Goal: Information Seeking & Learning: Check status

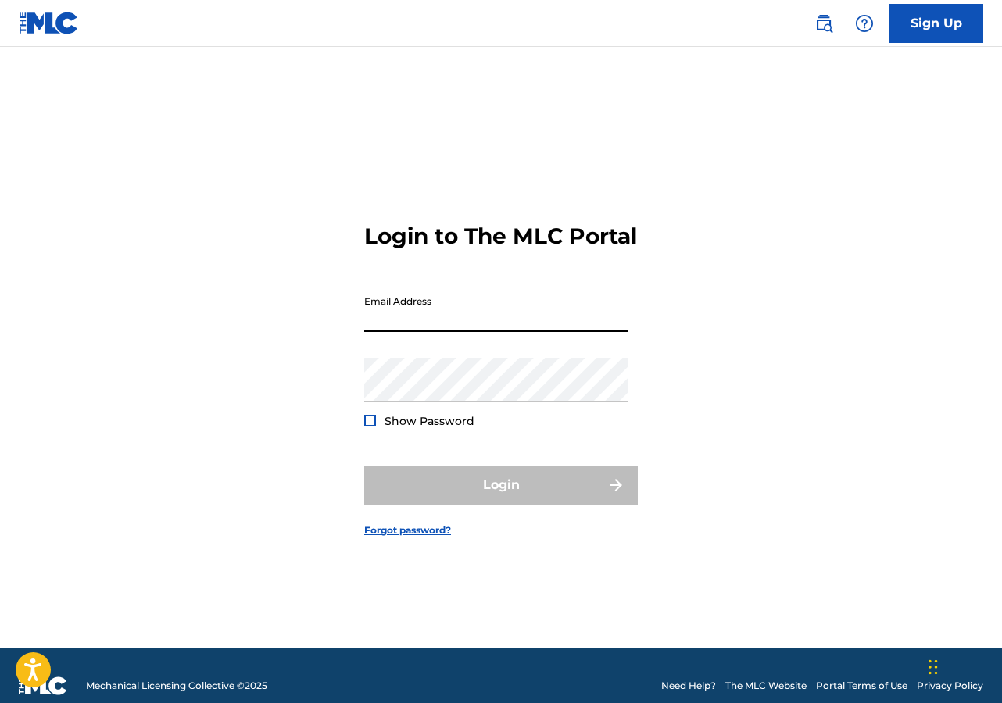
click at [470, 332] on input "Email Address" at bounding box center [496, 310] width 264 height 45
click at [431, 345] on div "Email Address" at bounding box center [496, 323] width 264 height 70
click at [426, 332] on input "Email Address" at bounding box center [496, 310] width 264 height 45
type input "[EMAIL_ADDRESS][DOMAIN_NAME]"
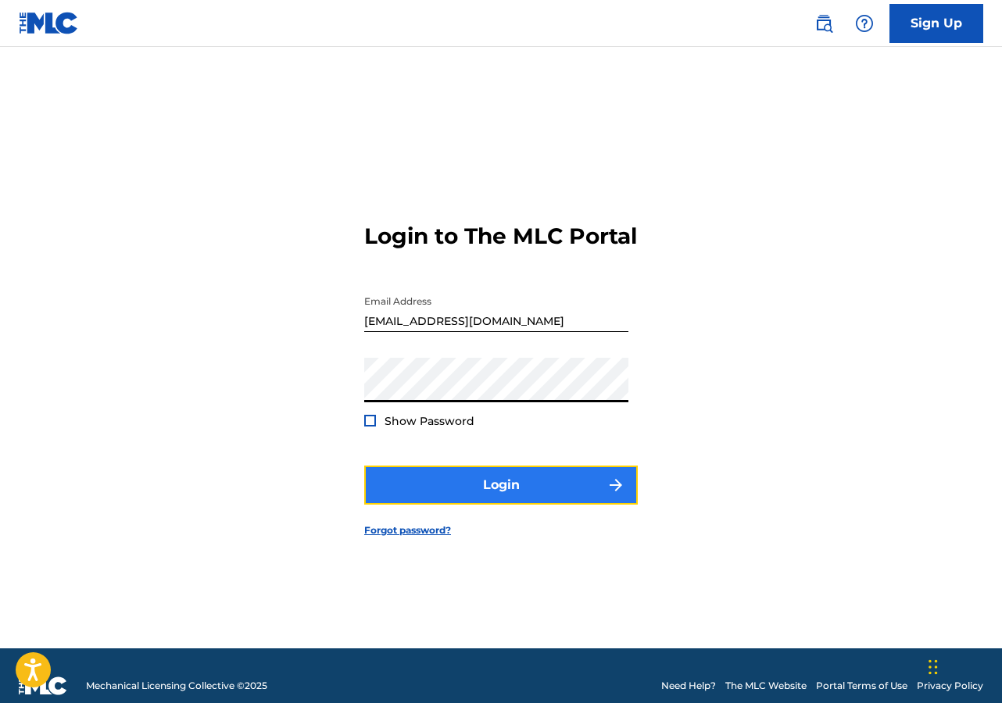
click at [501, 501] on button "Login" at bounding box center [501, 485] width 274 height 39
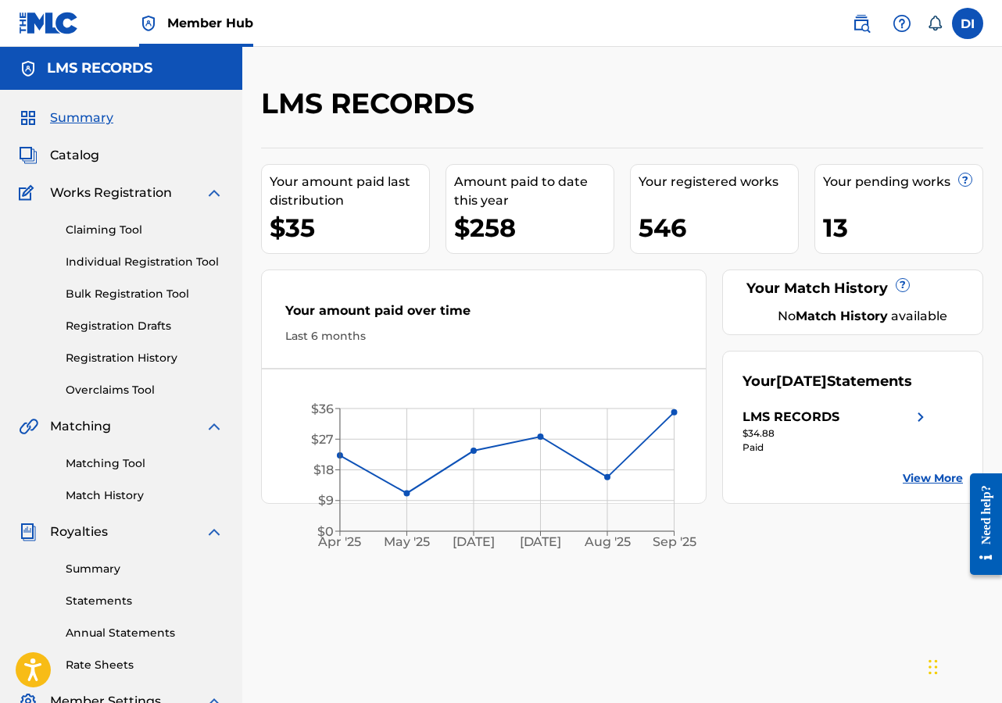
click at [911, 487] on link "View More" at bounding box center [933, 478] width 60 height 16
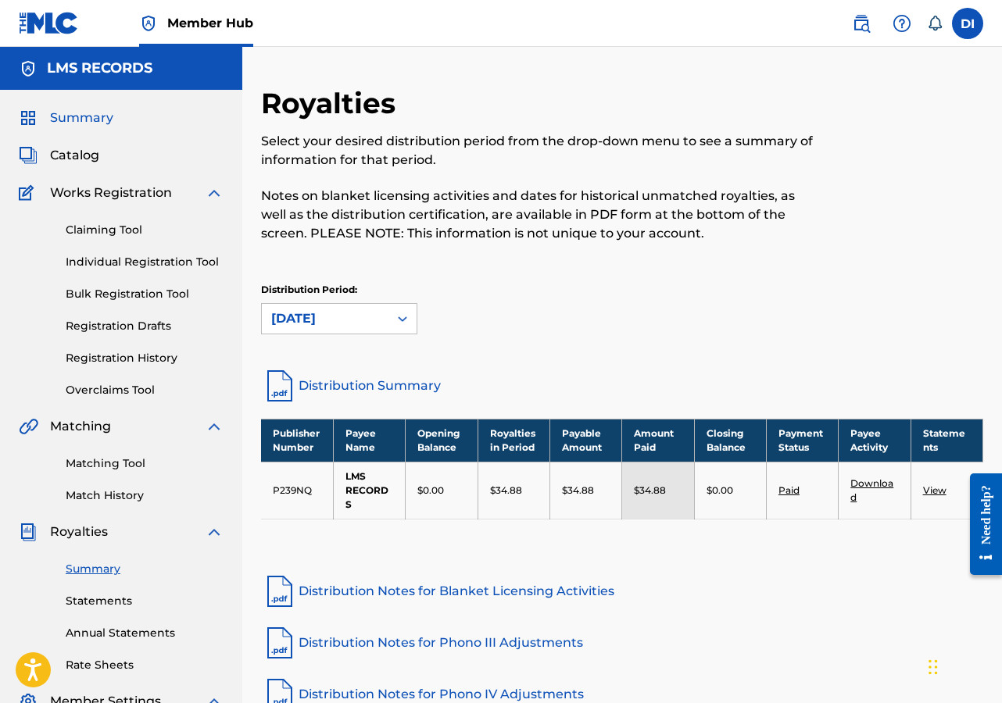
click at [78, 118] on span "Summary" at bounding box center [81, 118] width 63 height 19
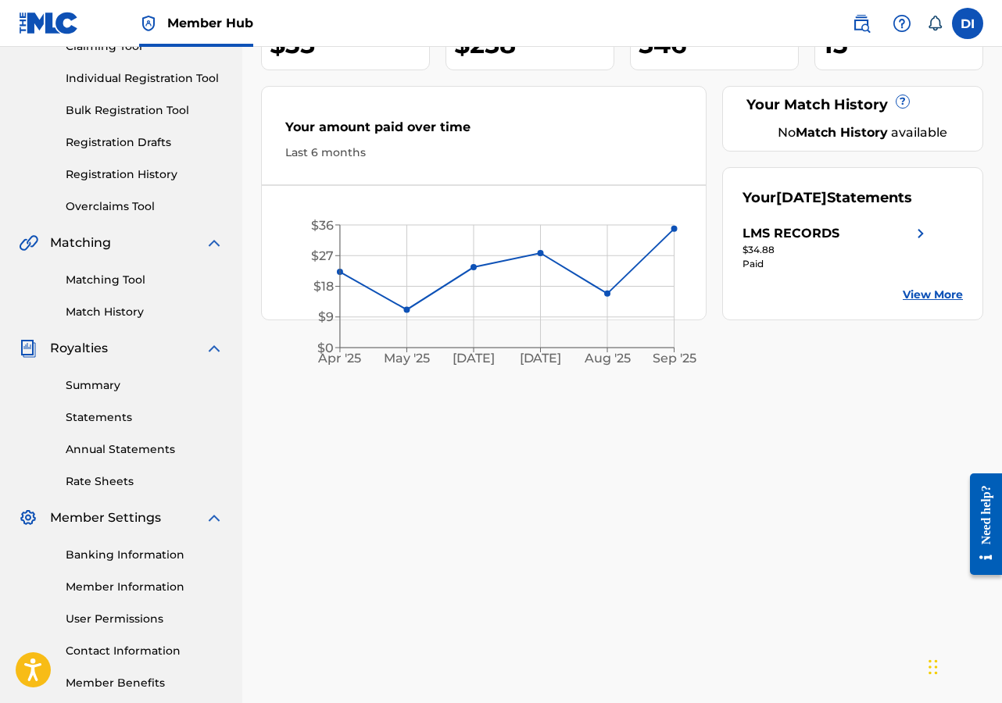
scroll to position [190, 0]
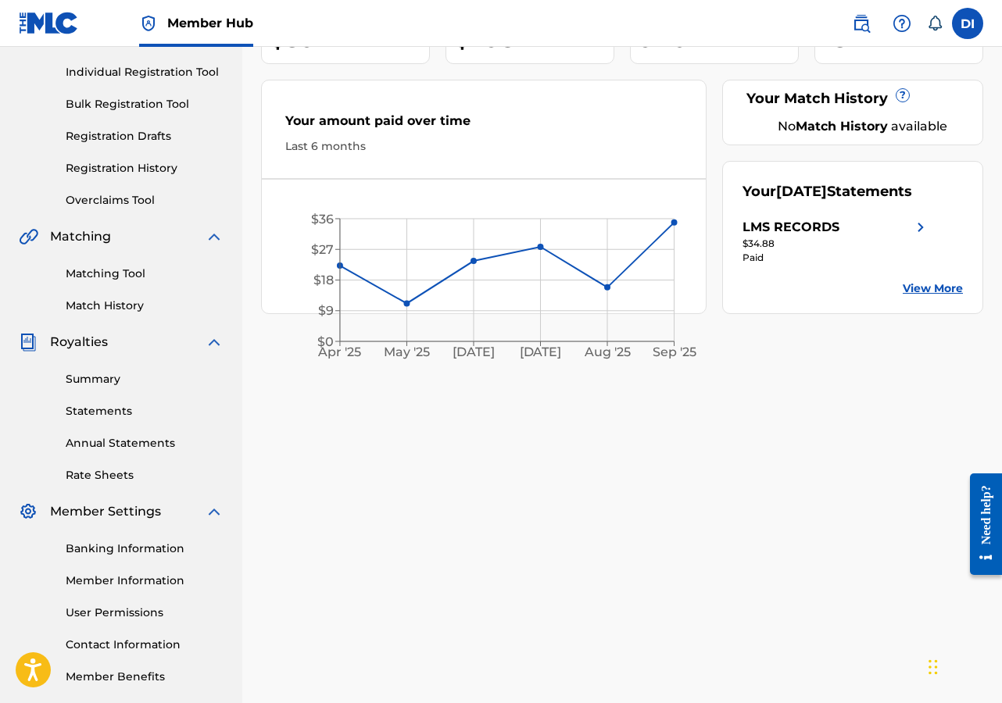
click at [105, 375] on link "Summary" at bounding box center [145, 379] width 158 height 16
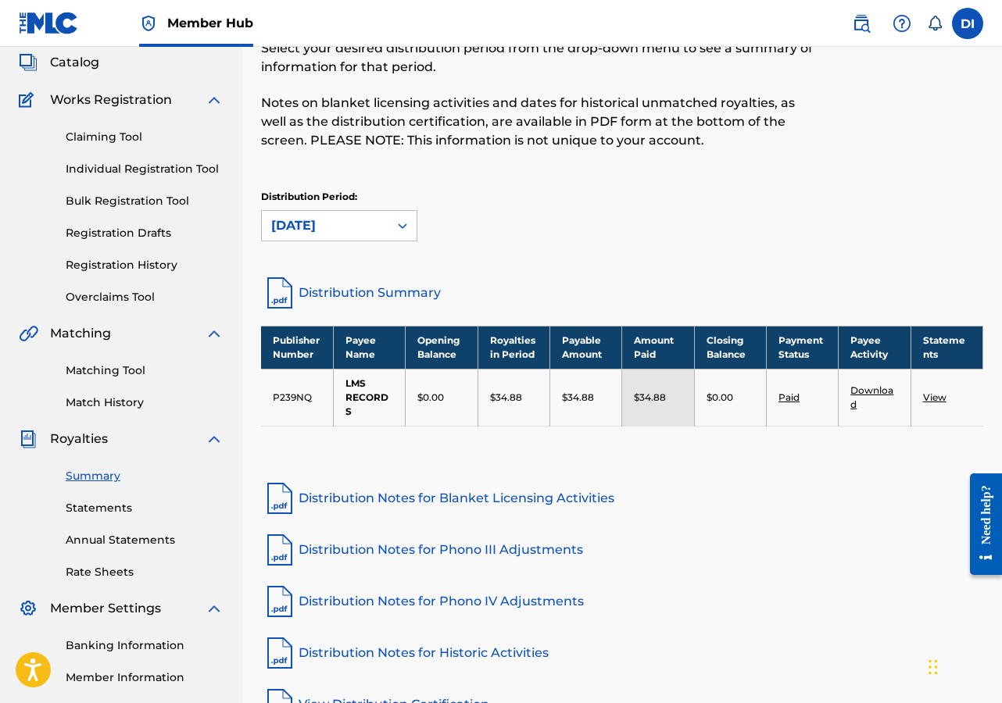
scroll to position [259, 0]
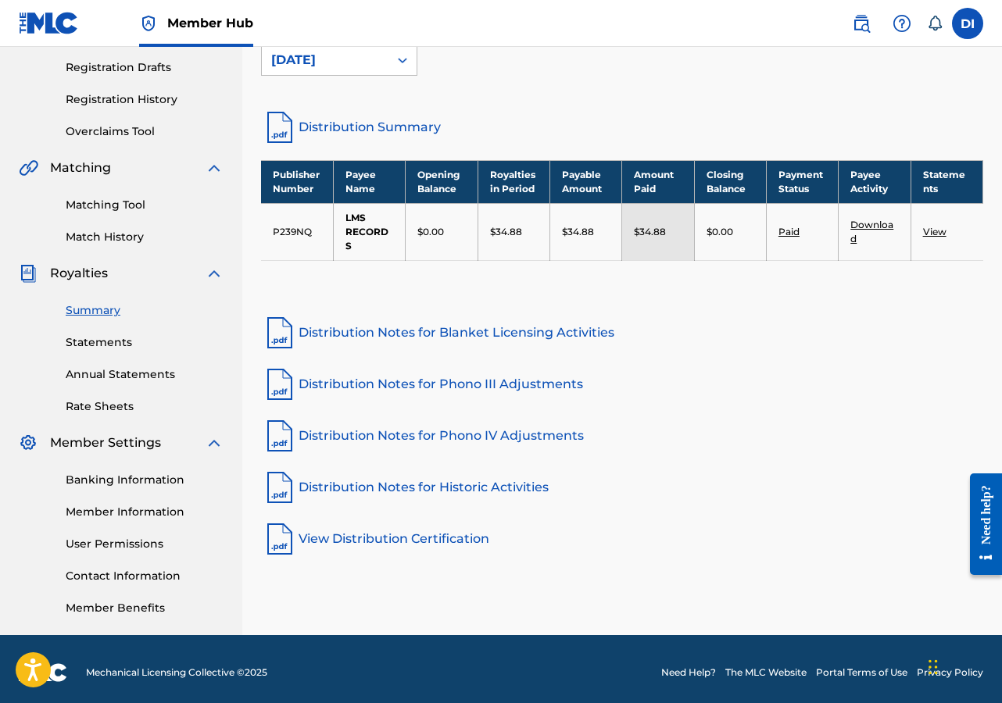
click at [213, 274] on img at bounding box center [214, 273] width 19 height 19
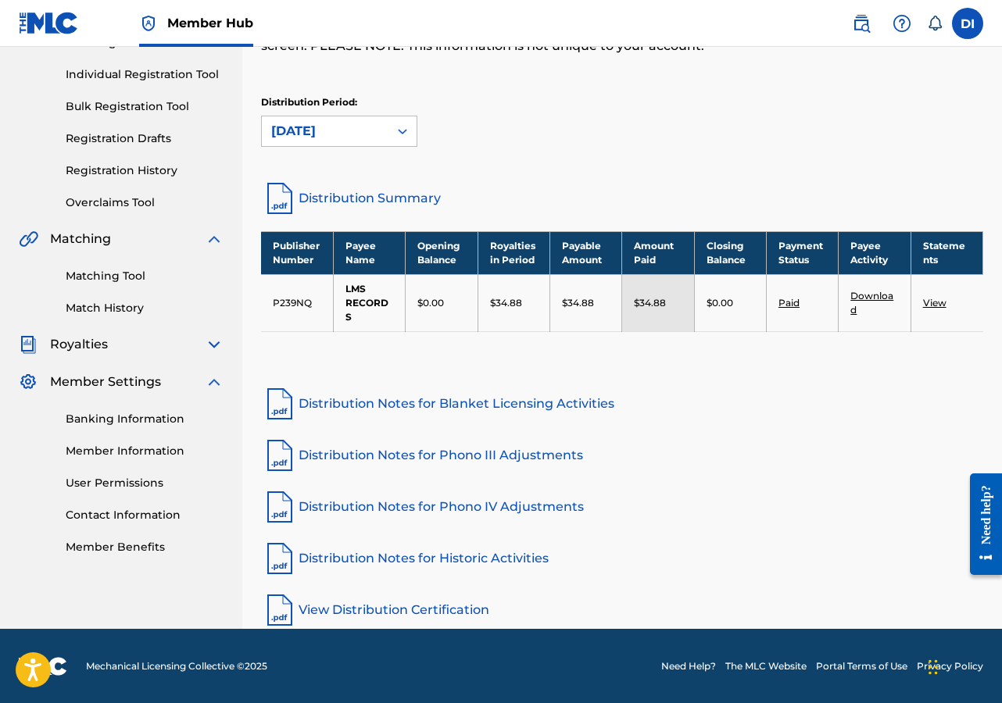
click at [92, 346] on span "Royalties" at bounding box center [79, 344] width 58 height 19
click at [211, 343] on img at bounding box center [214, 344] width 19 height 19
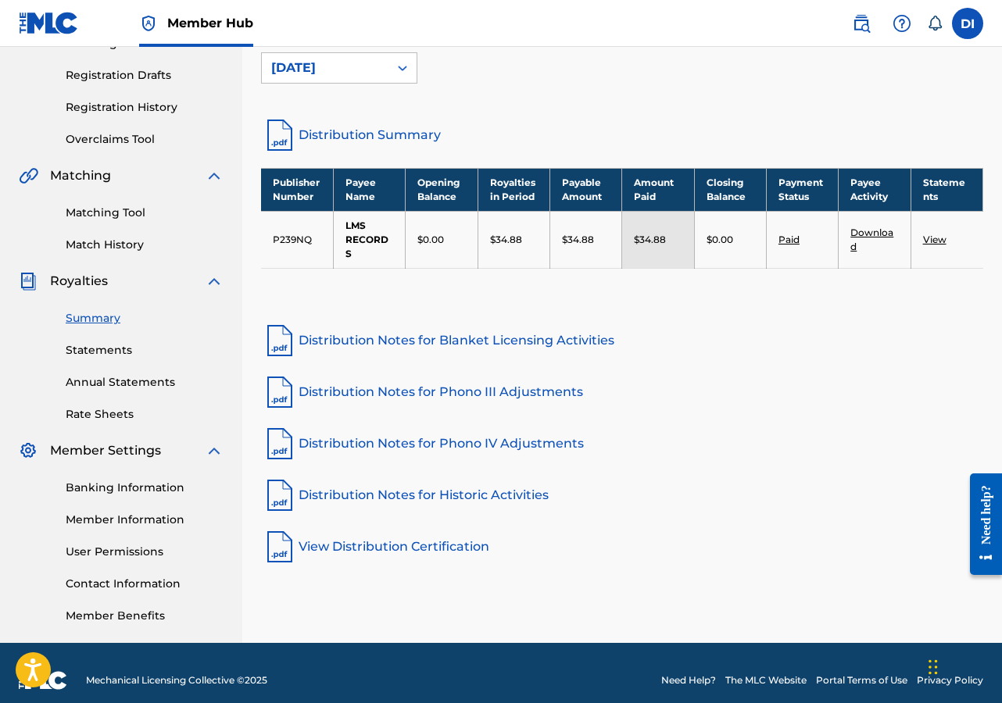
scroll to position [259, 0]
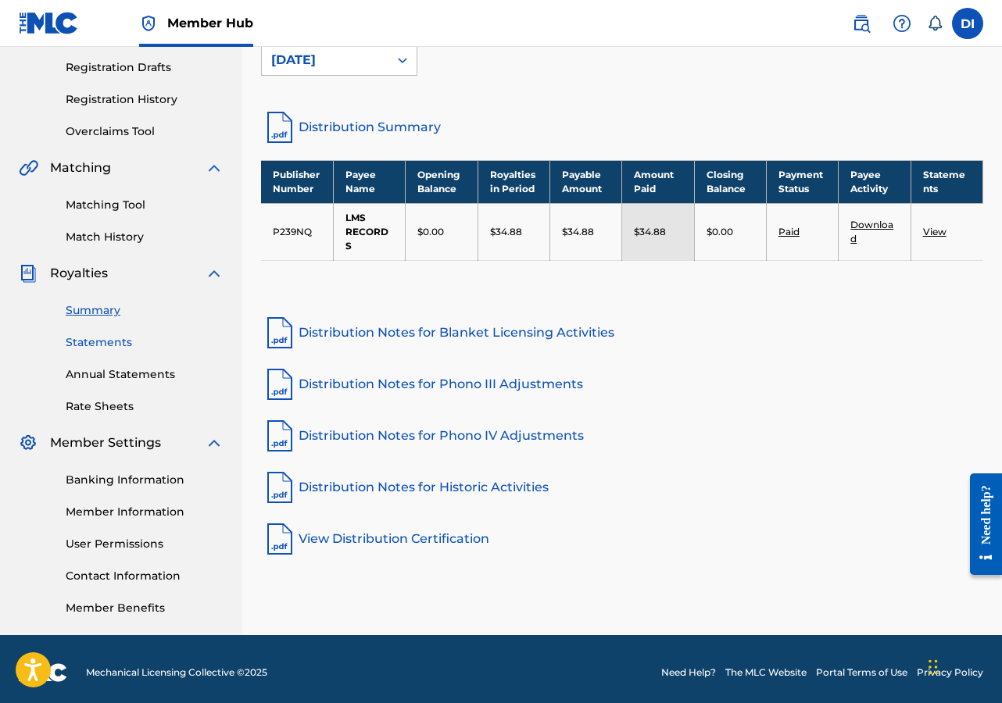
click at [86, 338] on link "Statements" at bounding box center [145, 342] width 158 height 16
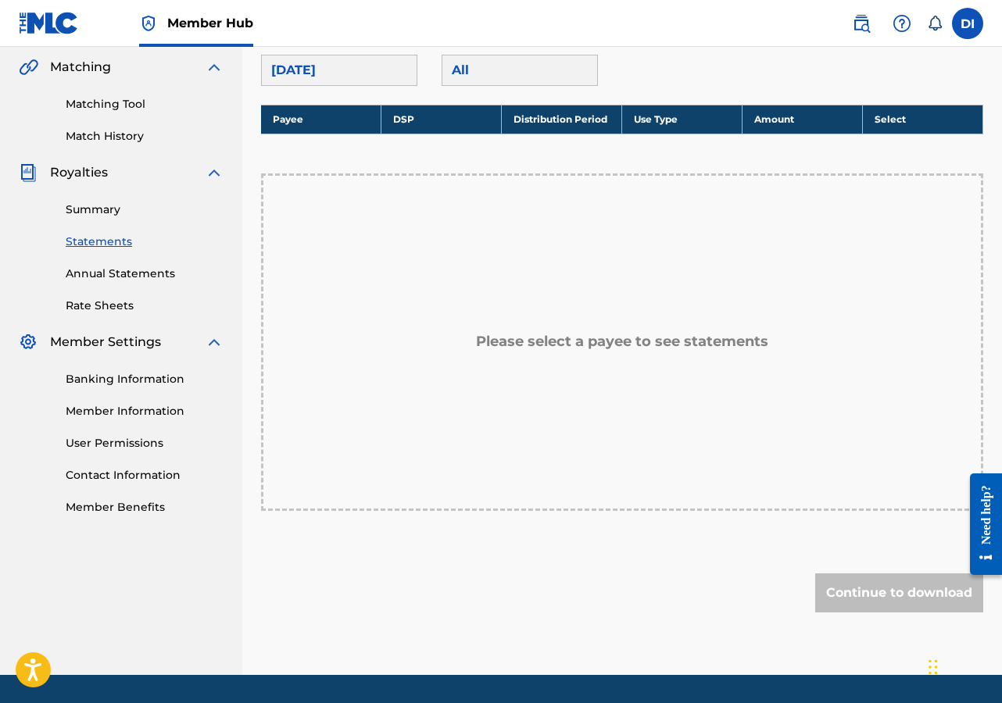
scroll to position [406, 0]
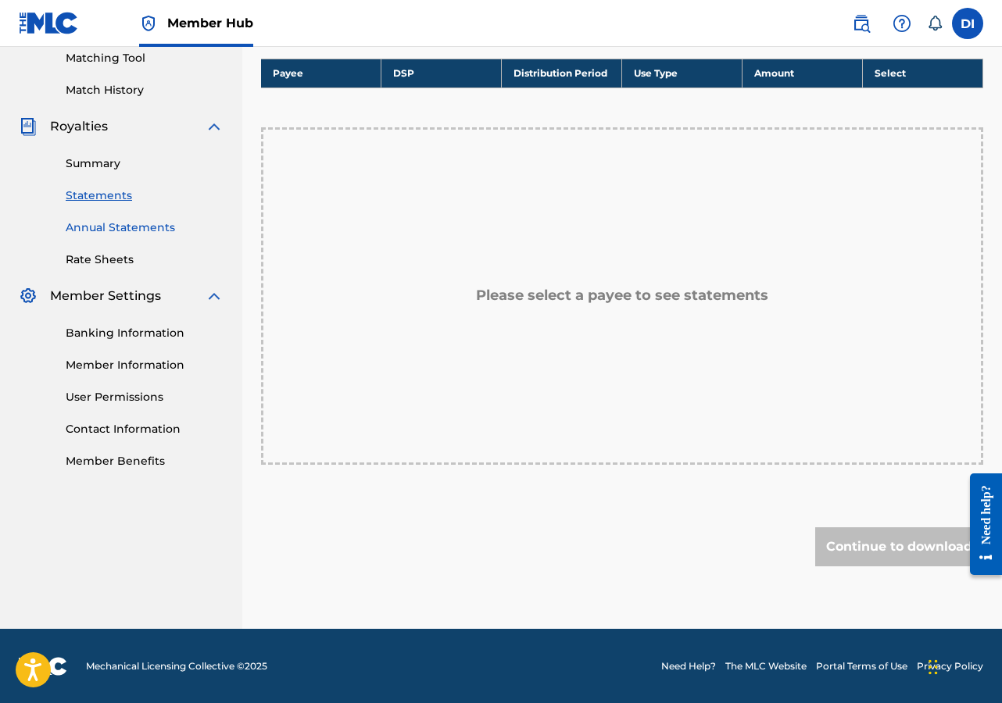
click at [116, 223] on link "Annual Statements" at bounding box center [145, 228] width 158 height 16
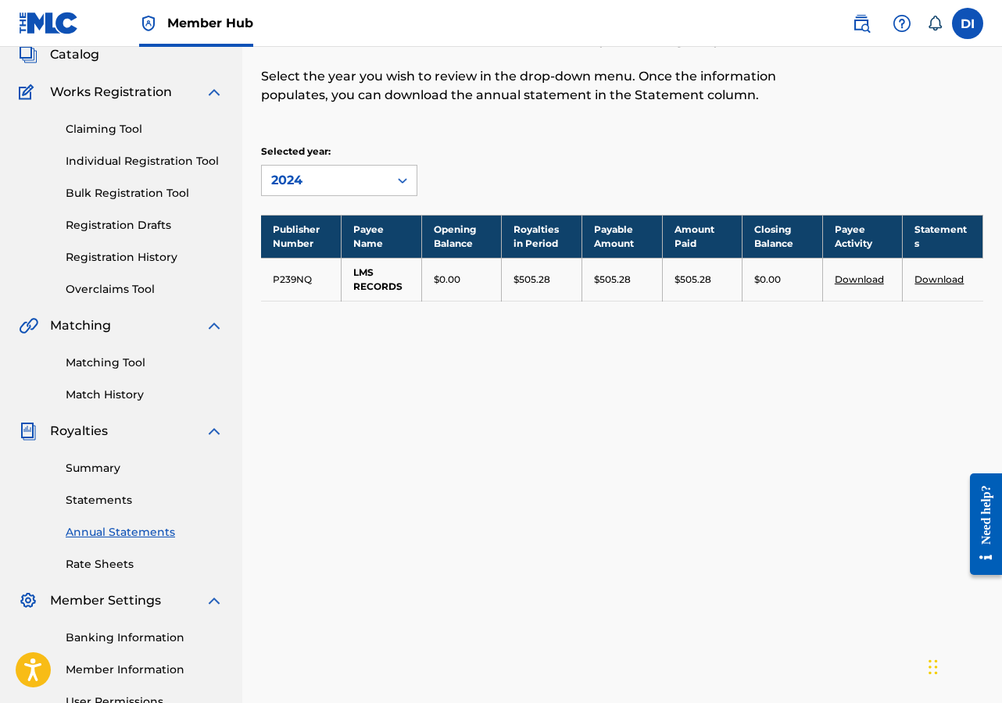
scroll to position [102, 0]
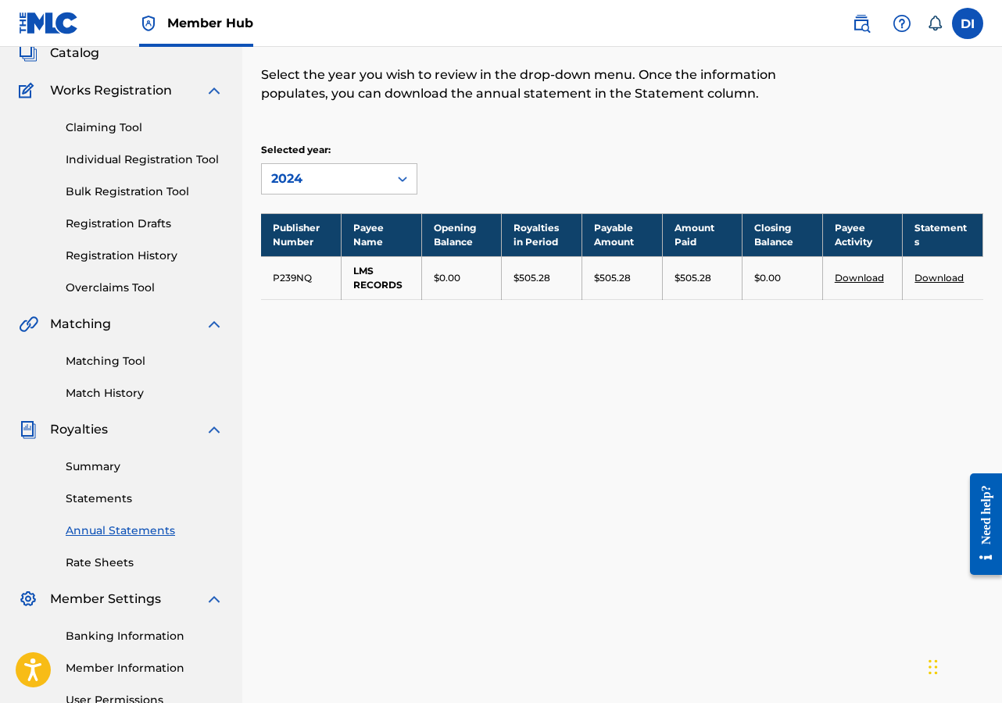
click at [938, 275] on link "Download" at bounding box center [938, 278] width 49 height 12
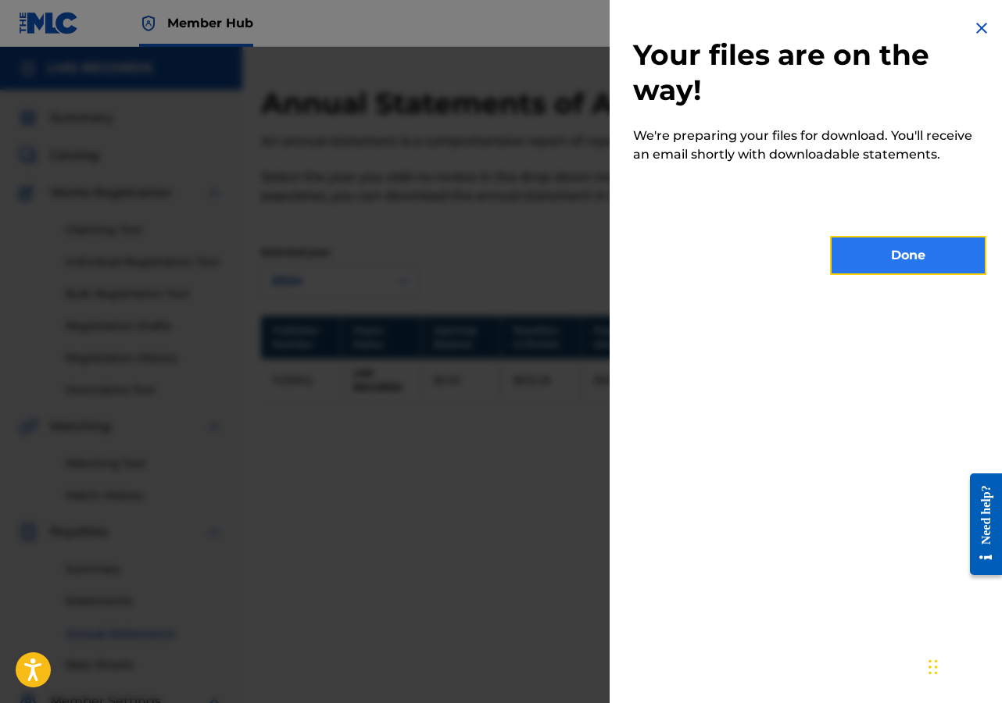
click at [902, 262] on button "Done" at bounding box center [908, 255] width 156 height 39
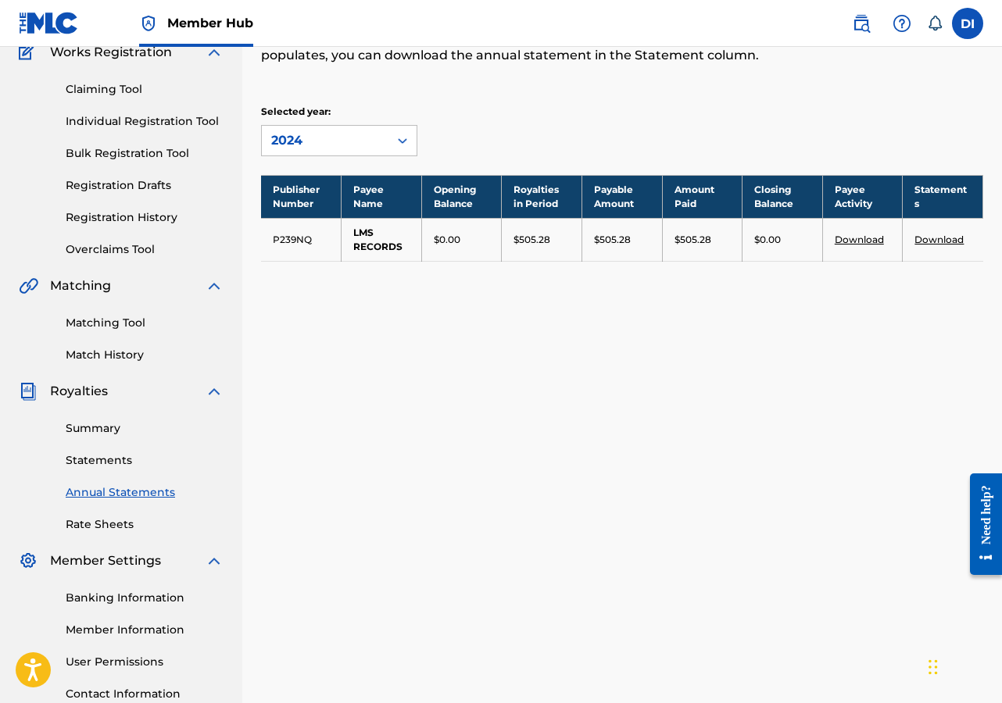
scroll to position [144, 0]
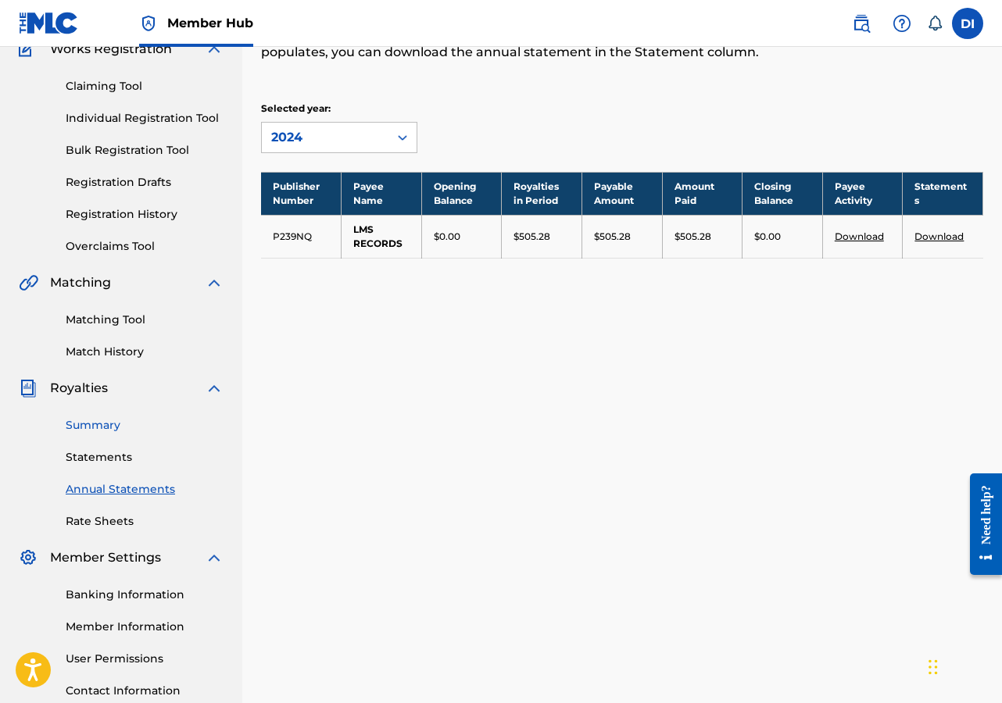
click at [89, 426] on link "Summary" at bounding box center [145, 425] width 158 height 16
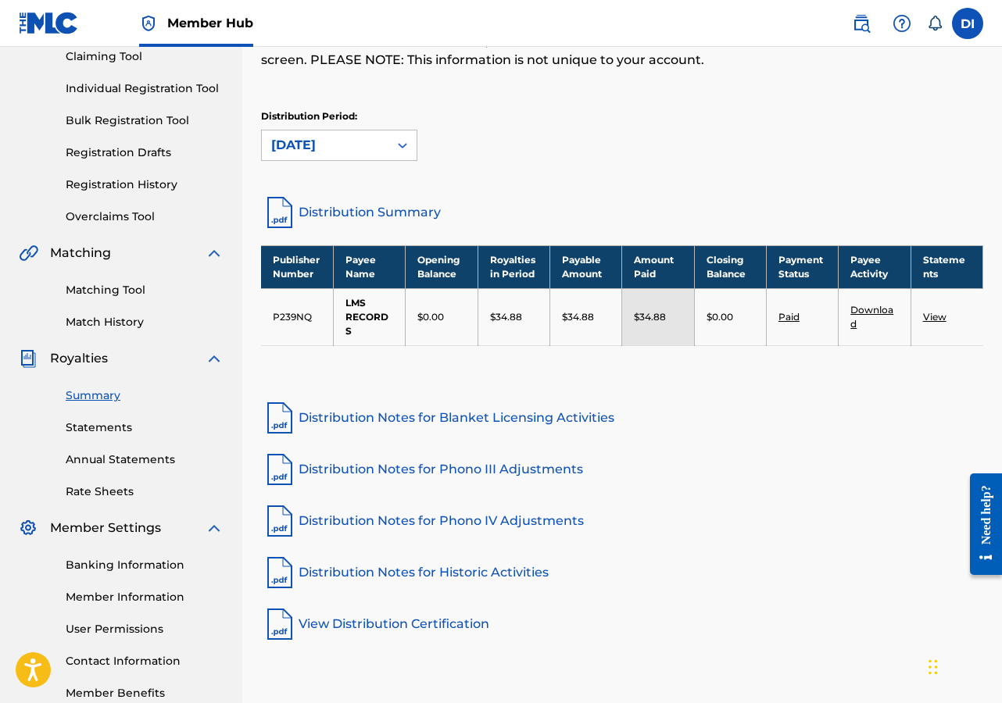
scroll to position [173, 0]
click at [213, 356] on img at bounding box center [214, 358] width 19 height 19
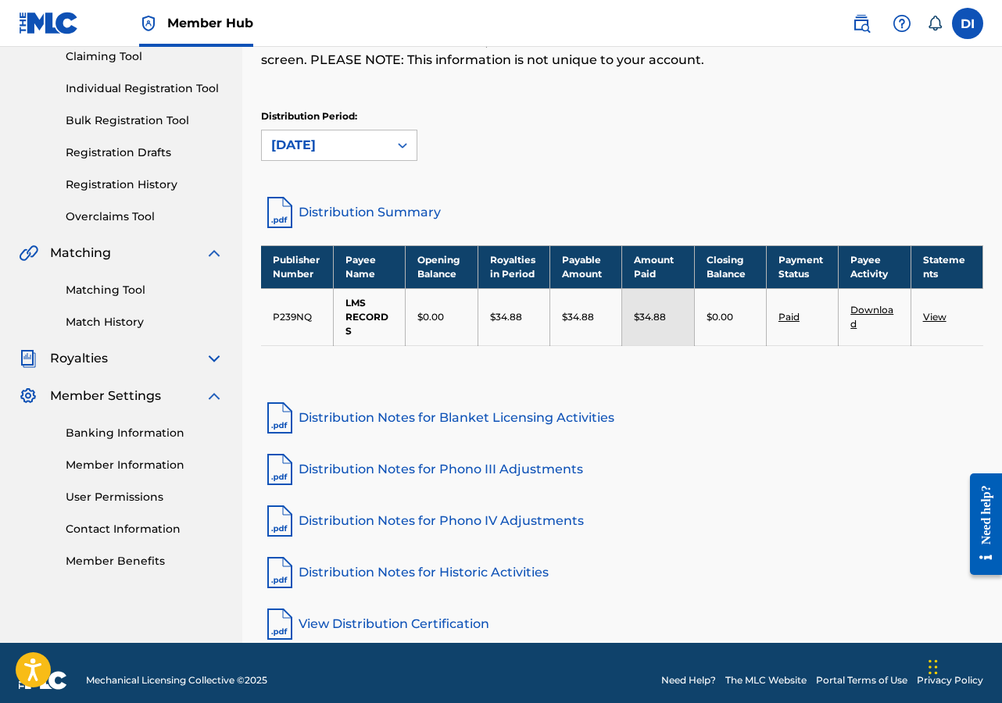
click at [213, 356] on img at bounding box center [214, 358] width 19 height 19
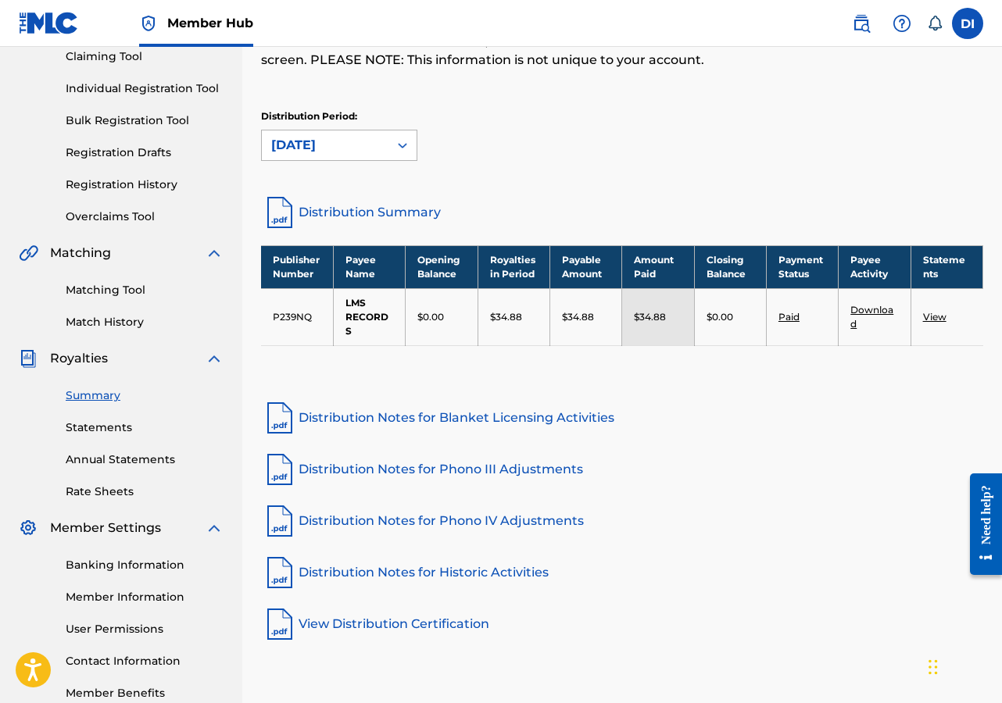
click at [406, 144] on icon at bounding box center [403, 146] width 16 height 16
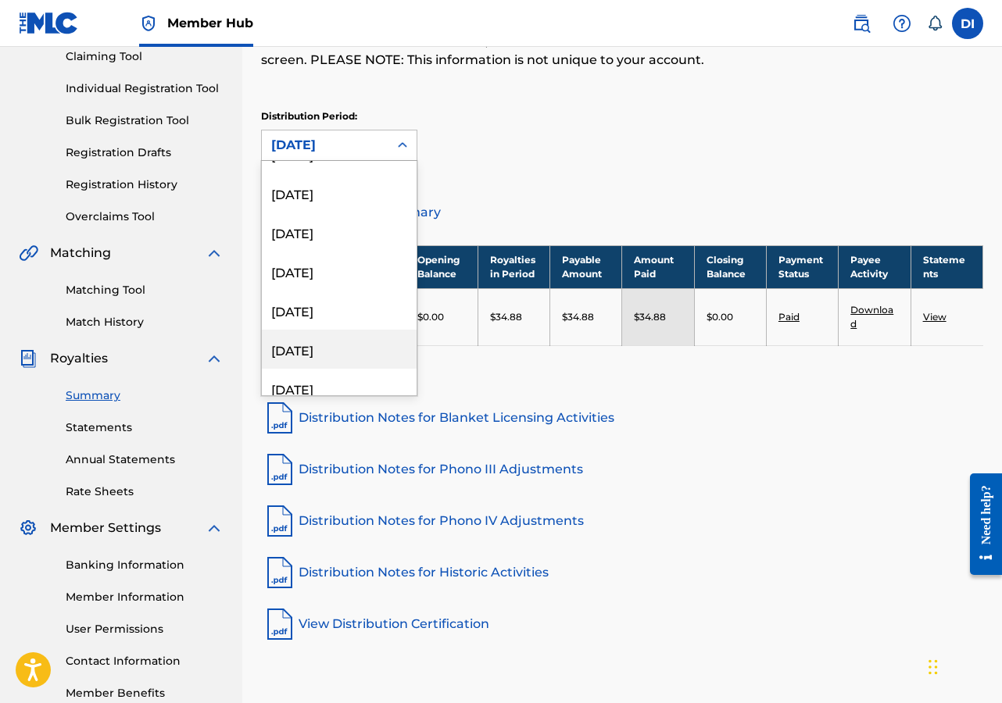
scroll to position [215, 0]
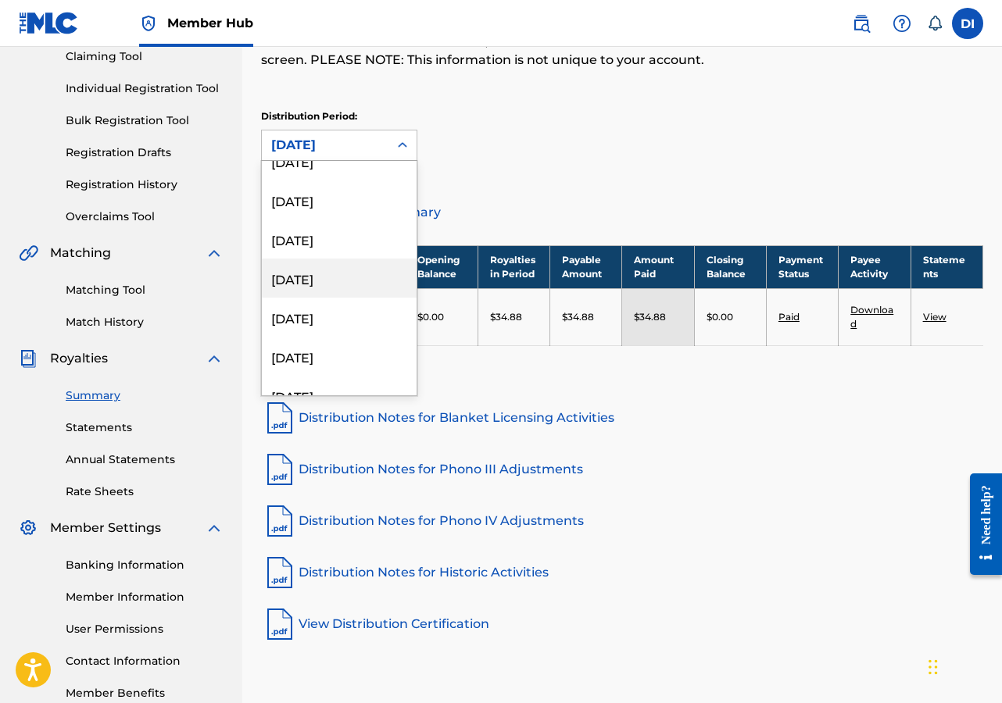
click at [288, 279] on div "[DATE]" at bounding box center [339, 278] width 155 height 39
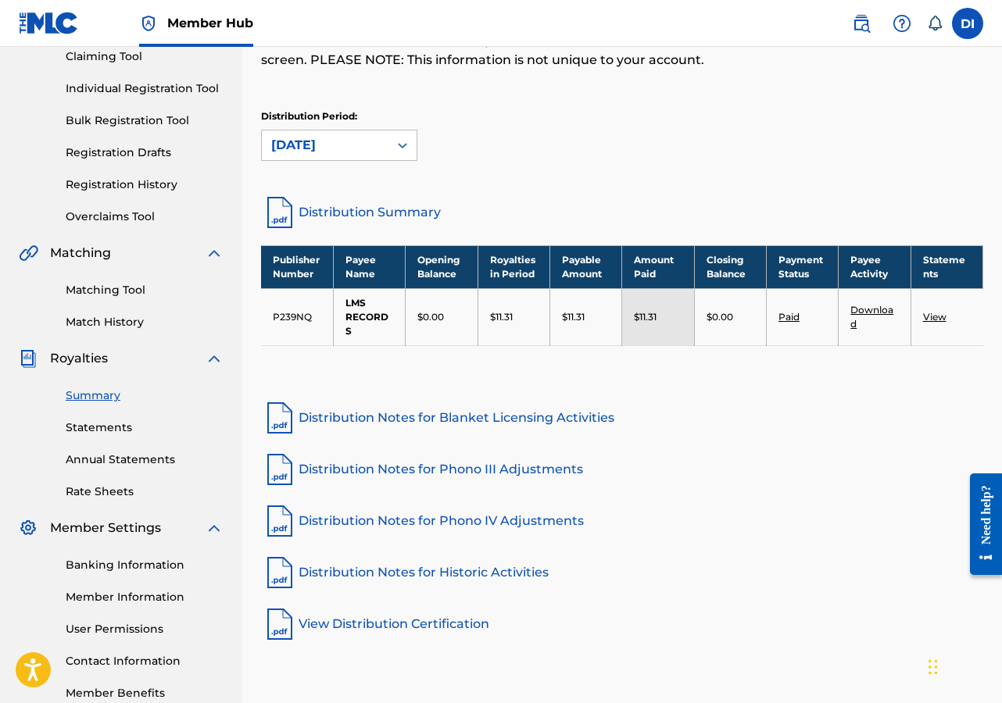
click at [356, 208] on link "Distribution Summary" at bounding box center [622, 213] width 722 height 38
click at [397, 145] on icon at bounding box center [403, 146] width 16 height 16
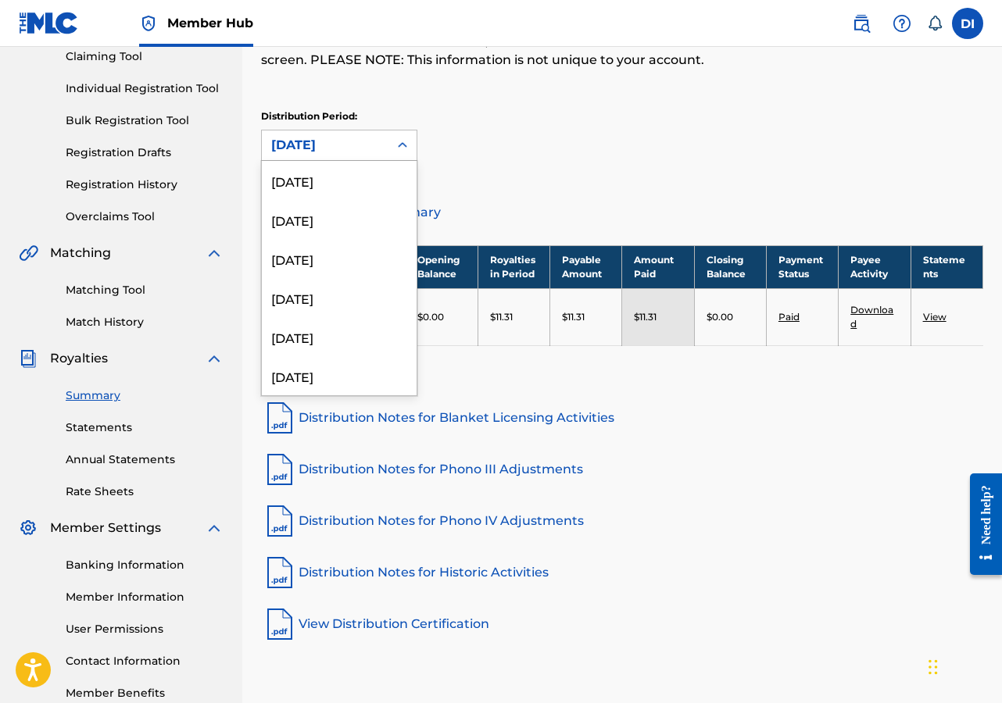
scroll to position [130, 0]
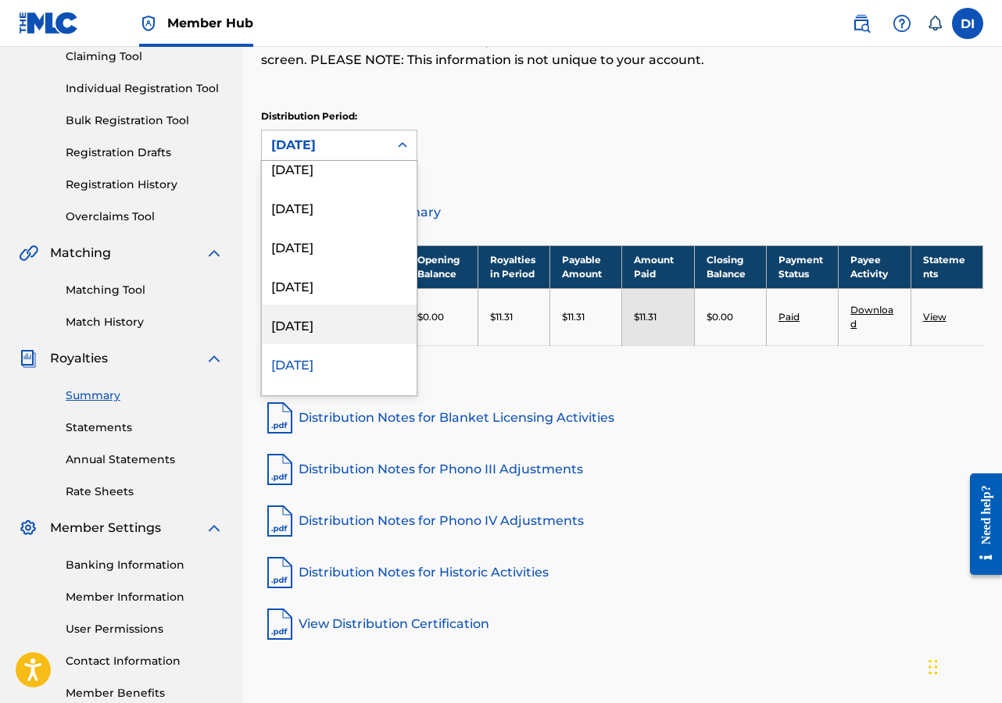
click at [327, 324] on div "[DATE]" at bounding box center [339, 324] width 155 height 39
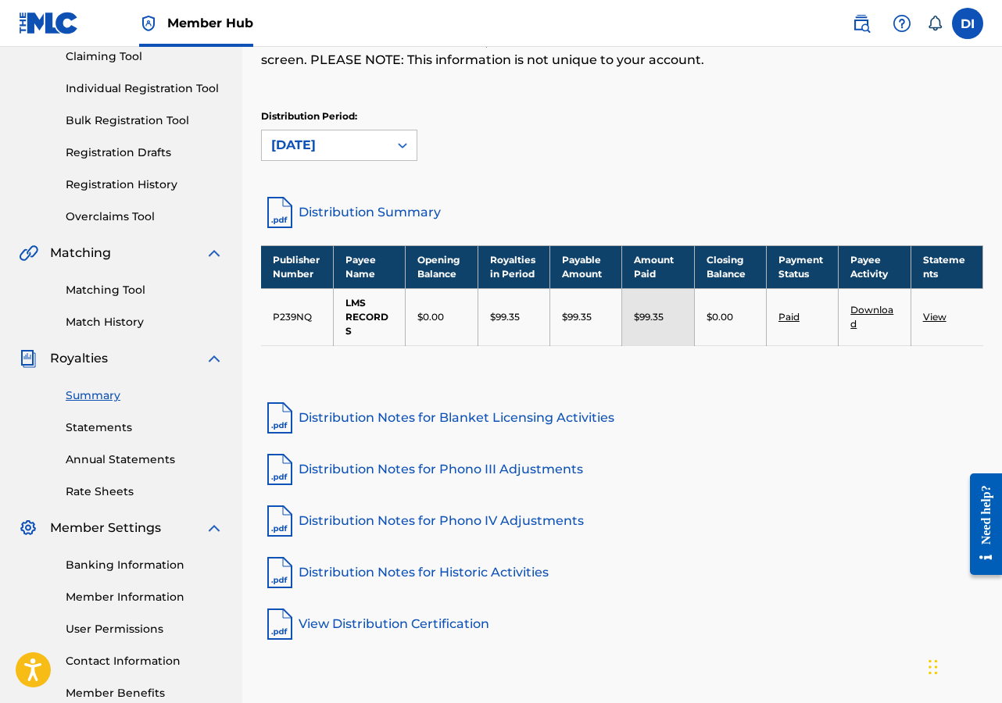
click at [345, 211] on link "Distribution Summary" at bounding box center [622, 213] width 722 height 38
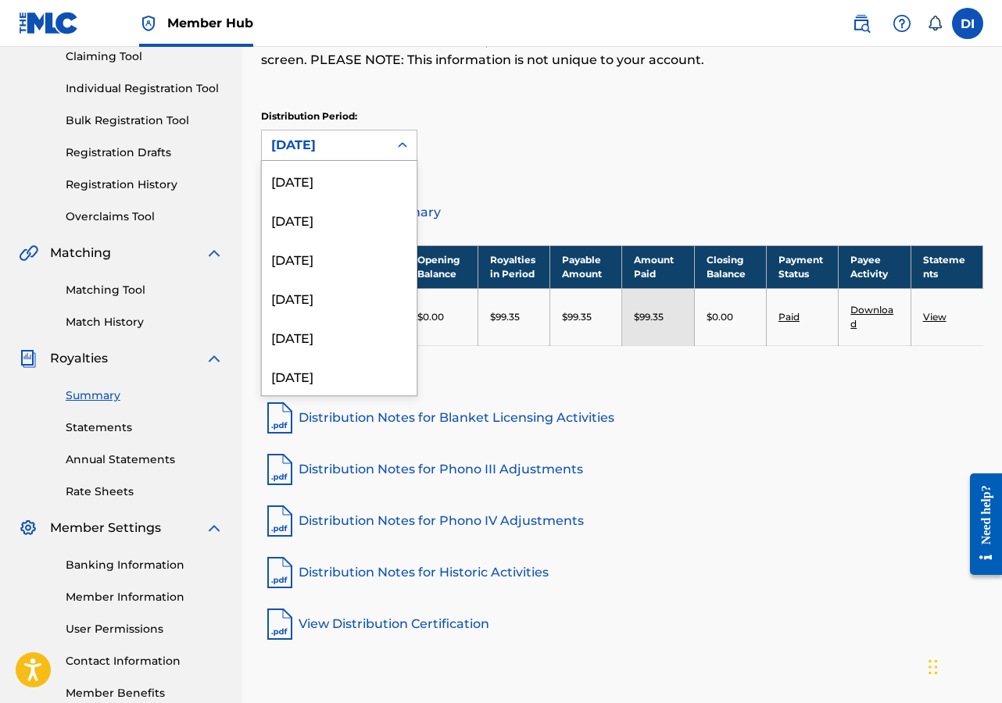
click at [398, 140] on icon at bounding box center [403, 146] width 16 height 16
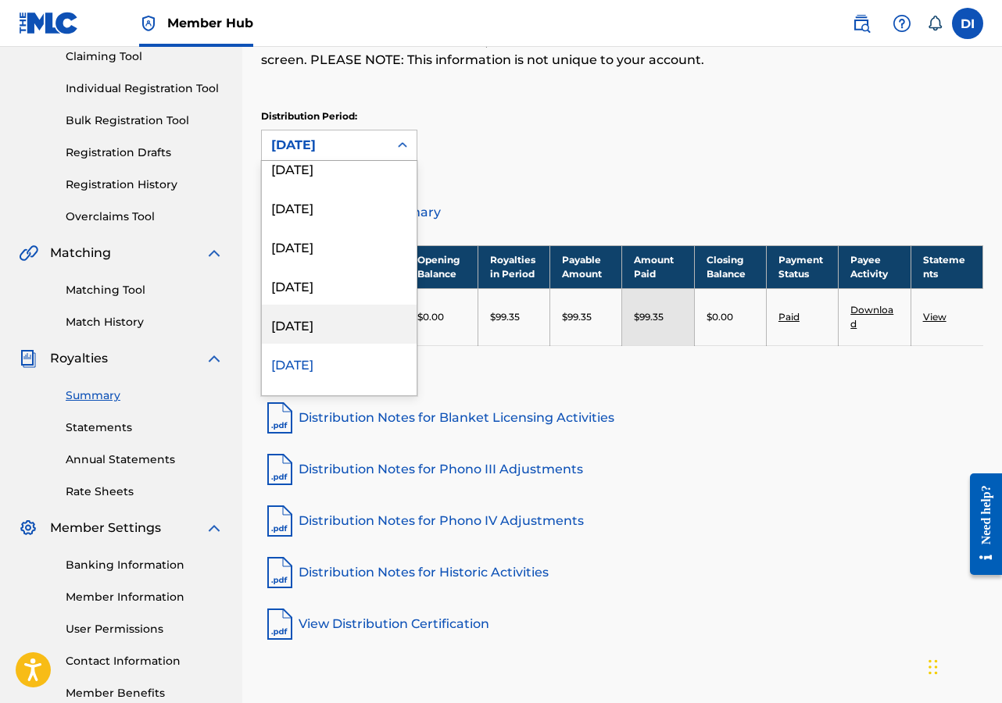
click at [317, 327] on div "[DATE]" at bounding box center [339, 324] width 155 height 39
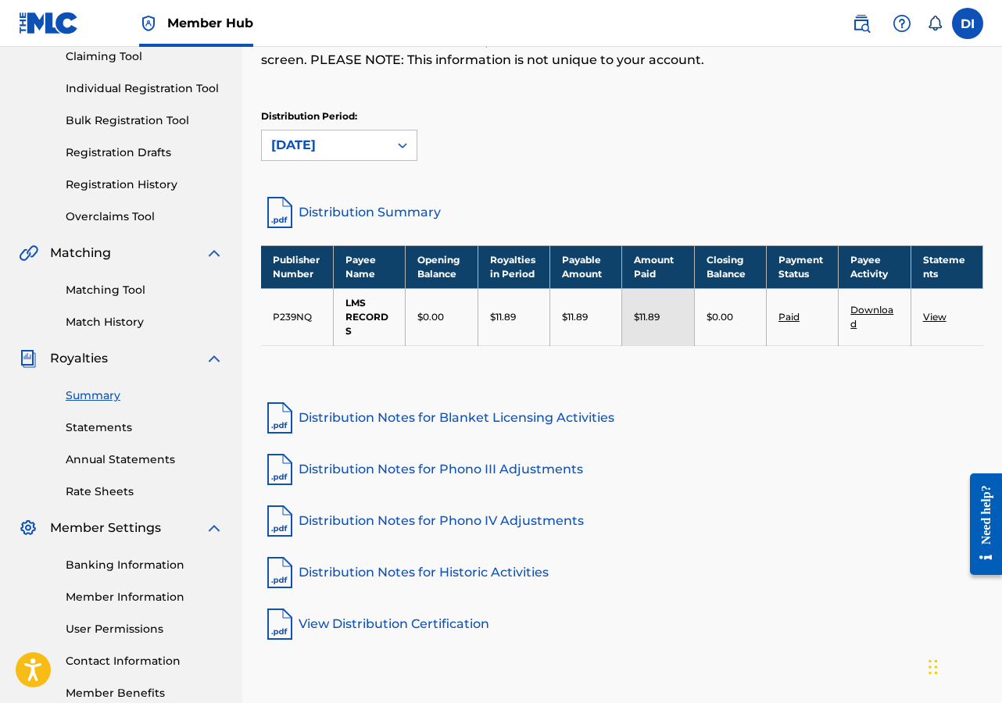
click at [357, 208] on link "Distribution Summary" at bounding box center [622, 213] width 722 height 38
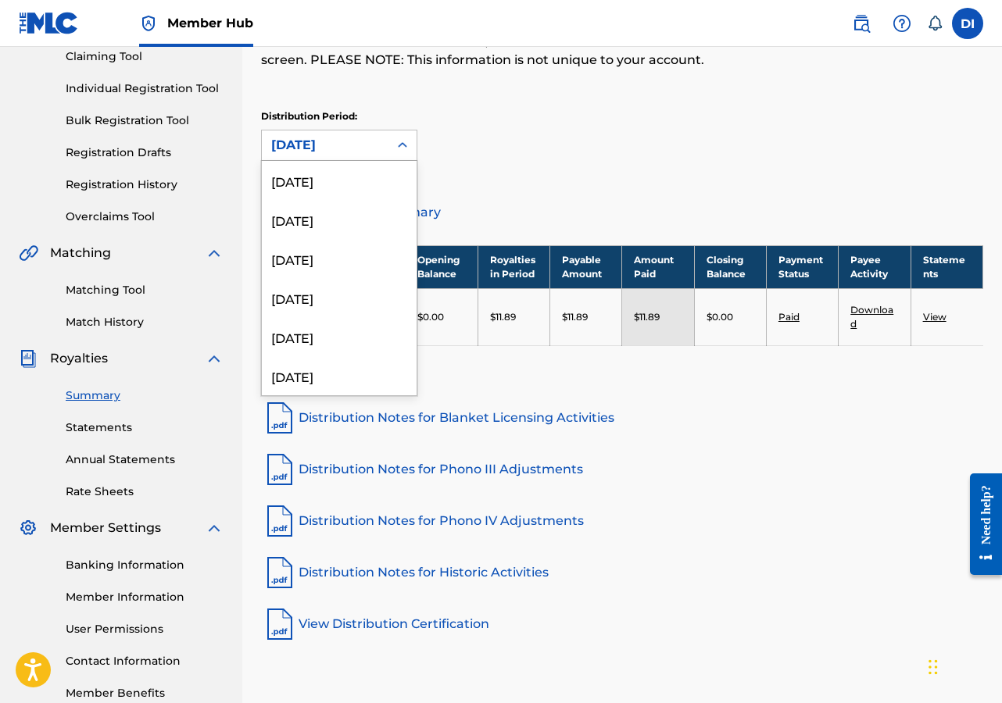
click at [398, 145] on icon at bounding box center [403, 146] width 16 height 16
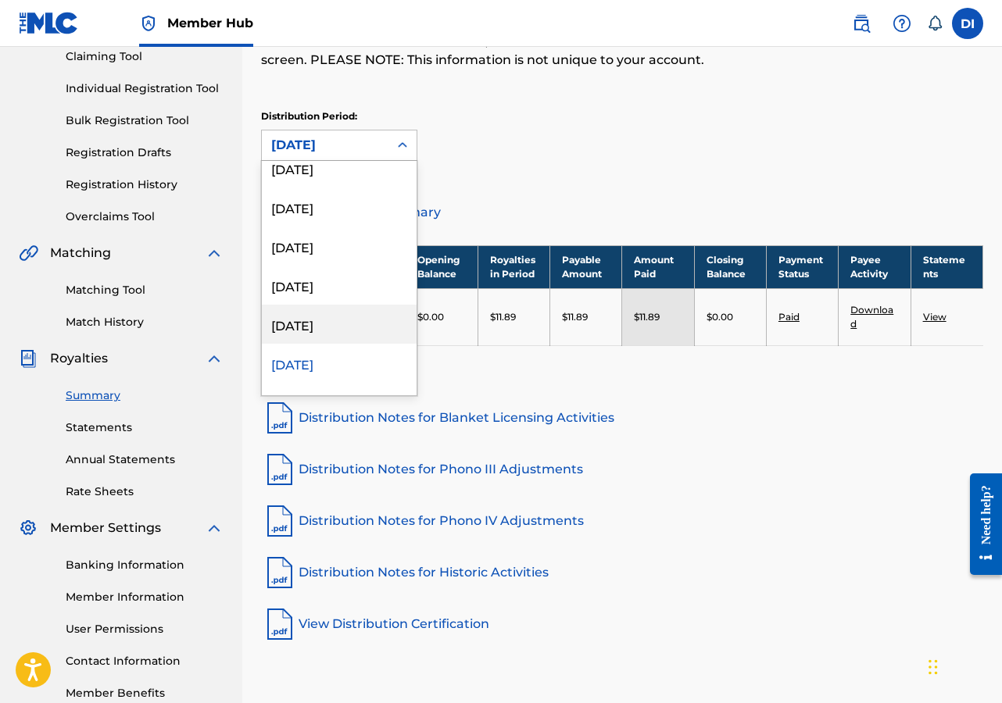
click at [330, 322] on div "[DATE]" at bounding box center [339, 324] width 155 height 39
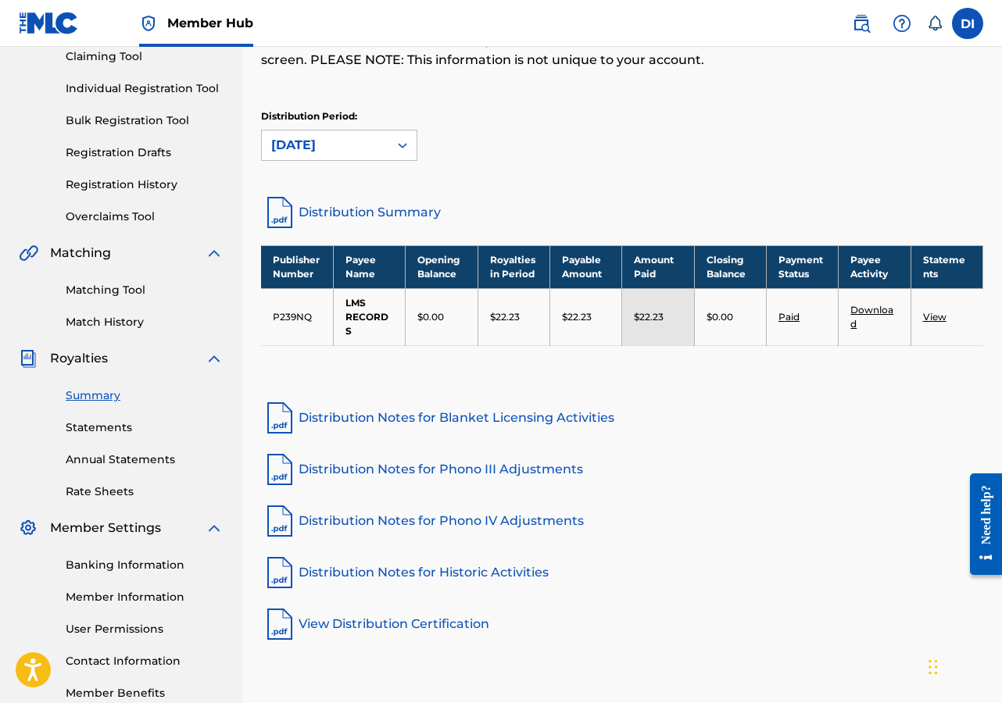
click at [345, 210] on link "Distribution Summary" at bounding box center [622, 213] width 722 height 38
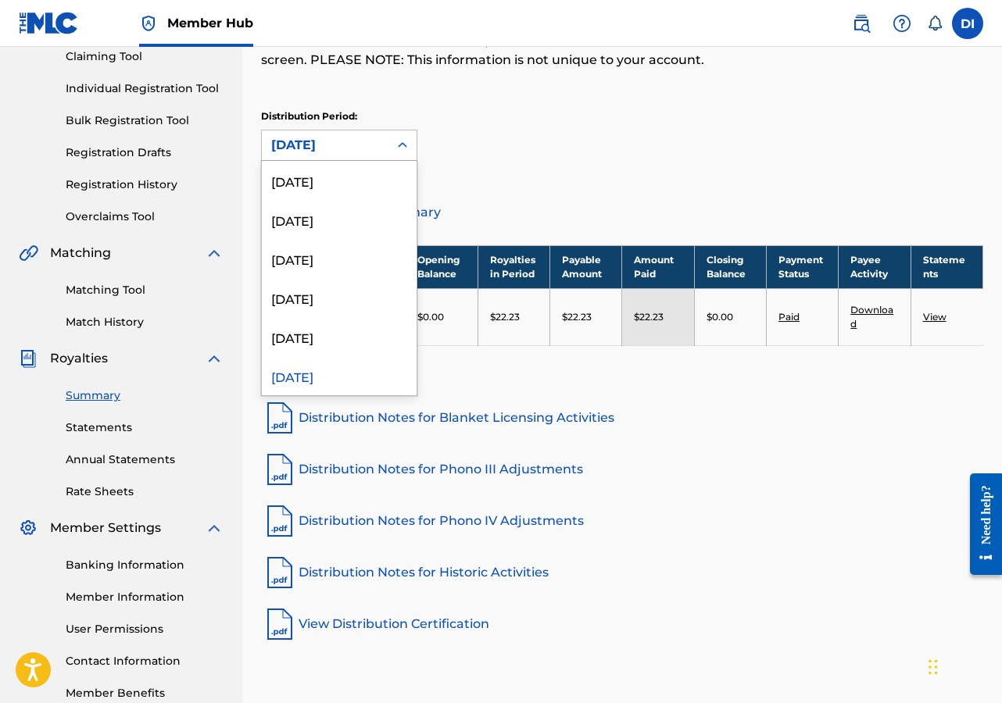
click at [398, 144] on icon at bounding box center [403, 146] width 16 height 16
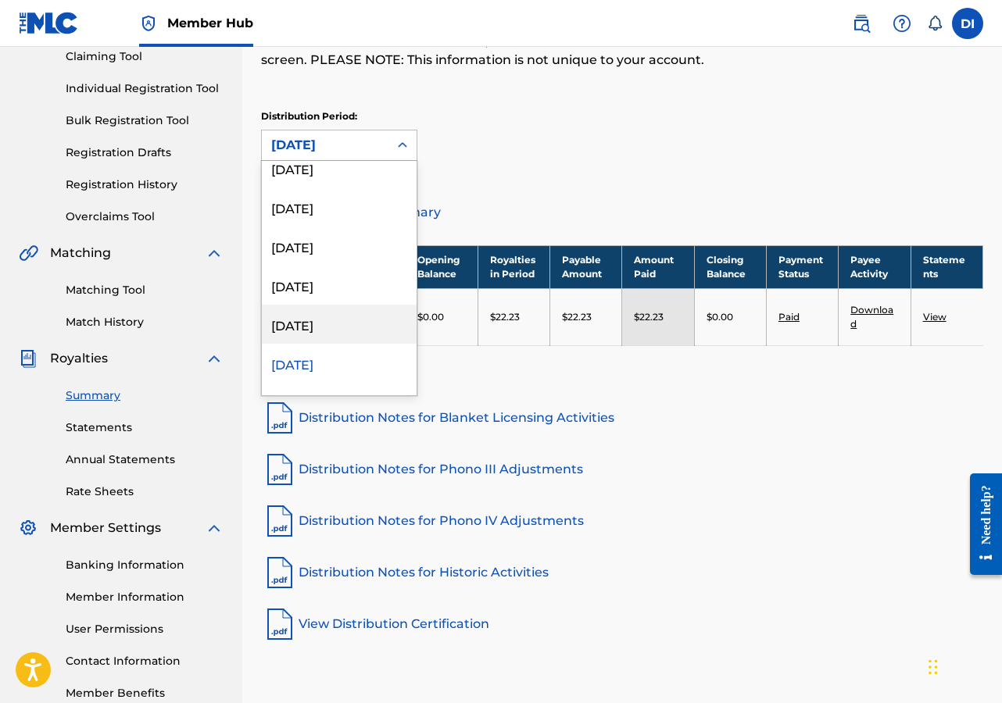
click at [317, 324] on div "[DATE]" at bounding box center [339, 324] width 155 height 39
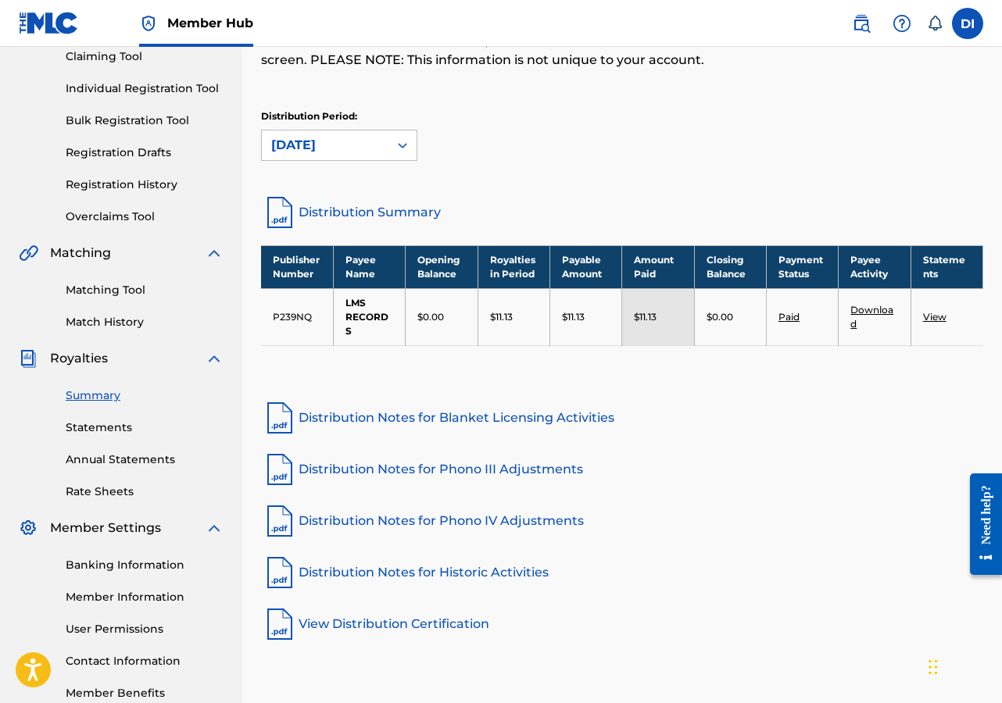
click at [379, 209] on link "Distribution Summary" at bounding box center [622, 213] width 722 height 38
click at [401, 140] on icon at bounding box center [403, 146] width 16 height 16
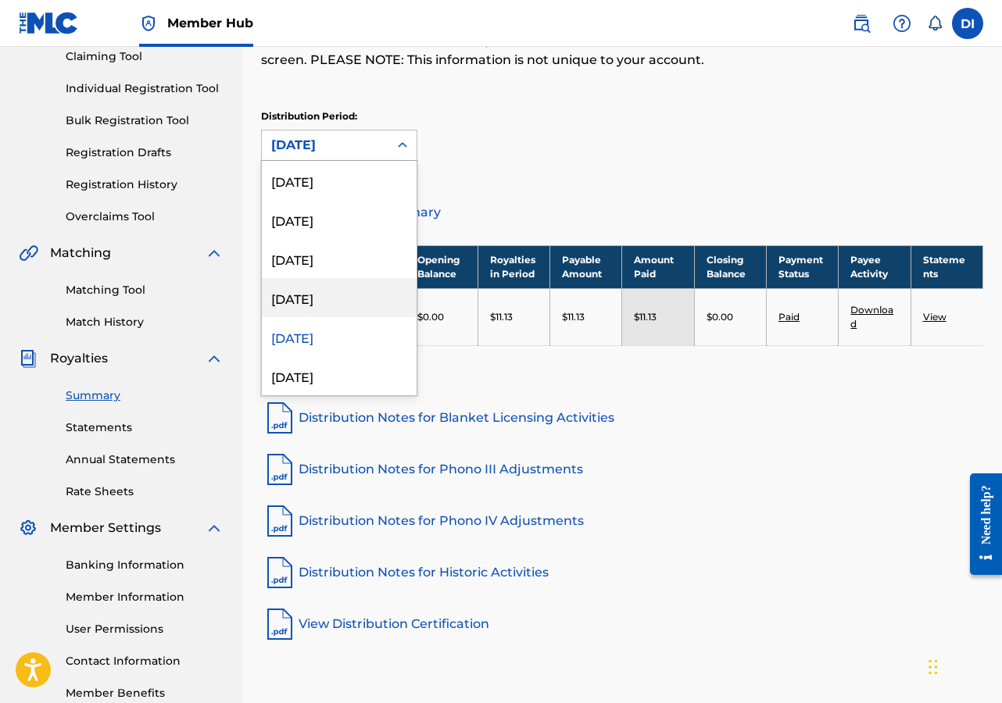
click at [327, 299] on div "[DATE]" at bounding box center [339, 297] width 155 height 39
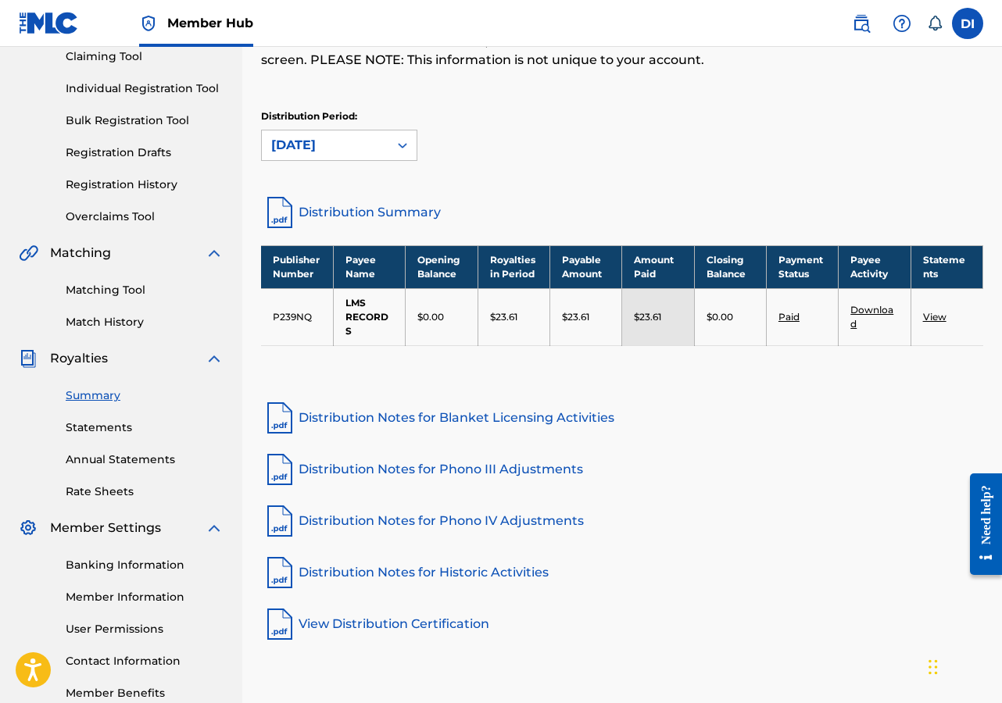
click at [331, 205] on link "Distribution Summary" at bounding box center [622, 213] width 722 height 38
click at [398, 142] on icon at bounding box center [403, 146] width 16 height 16
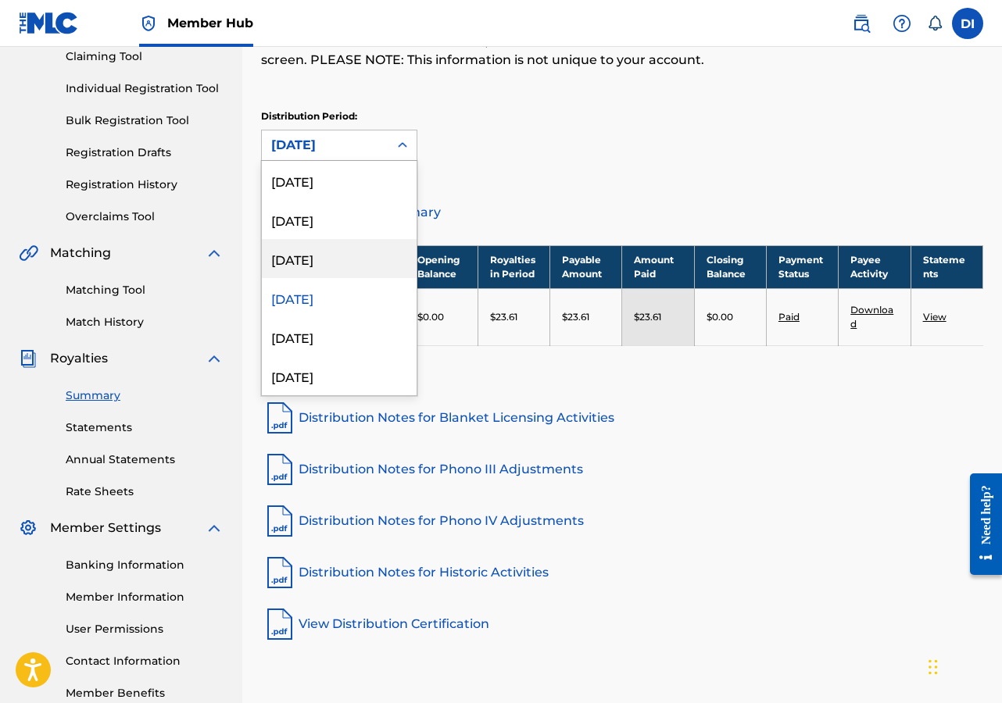
click at [314, 261] on div "[DATE]" at bounding box center [339, 258] width 155 height 39
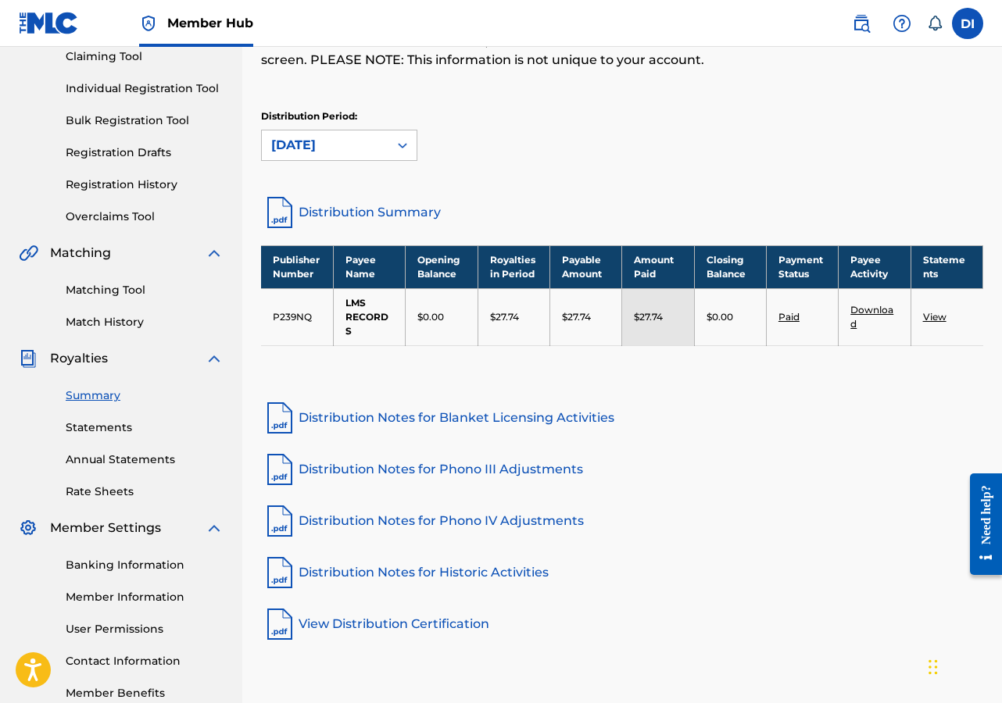
click at [336, 210] on link "Distribution Summary" at bounding box center [622, 213] width 722 height 38
click at [402, 144] on icon at bounding box center [403, 146] width 16 height 16
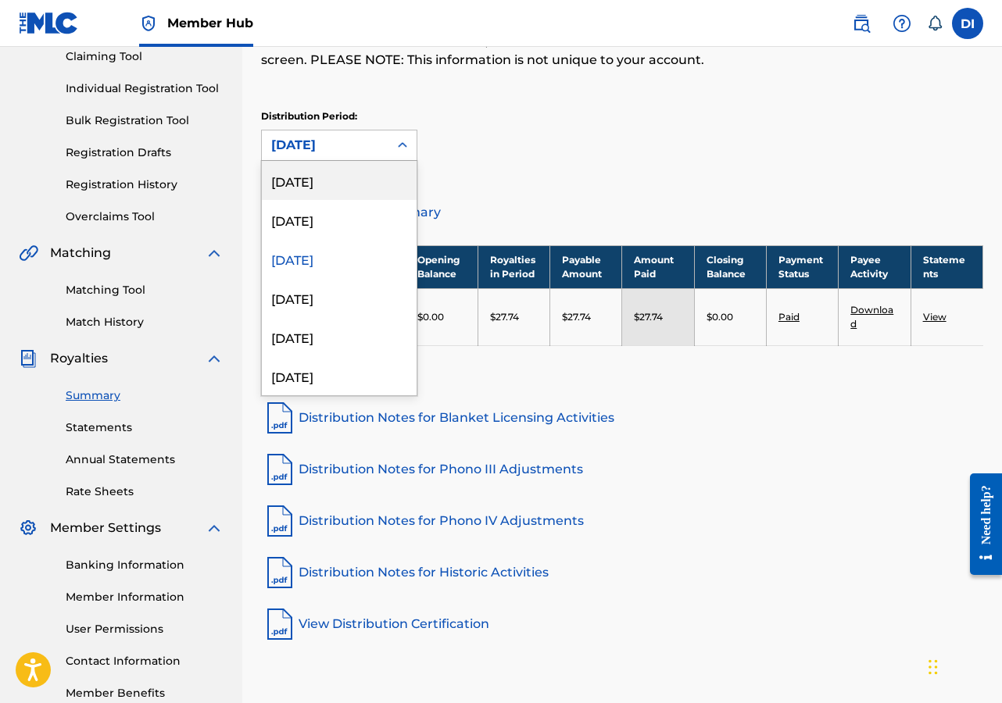
click at [351, 180] on div "[DATE]" at bounding box center [339, 180] width 155 height 39
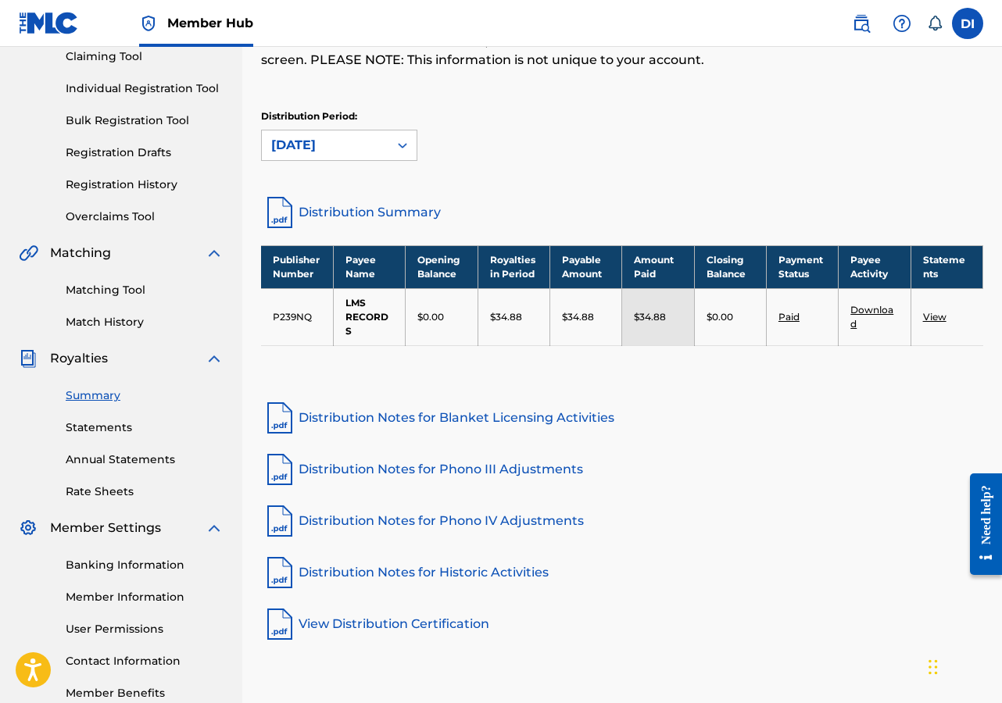
click at [338, 206] on link "Distribution Summary" at bounding box center [622, 213] width 722 height 38
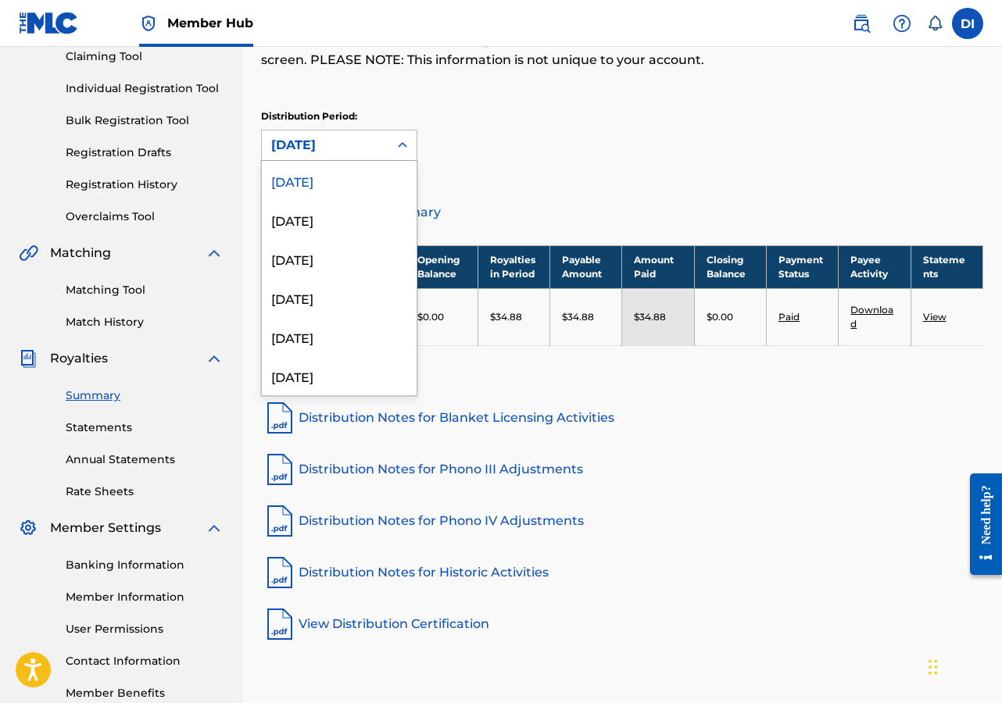
click at [399, 140] on icon at bounding box center [403, 146] width 16 height 16
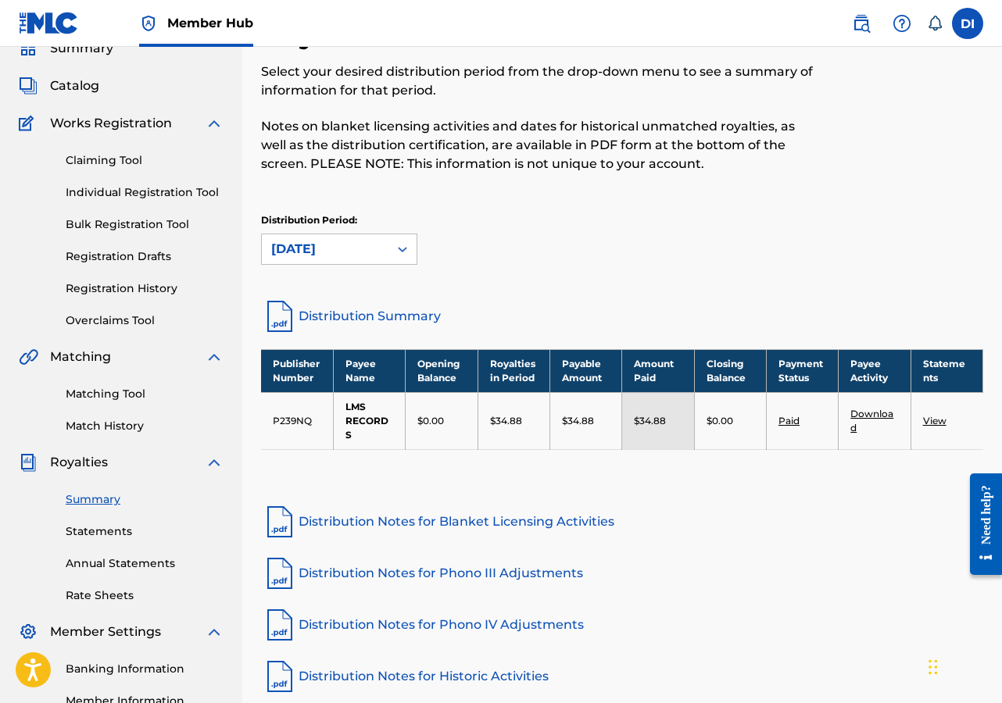
scroll to position [0, 0]
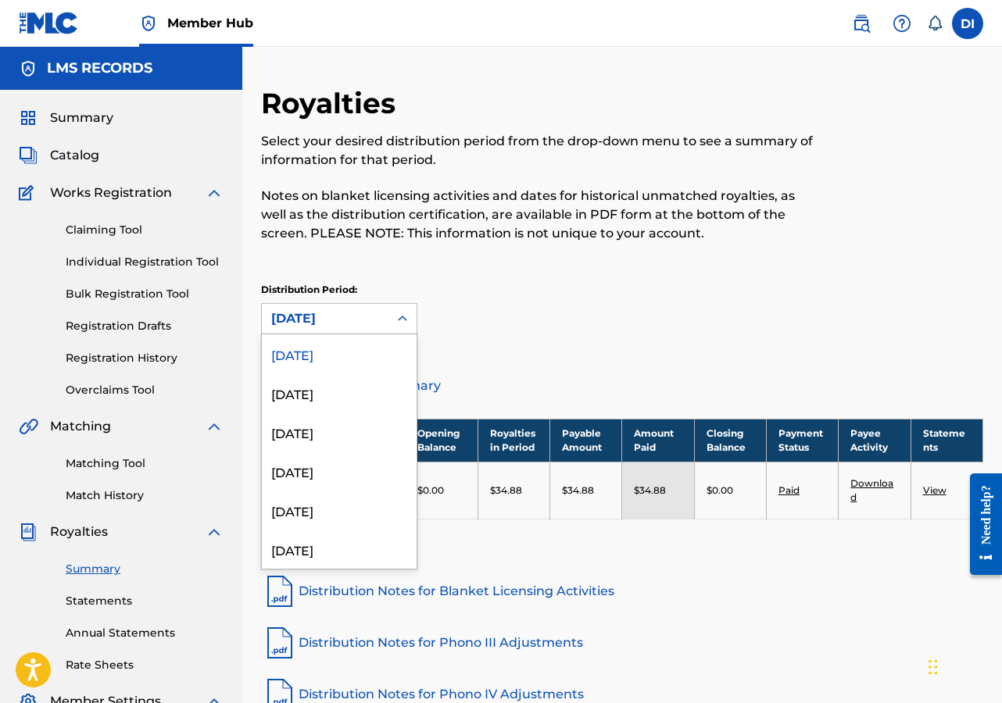
click at [392, 315] on div at bounding box center [402, 319] width 28 height 28
click at [320, 355] on div "[DATE]" at bounding box center [339, 353] width 155 height 39
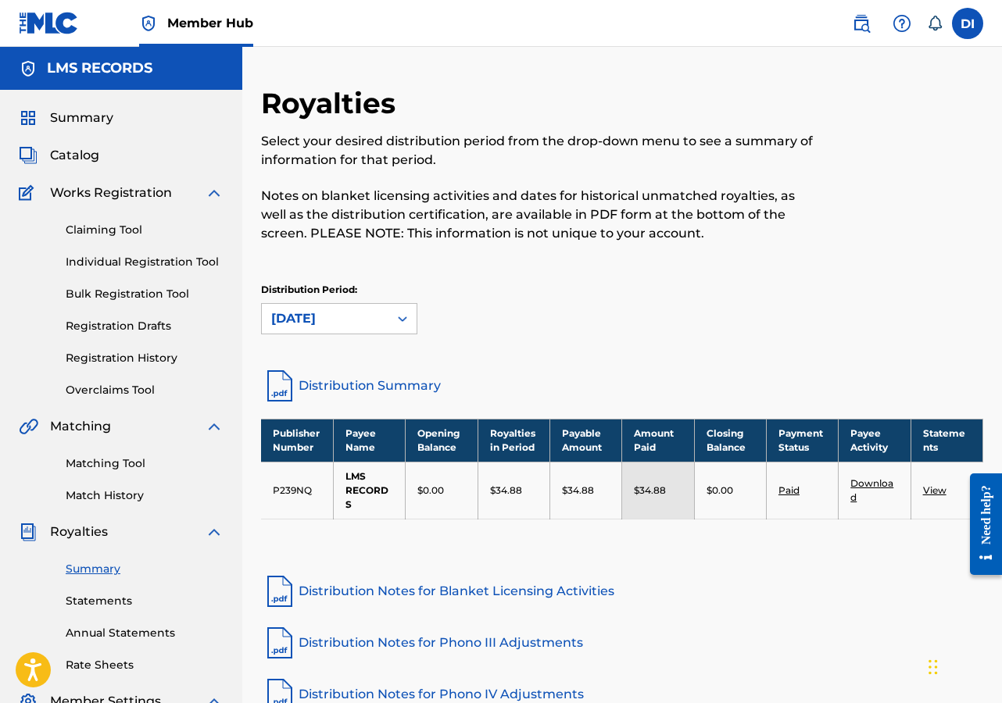
click at [101, 570] on link "Summary" at bounding box center [145, 569] width 158 height 16
click at [371, 320] on div "[DATE]" at bounding box center [325, 318] width 108 height 19
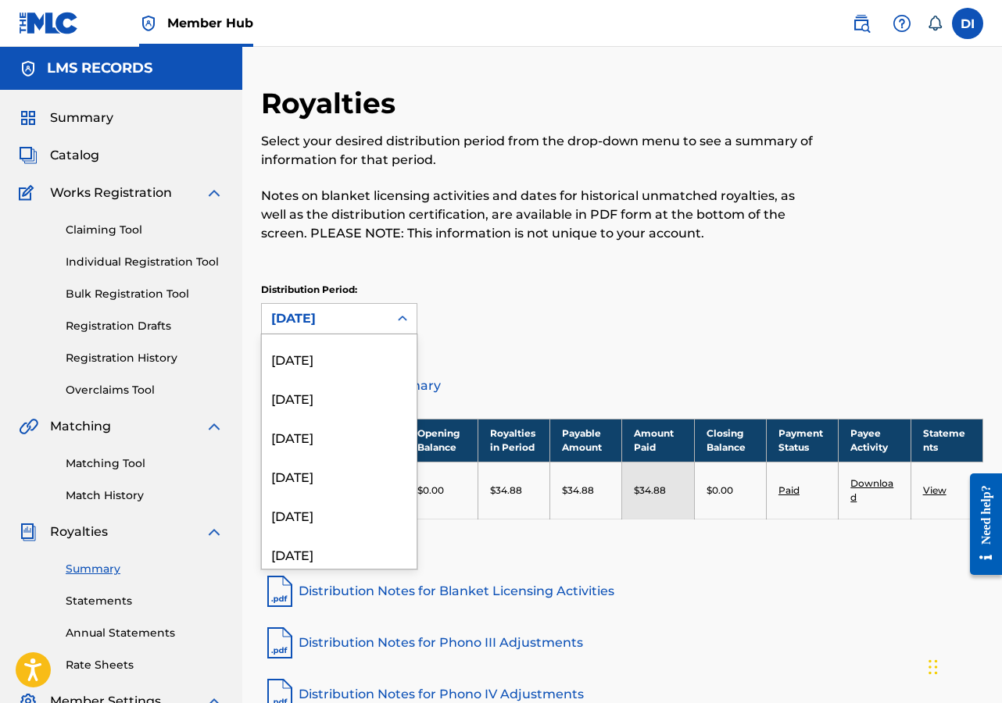
scroll to position [624, 0]
click at [302, 513] on div "[DATE]" at bounding box center [339, 511] width 155 height 39
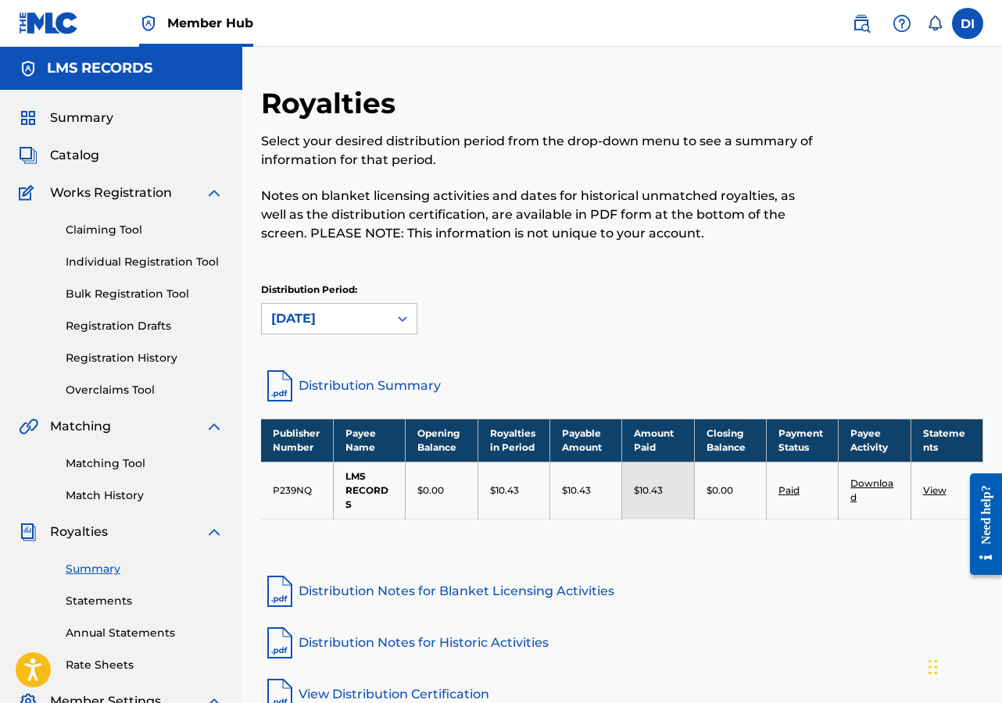
click at [358, 384] on link "Distribution Summary" at bounding box center [622, 386] width 722 height 38
click at [397, 317] on icon at bounding box center [403, 319] width 16 height 16
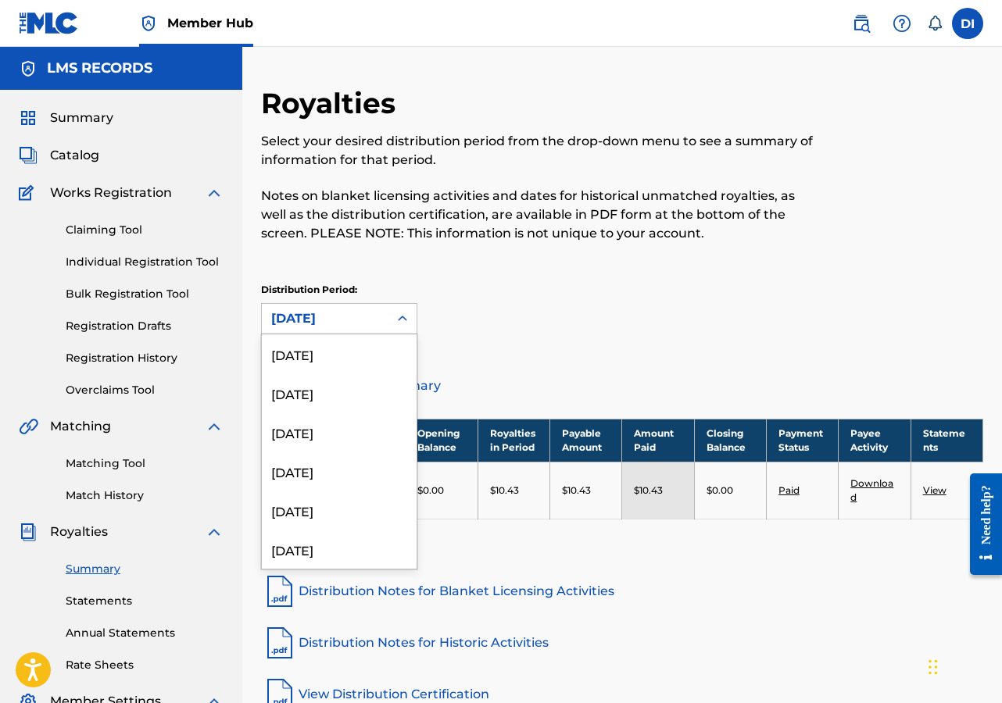
scroll to position [599, 0]
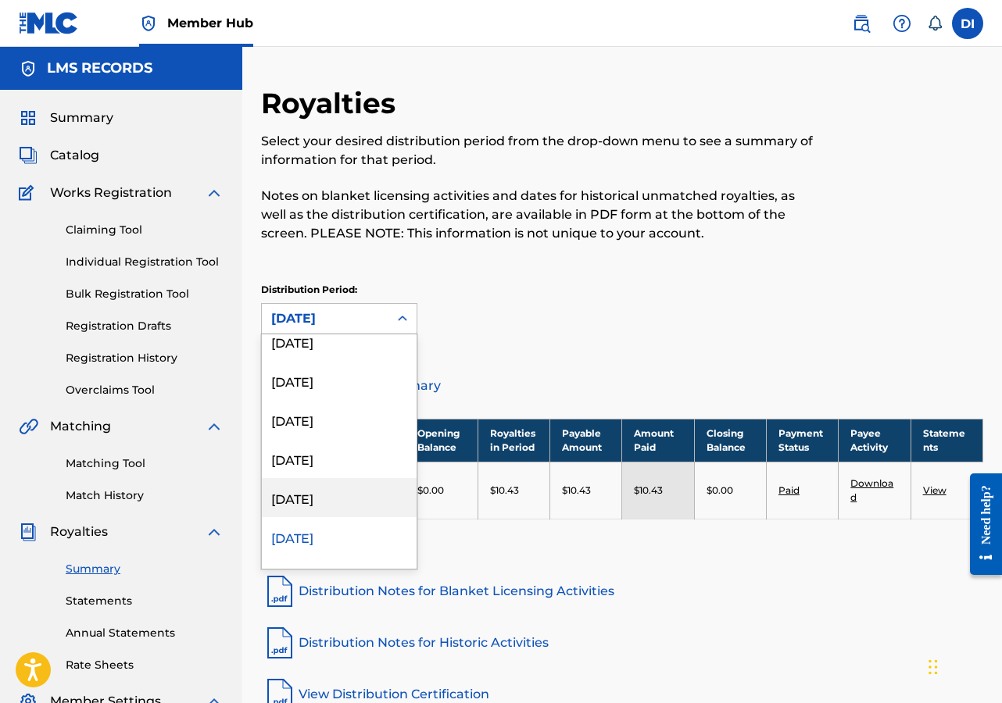
click at [329, 496] on div "[DATE]" at bounding box center [339, 497] width 155 height 39
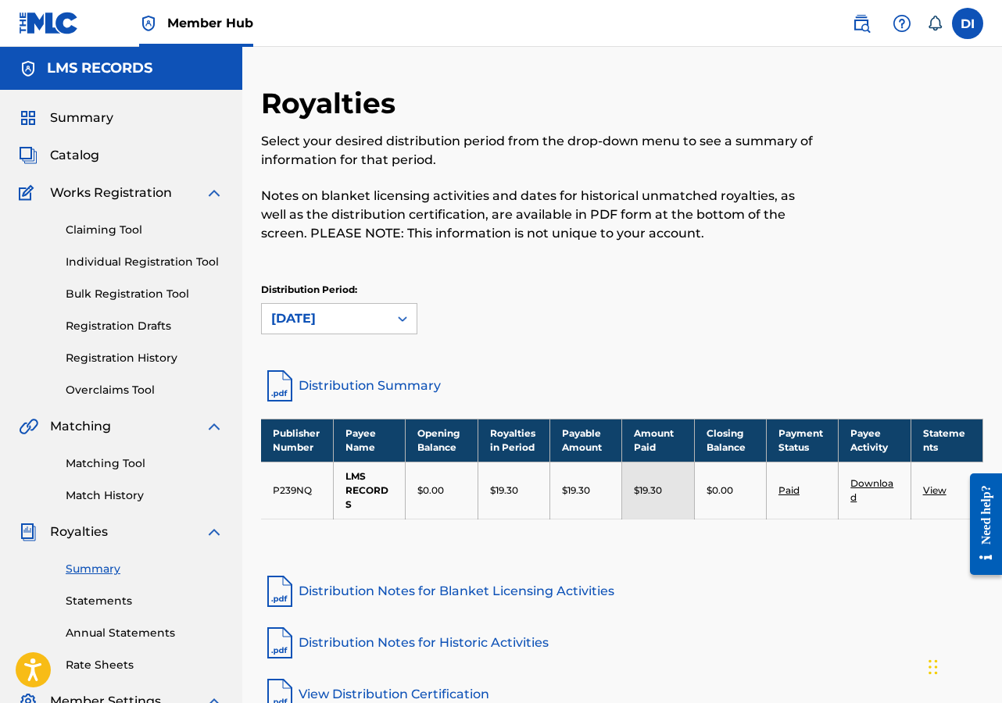
click at [334, 383] on link "Distribution Summary" at bounding box center [622, 386] width 722 height 38
click at [402, 317] on icon at bounding box center [403, 319] width 16 height 16
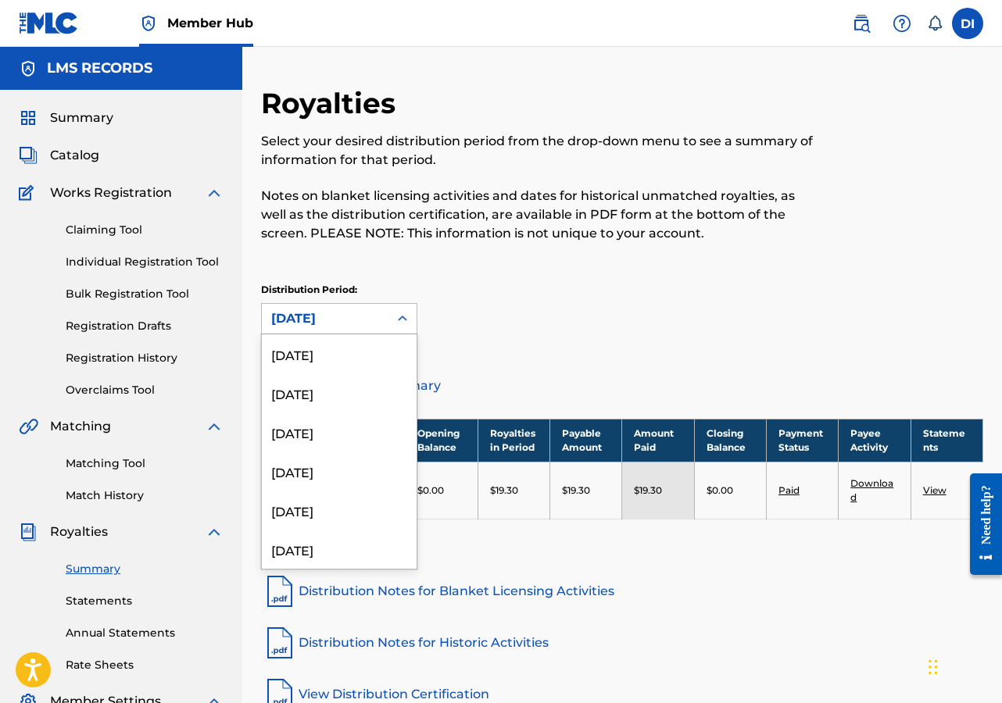
scroll to position [560, 0]
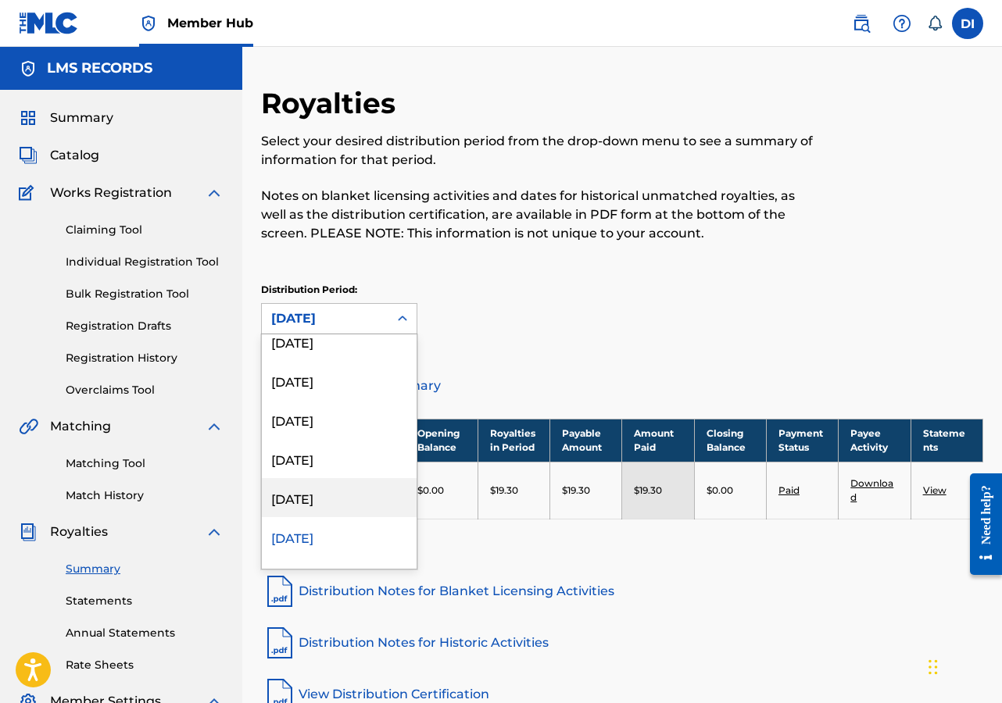
click at [317, 500] on div "[DATE]" at bounding box center [339, 497] width 155 height 39
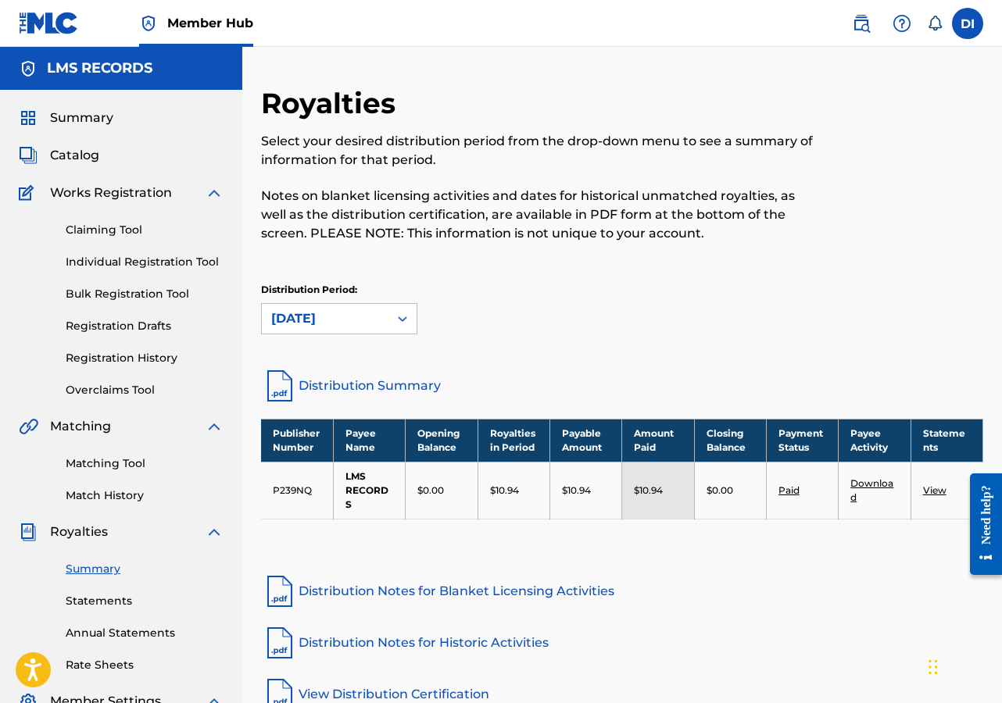
click at [338, 377] on link "Distribution Summary" at bounding box center [622, 386] width 722 height 38
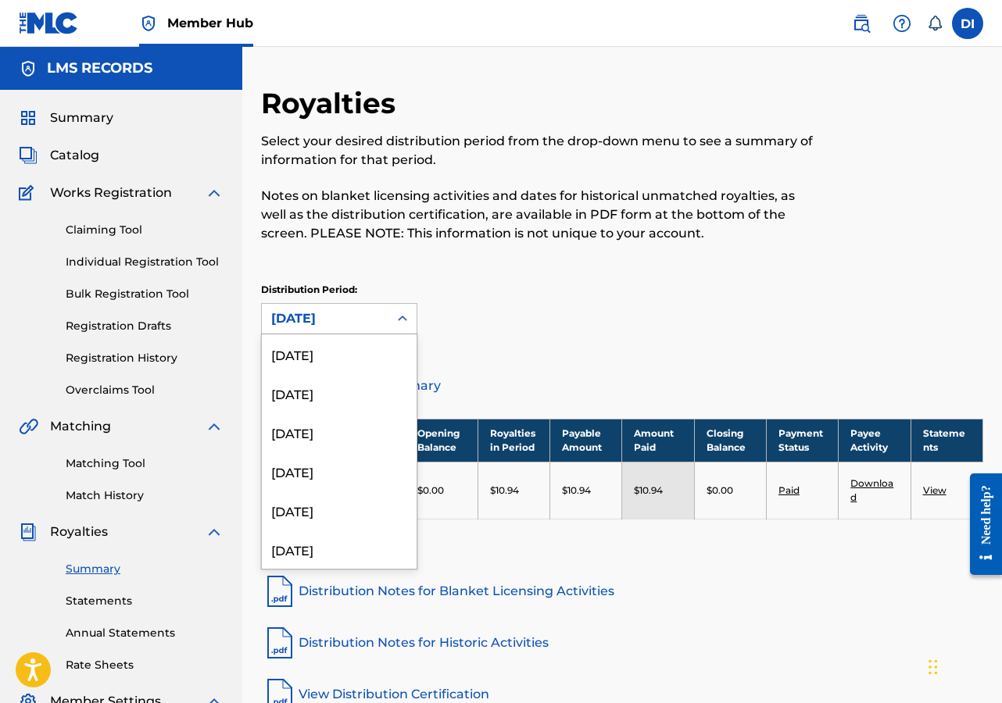
click at [395, 314] on icon at bounding box center [403, 319] width 16 height 16
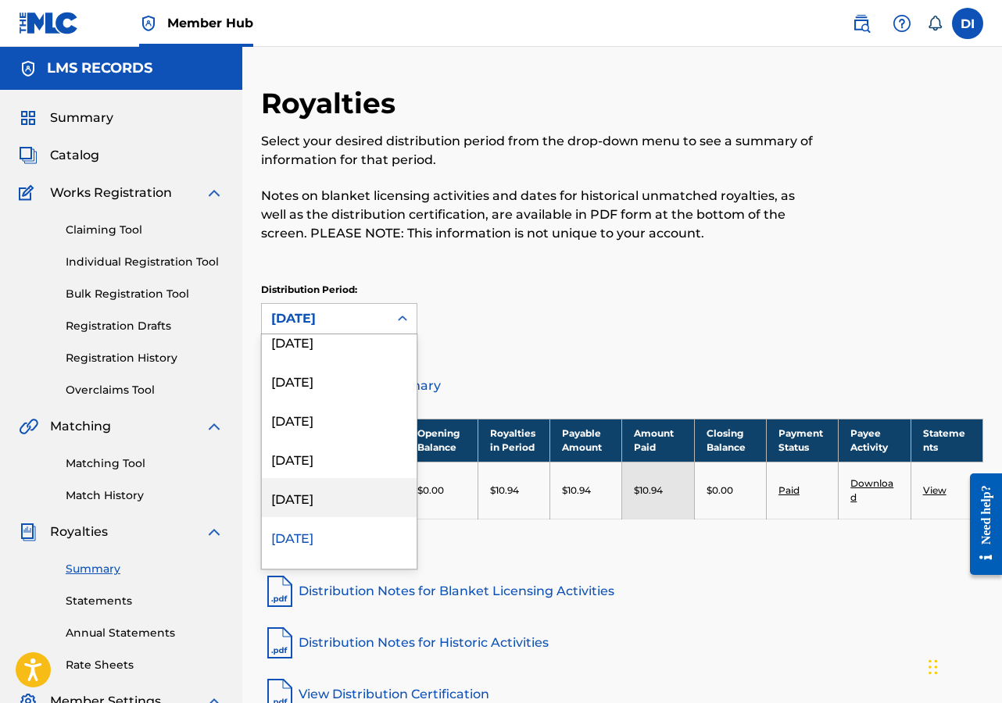
click at [291, 502] on div "[DATE]" at bounding box center [339, 497] width 155 height 39
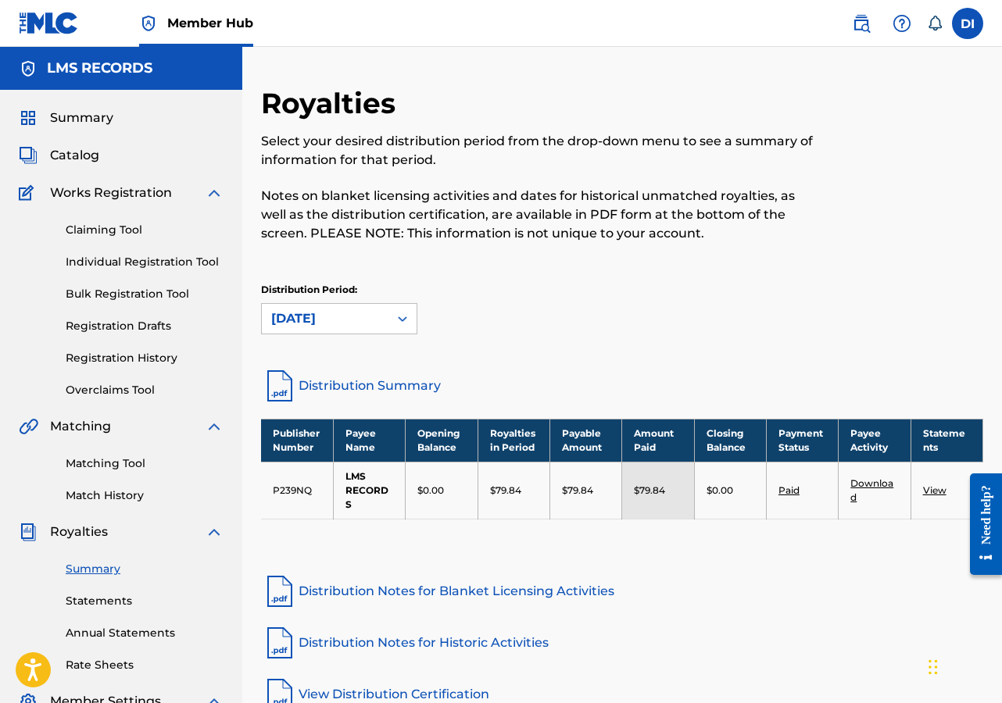
click at [340, 384] on link "Distribution Summary" at bounding box center [622, 386] width 722 height 38
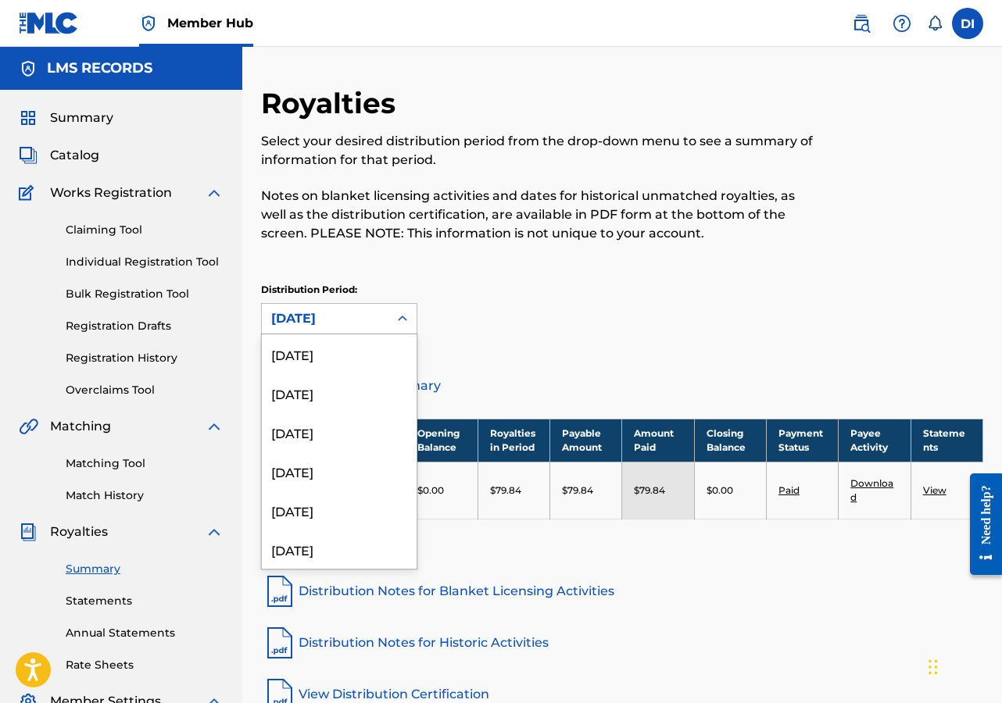
click at [397, 318] on icon at bounding box center [403, 319] width 16 height 16
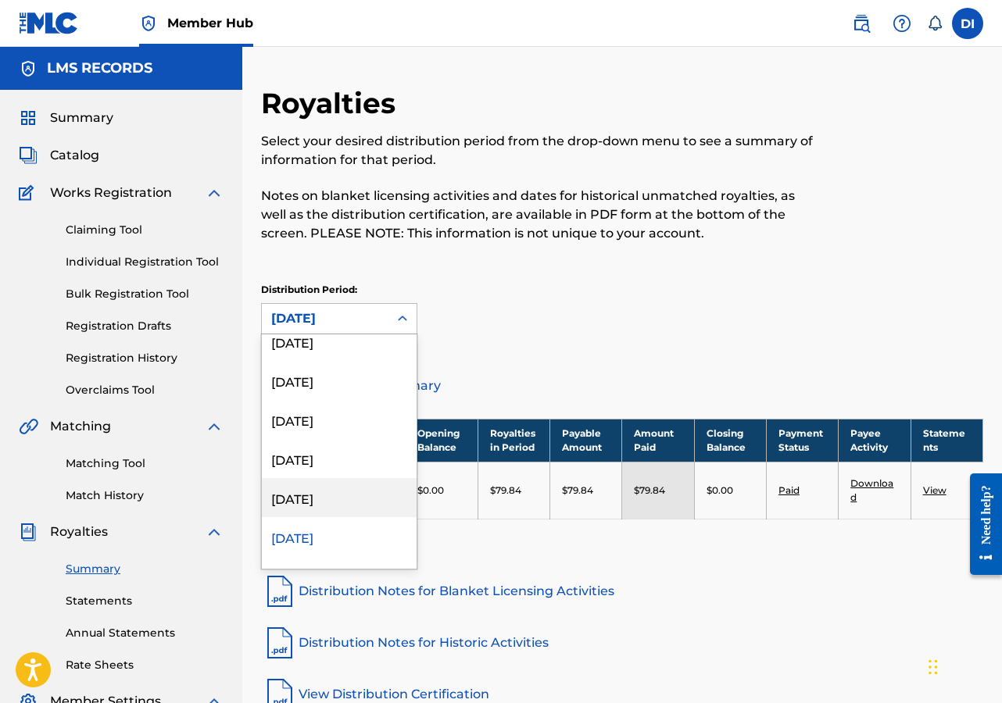
click at [300, 494] on div "[DATE]" at bounding box center [339, 497] width 155 height 39
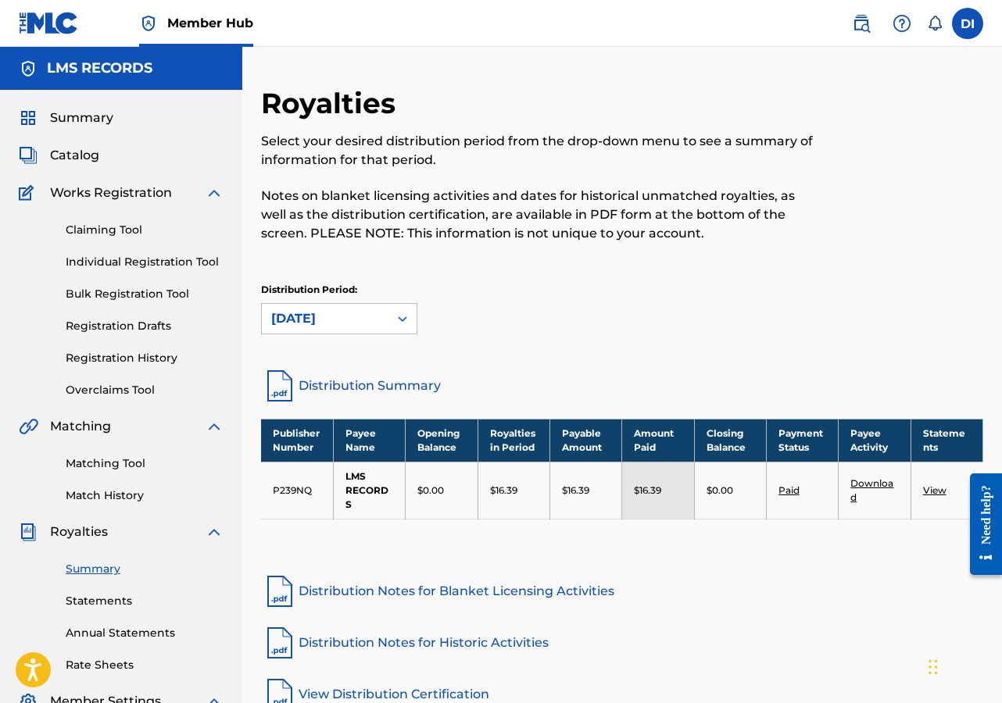
click at [331, 385] on link "Distribution Summary" at bounding box center [622, 386] width 722 height 38
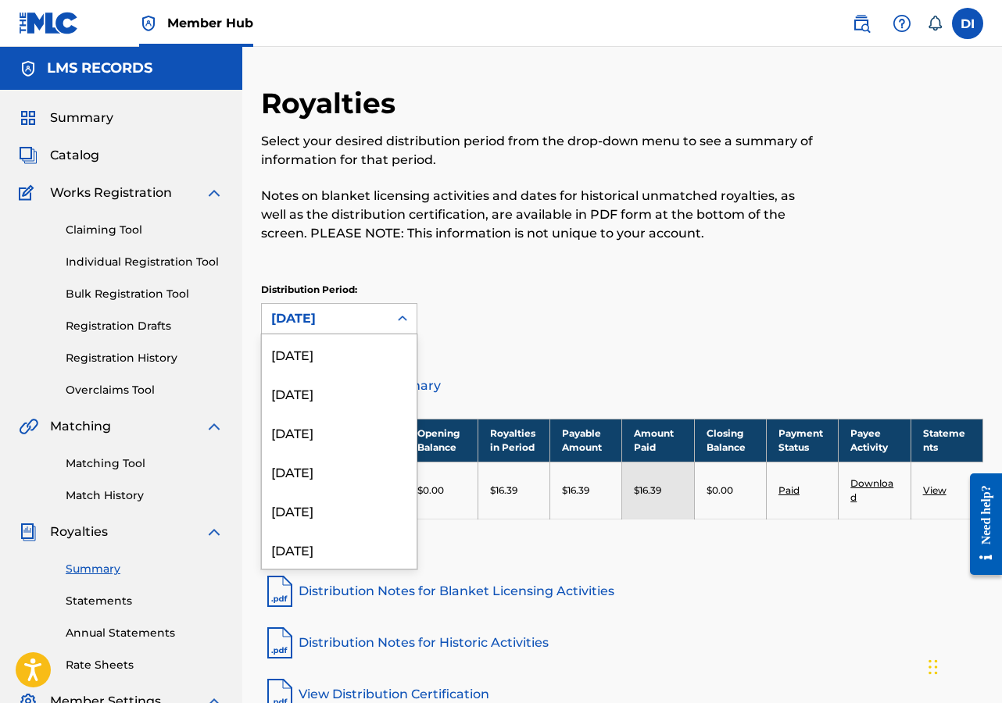
click at [401, 317] on icon at bounding box center [403, 319] width 16 height 16
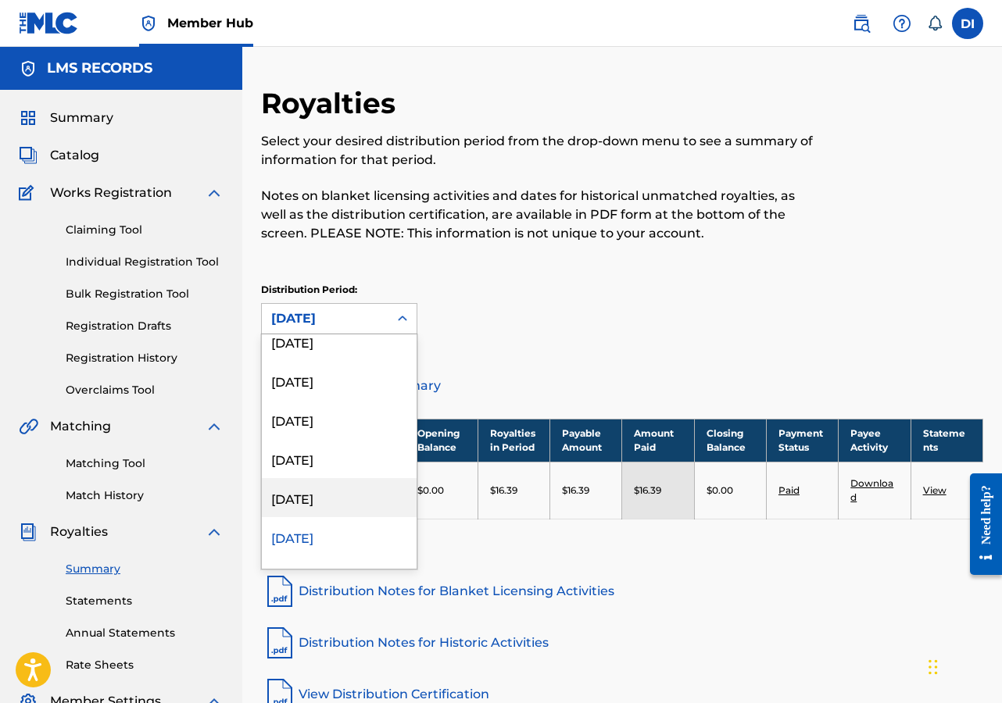
click at [297, 497] on div "[DATE]" at bounding box center [339, 497] width 155 height 39
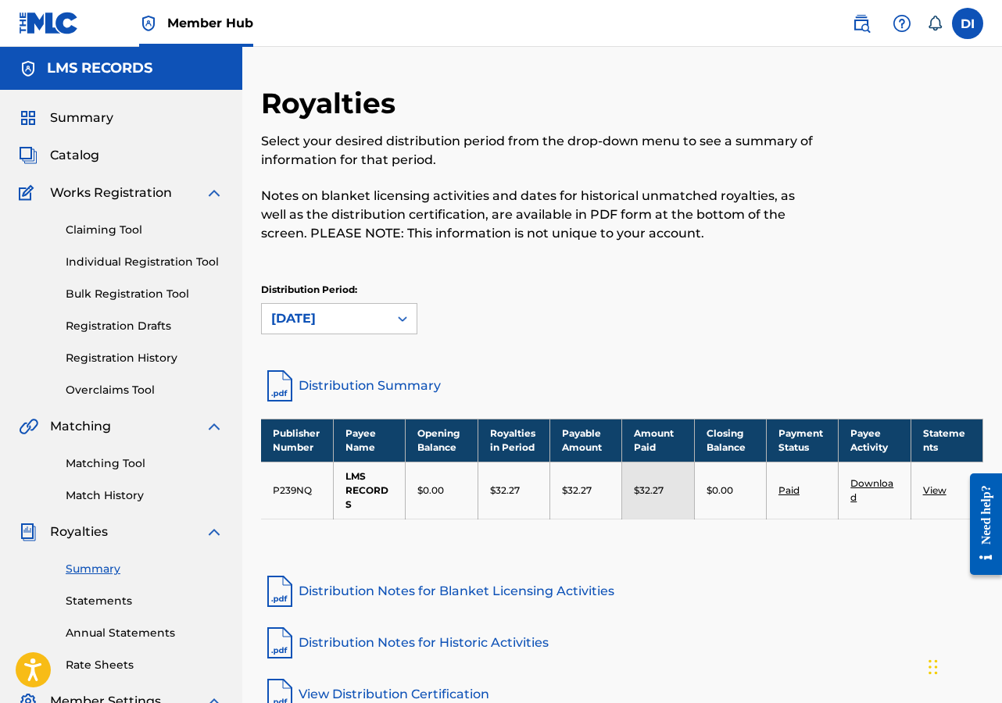
click at [332, 379] on link "Distribution Summary" at bounding box center [622, 386] width 722 height 38
click at [401, 319] on icon at bounding box center [403, 319] width 16 height 16
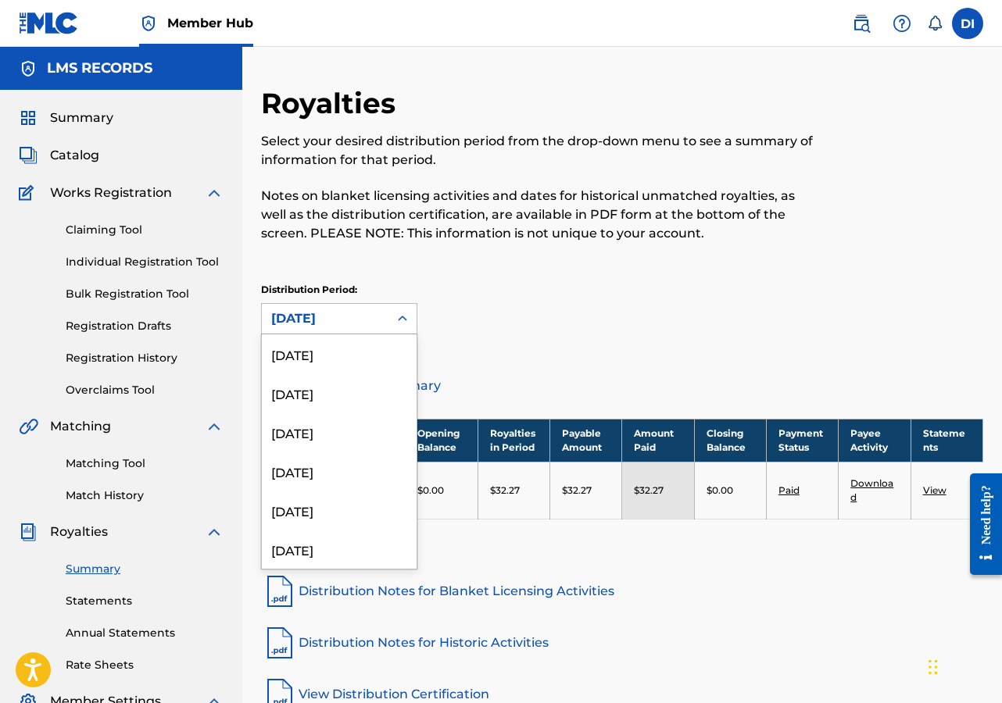
scroll to position [403, 0]
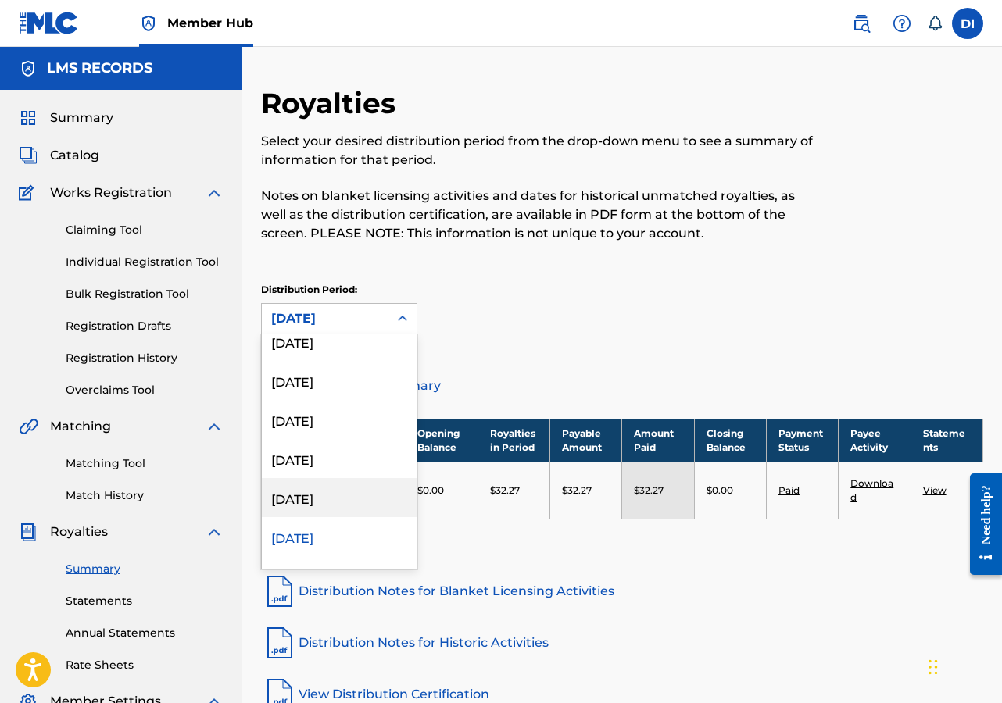
click at [305, 495] on div "[DATE]" at bounding box center [339, 497] width 155 height 39
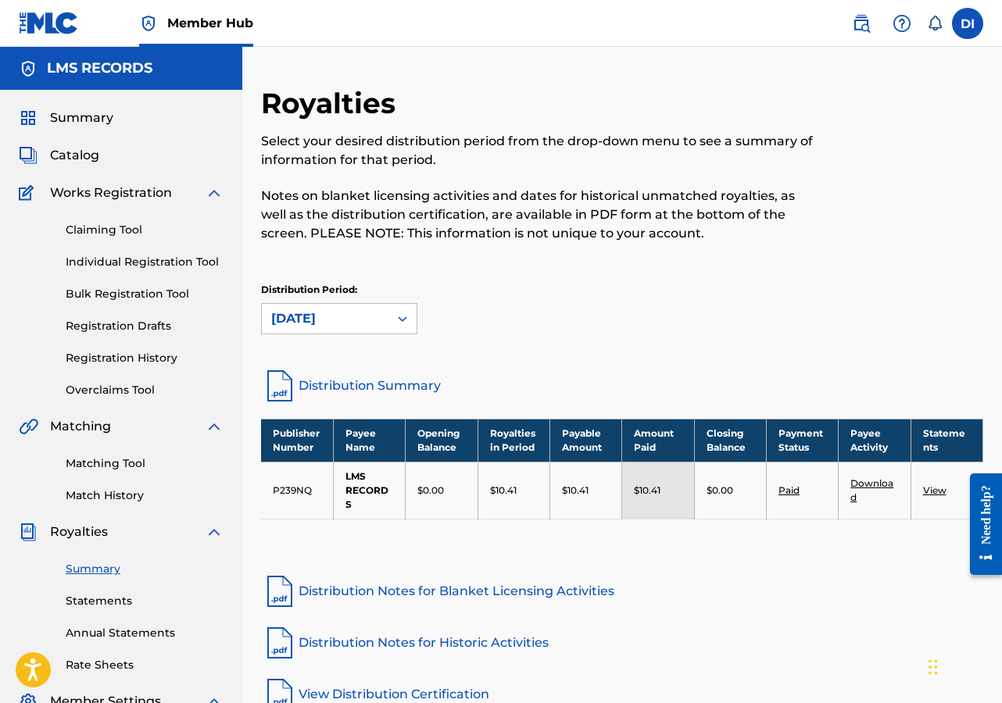
click at [335, 384] on link "Distribution Summary" at bounding box center [622, 386] width 722 height 38
click at [391, 316] on div at bounding box center [402, 319] width 28 height 28
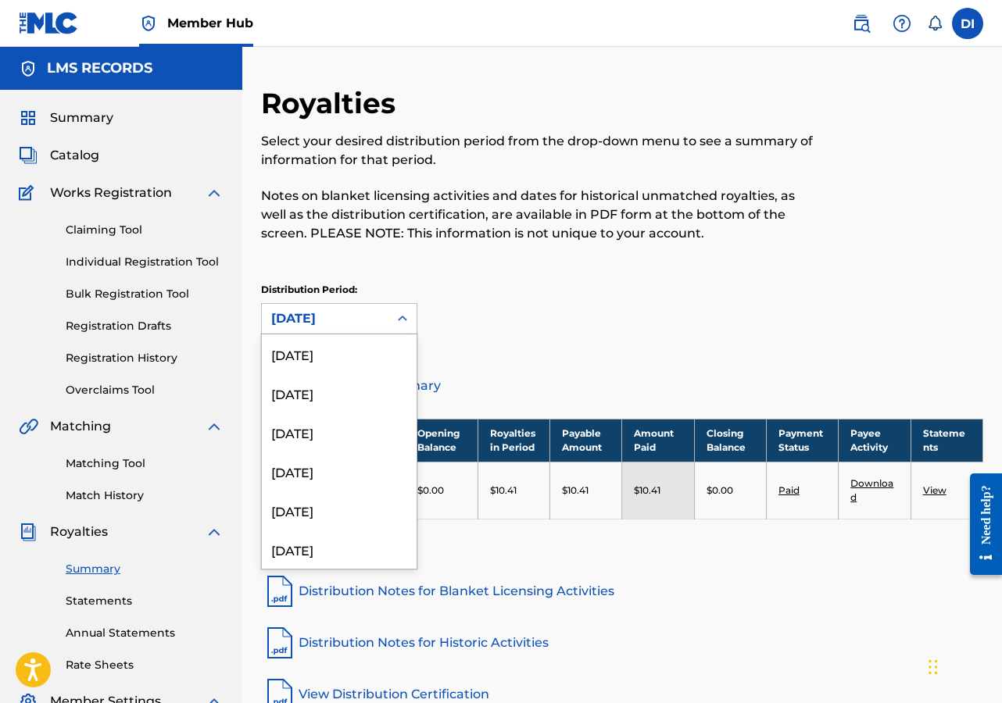
scroll to position [364, 0]
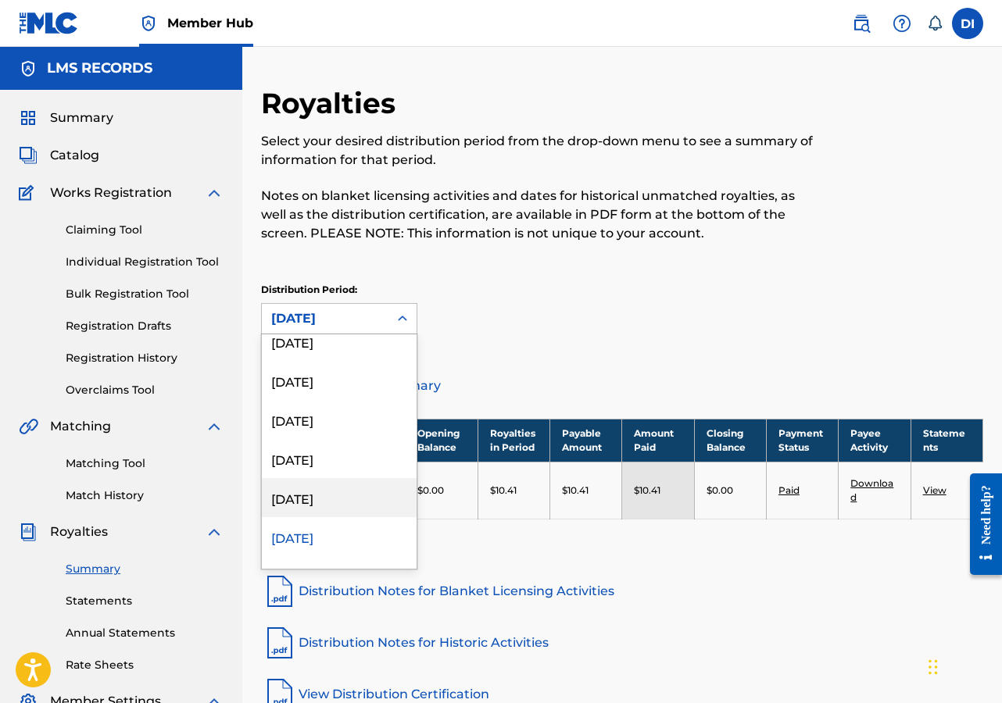
click at [313, 496] on div "[DATE]" at bounding box center [339, 497] width 155 height 39
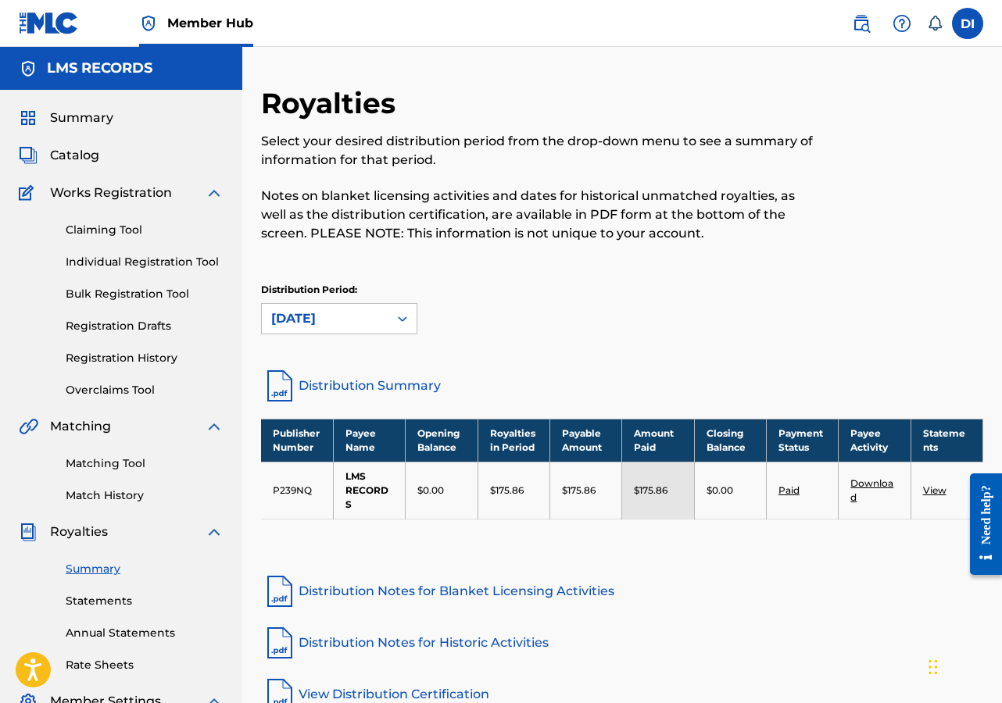
click at [337, 384] on link "Distribution Summary" at bounding box center [622, 386] width 722 height 38
click at [398, 315] on icon at bounding box center [403, 319] width 16 height 16
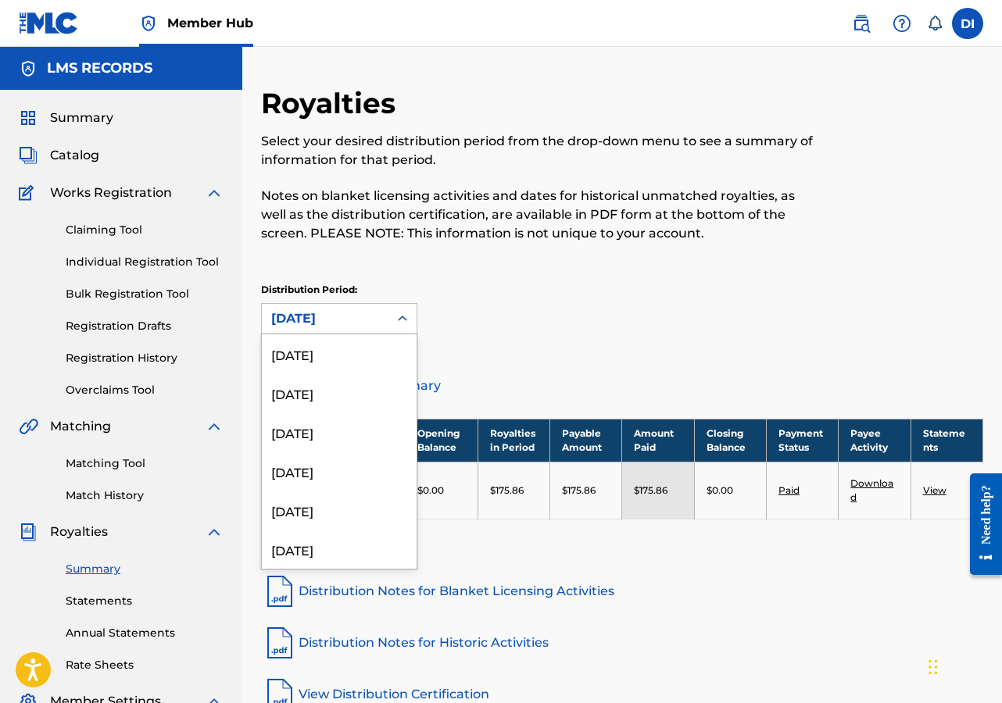
scroll to position [325, 0]
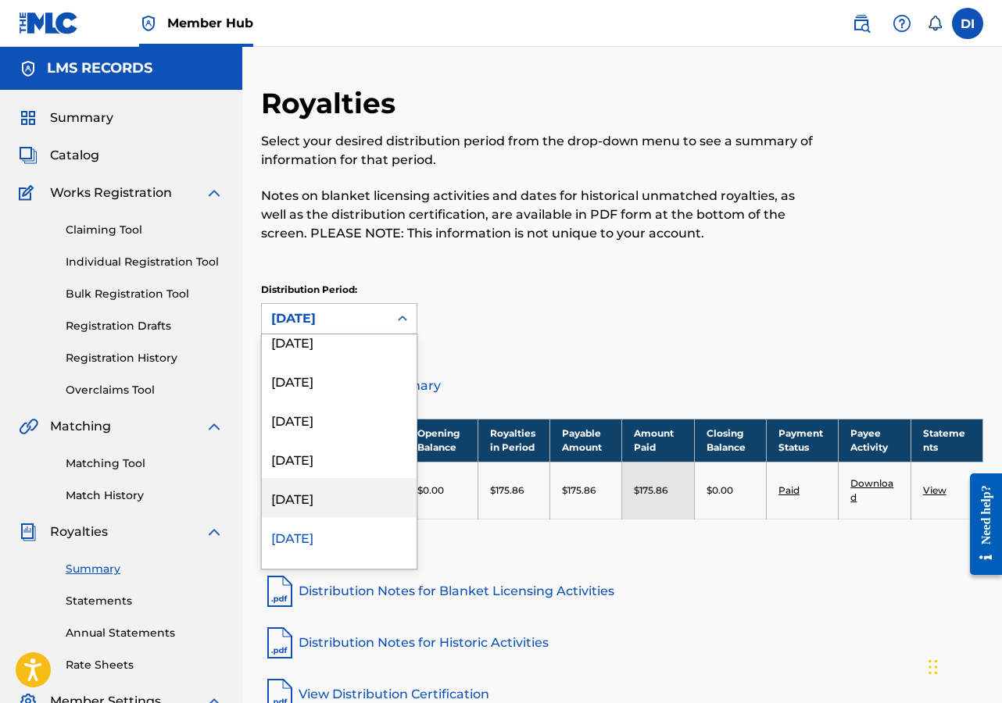
click at [310, 493] on div "[DATE]" at bounding box center [339, 497] width 155 height 39
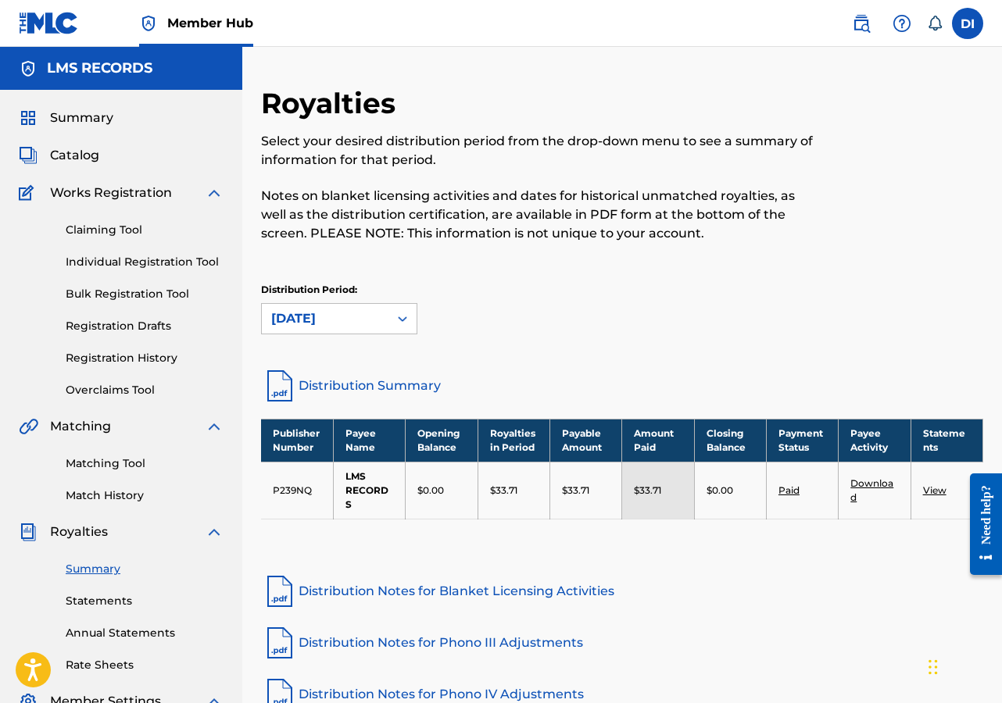
click at [331, 384] on link "Distribution Summary" at bounding box center [622, 386] width 722 height 38
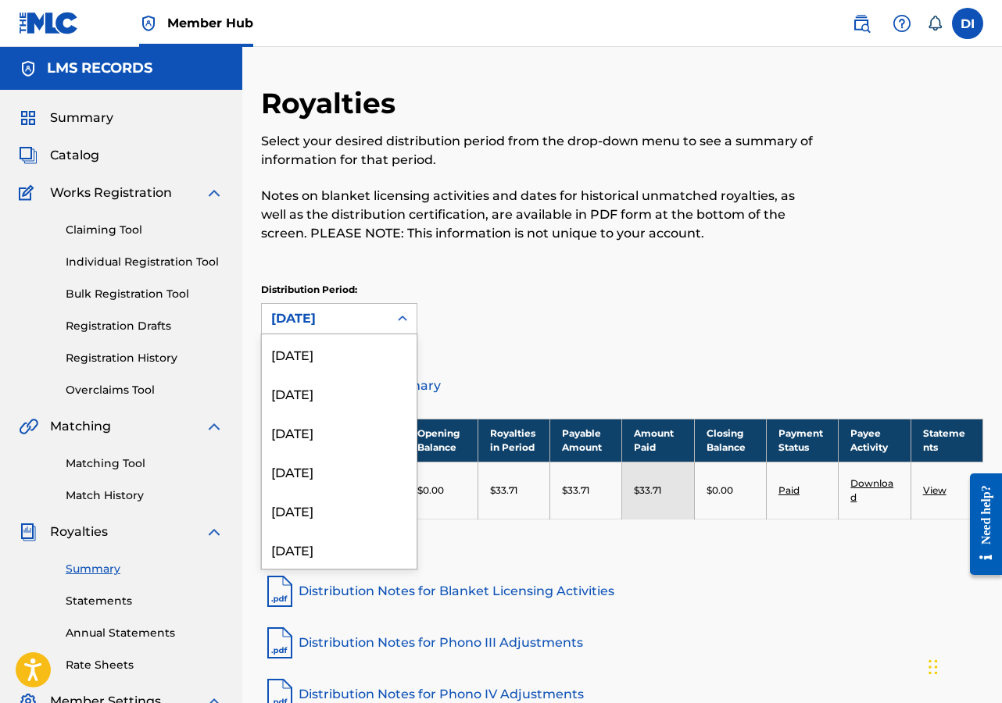
click at [399, 315] on icon at bounding box center [403, 319] width 16 height 16
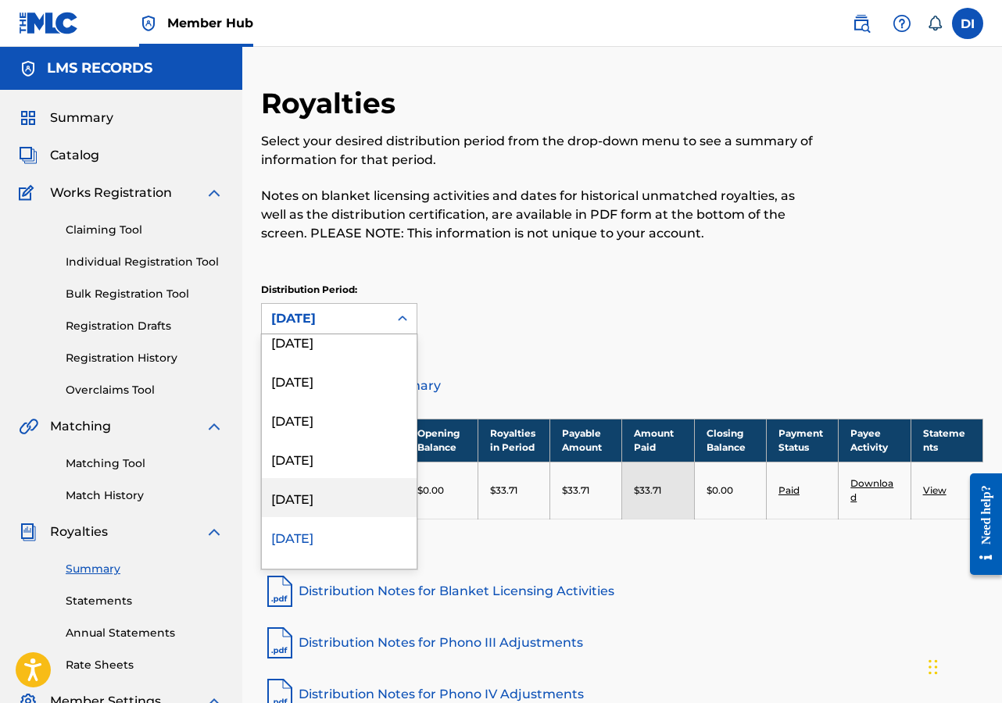
click at [316, 492] on div "[DATE]" at bounding box center [339, 497] width 155 height 39
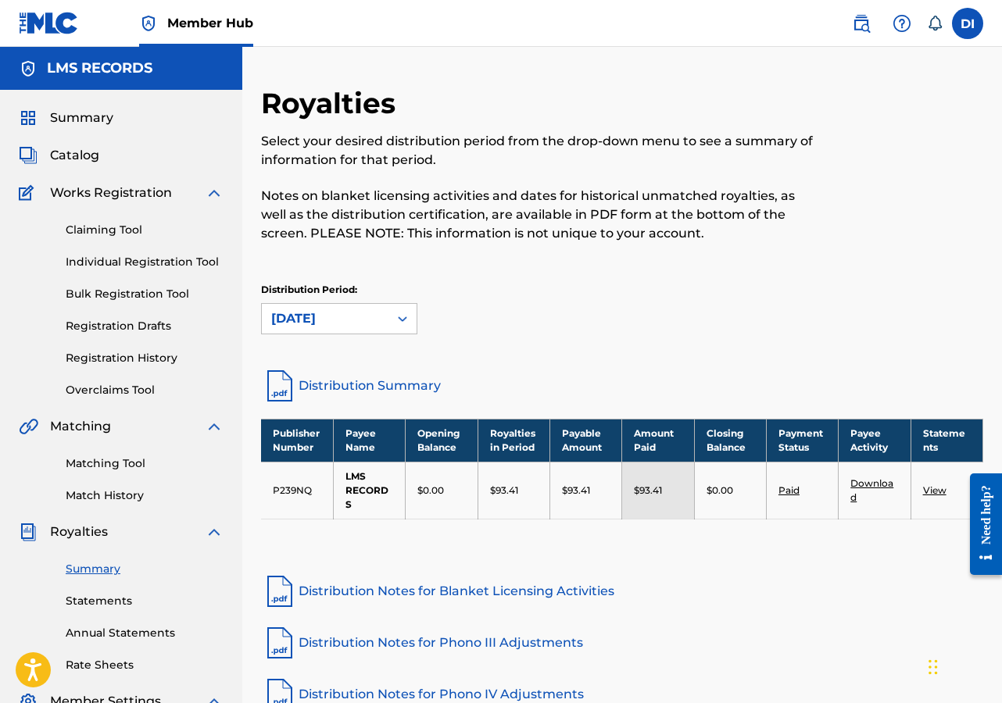
click at [327, 388] on link "Distribution Summary" at bounding box center [622, 386] width 722 height 38
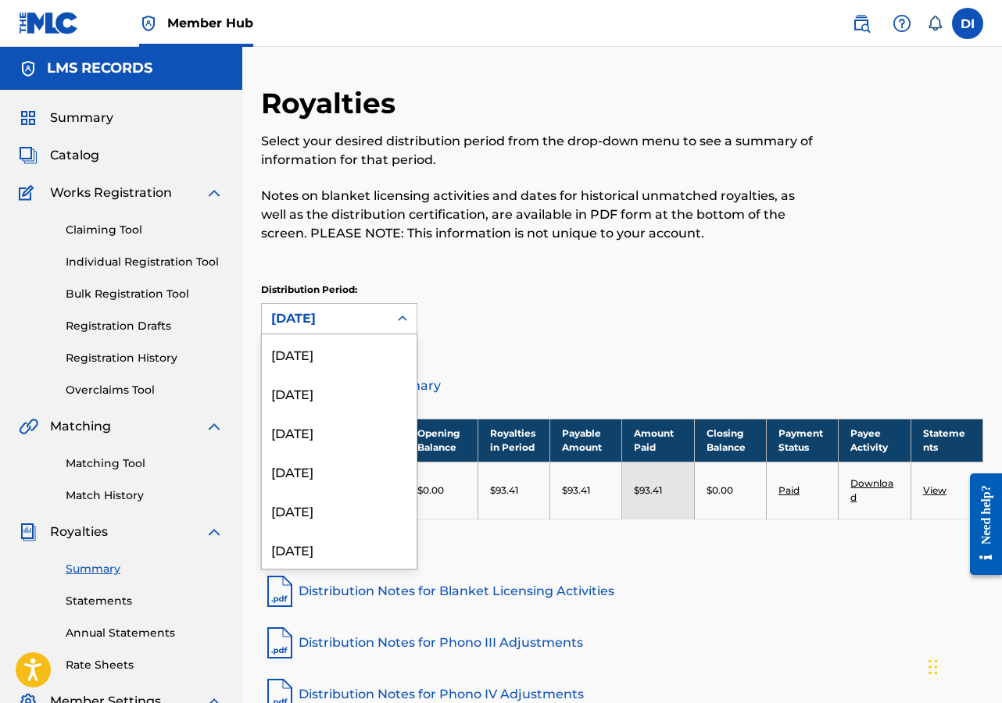
click at [402, 316] on icon at bounding box center [403, 319] width 16 height 16
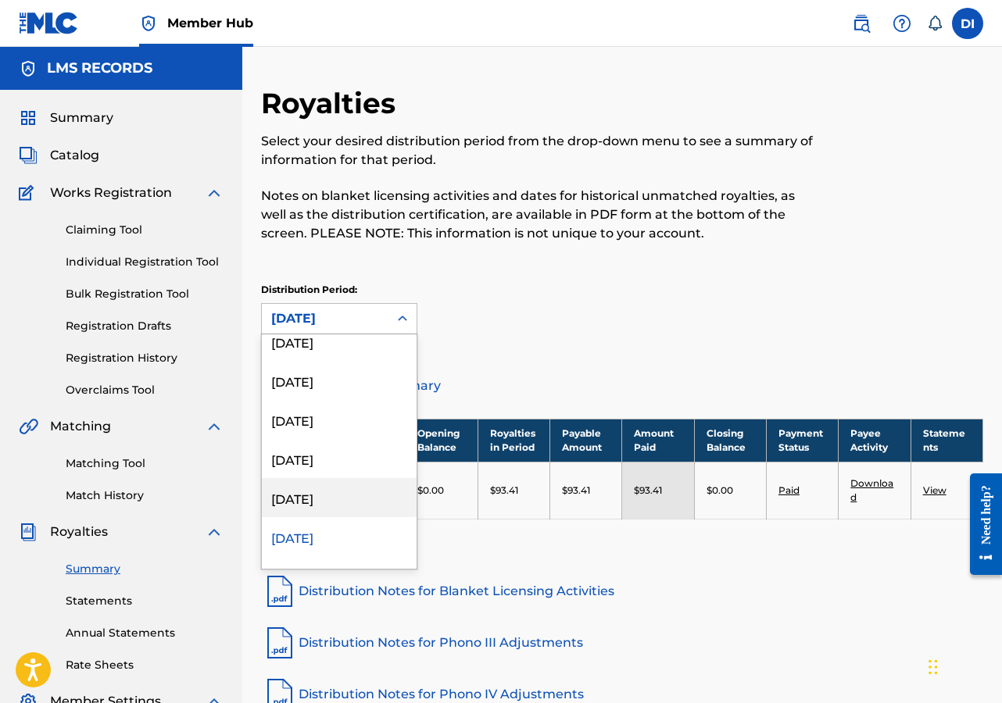
click at [312, 498] on div "[DATE]" at bounding box center [339, 497] width 155 height 39
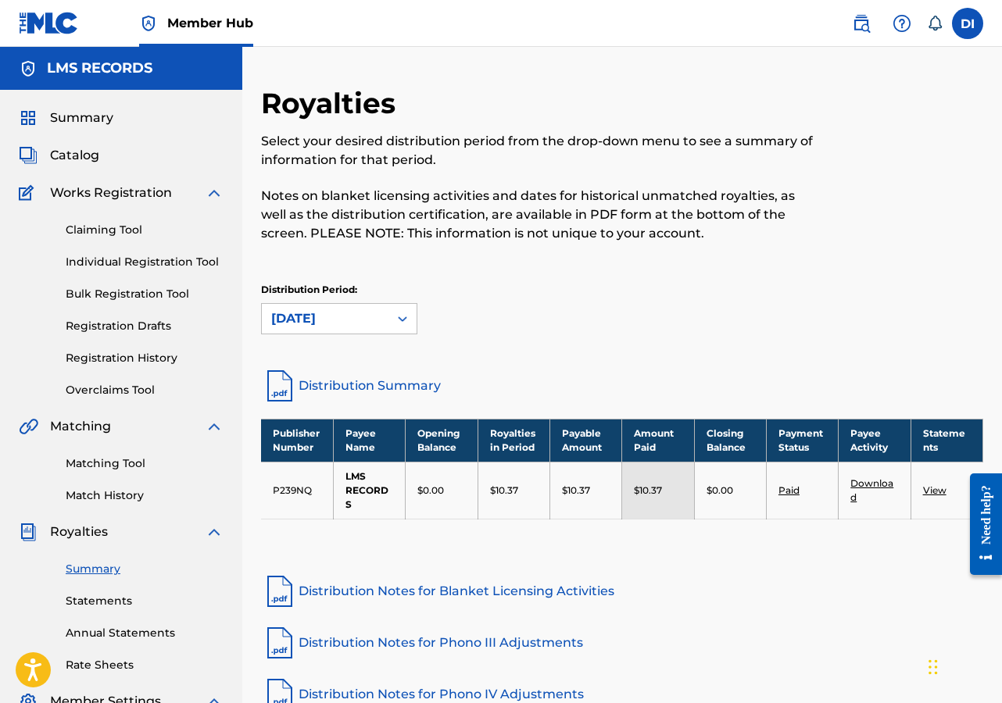
click at [345, 384] on link "Distribution Summary" at bounding box center [622, 386] width 722 height 38
click at [401, 317] on icon at bounding box center [403, 319] width 16 height 16
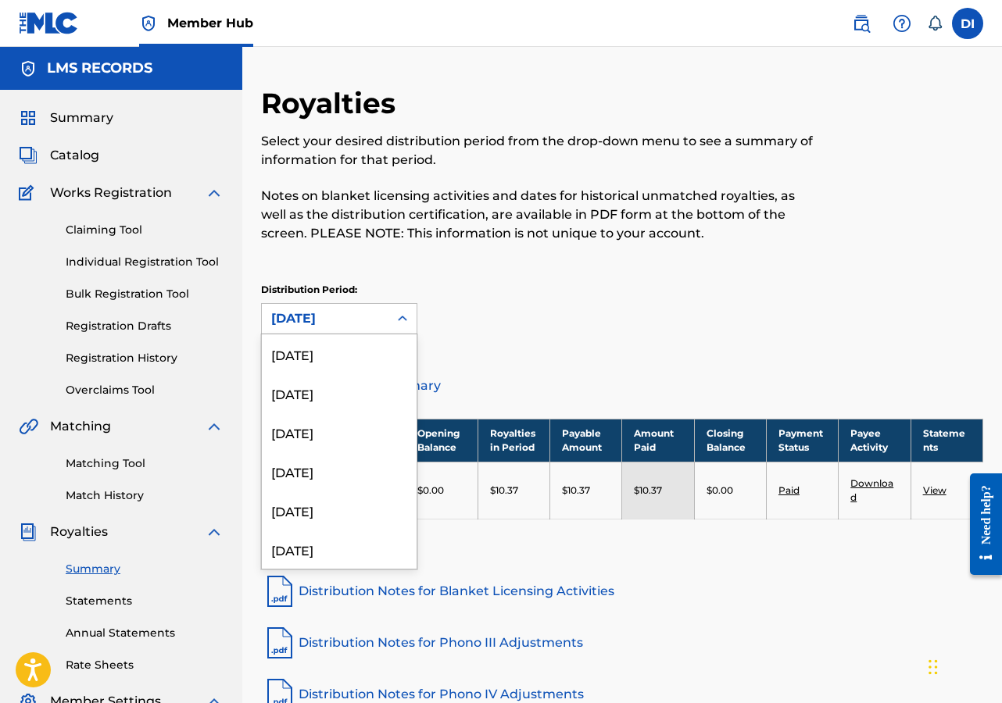
scroll to position [208, 0]
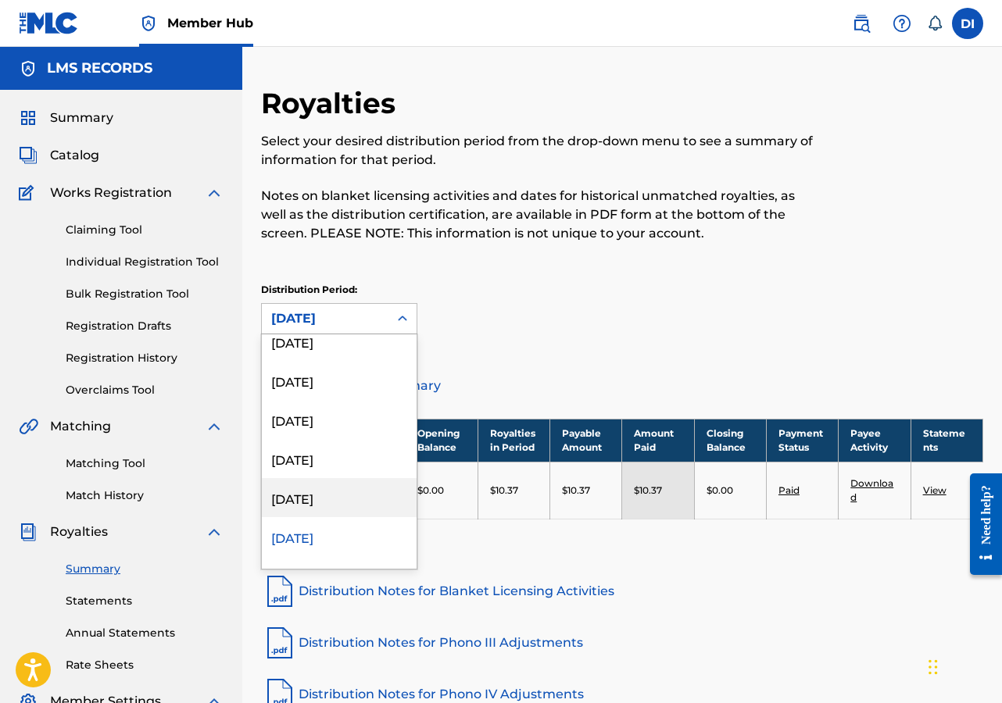
click at [291, 493] on div "[DATE]" at bounding box center [339, 497] width 155 height 39
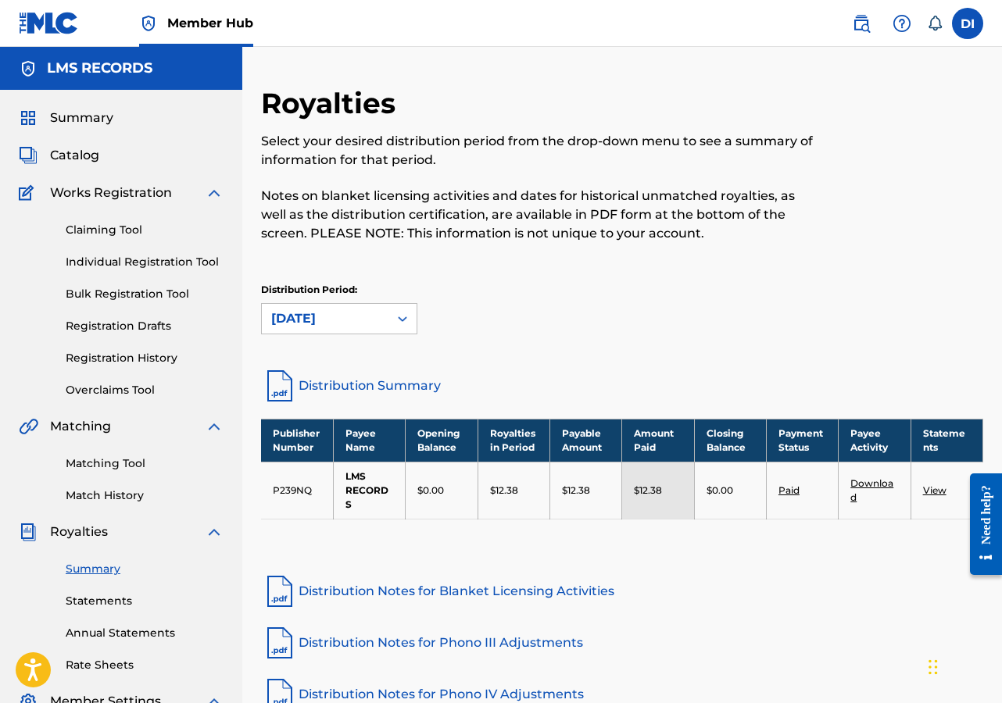
click at [338, 381] on link "Distribution Summary" at bounding box center [622, 386] width 722 height 38
click at [334, 384] on link "Distribution Summary" at bounding box center [622, 386] width 722 height 38
click at [331, 317] on div "[DATE]" at bounding box center [325, 318] width 108 height 19
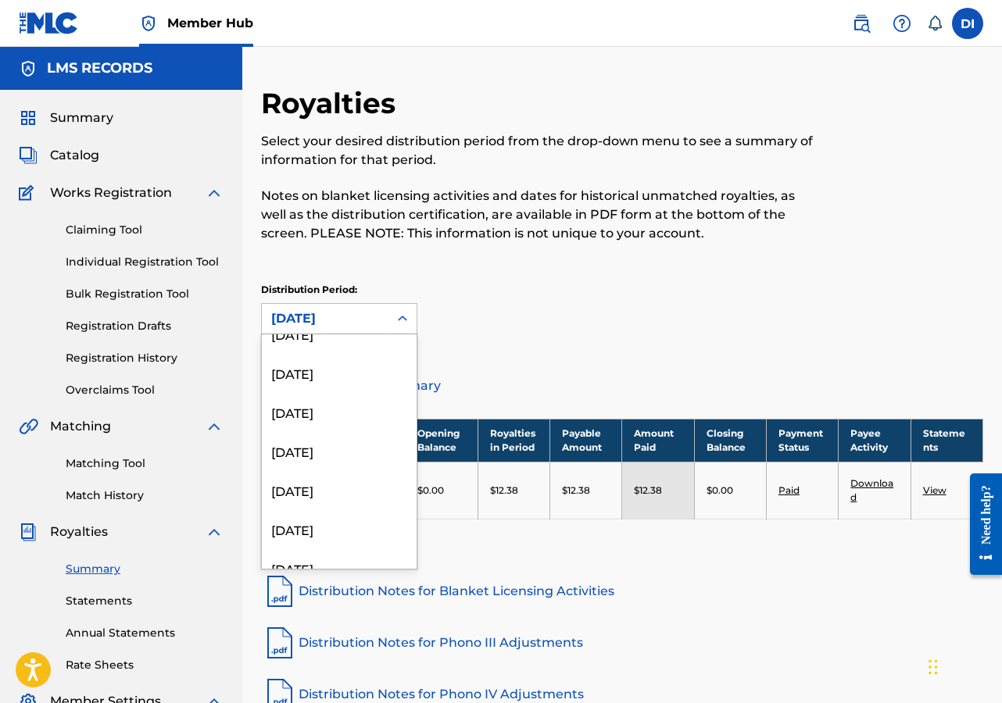
scroll to position [1106, 0]
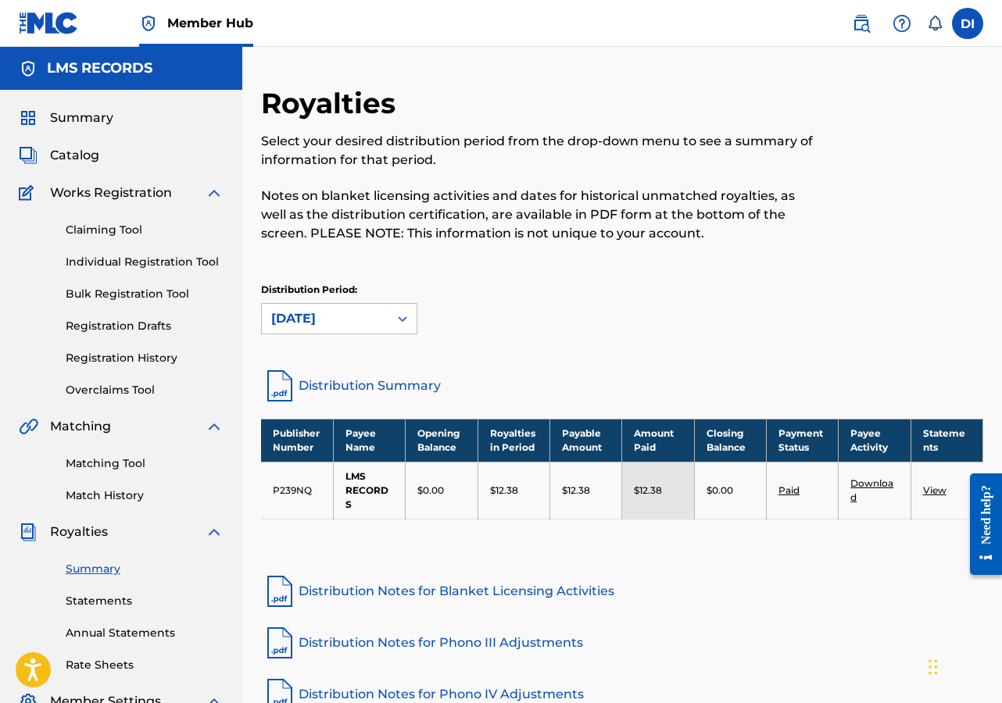
click at [353, 317] on div "[DATE]" at bounding box center [325, 318] width 108 height 19
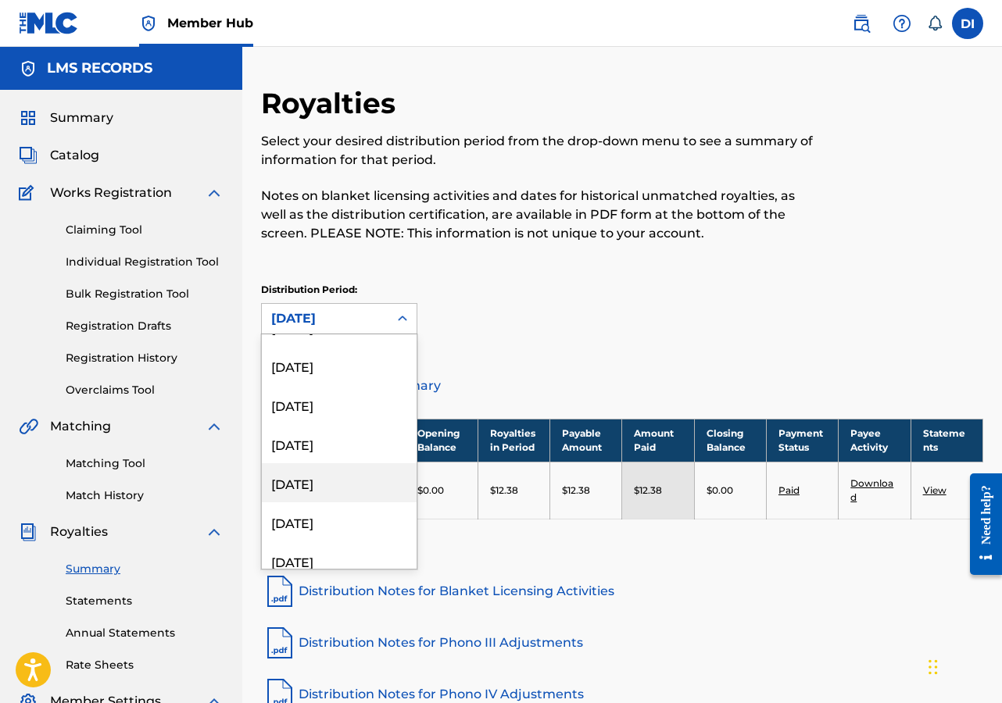
scroll to position [1125, 0]
click at [309, 481] on div "[DATE]" at bounding box center [339, 479] width 155 height 39
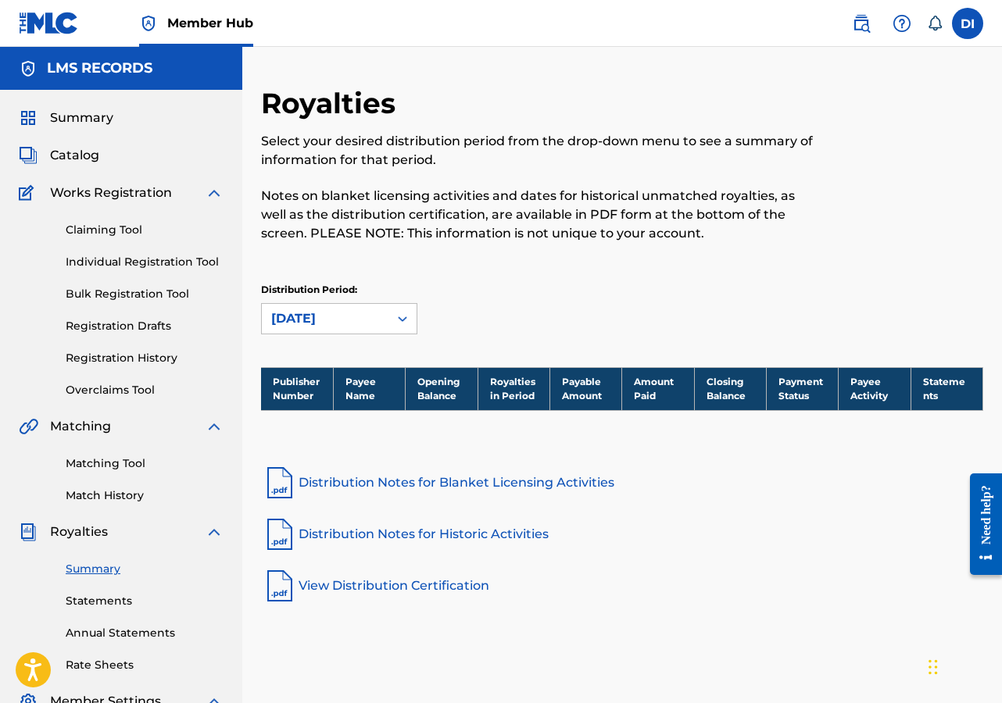
click at [343, 315] on div "[DATE]" at bounding box center [325, 318] width 108 height 19
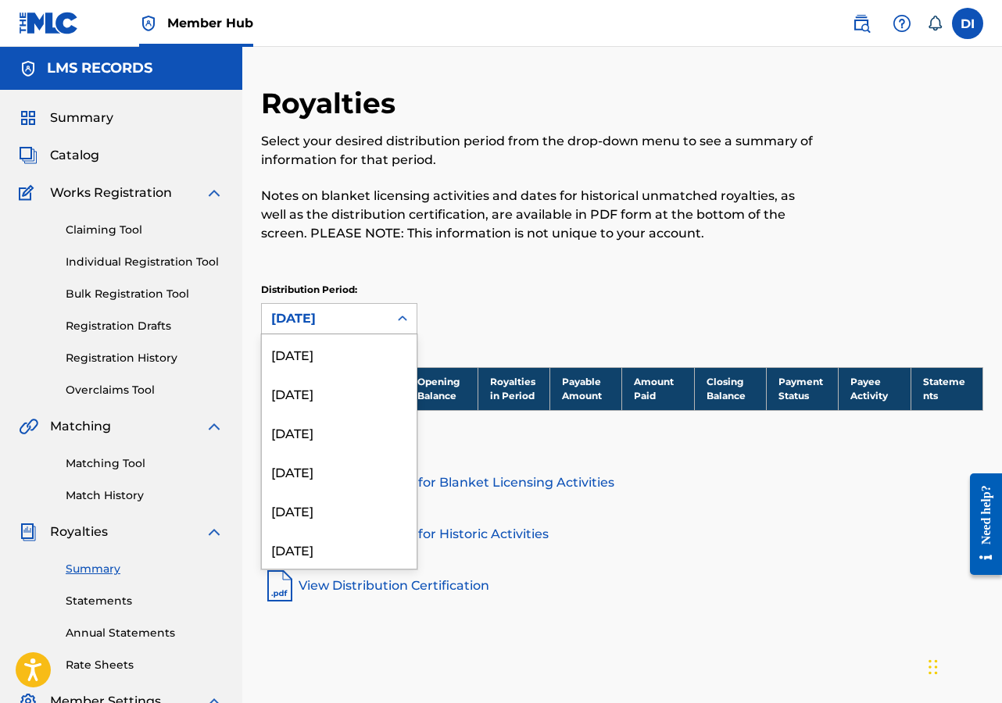
scroll to position [1068, 0]
click at [595, 308] on div "Distribution Period: option [DATE], selected. [DATE] selected, 33 of 54. 54 res…" at bounding box center [622, 309] width 722 height 52
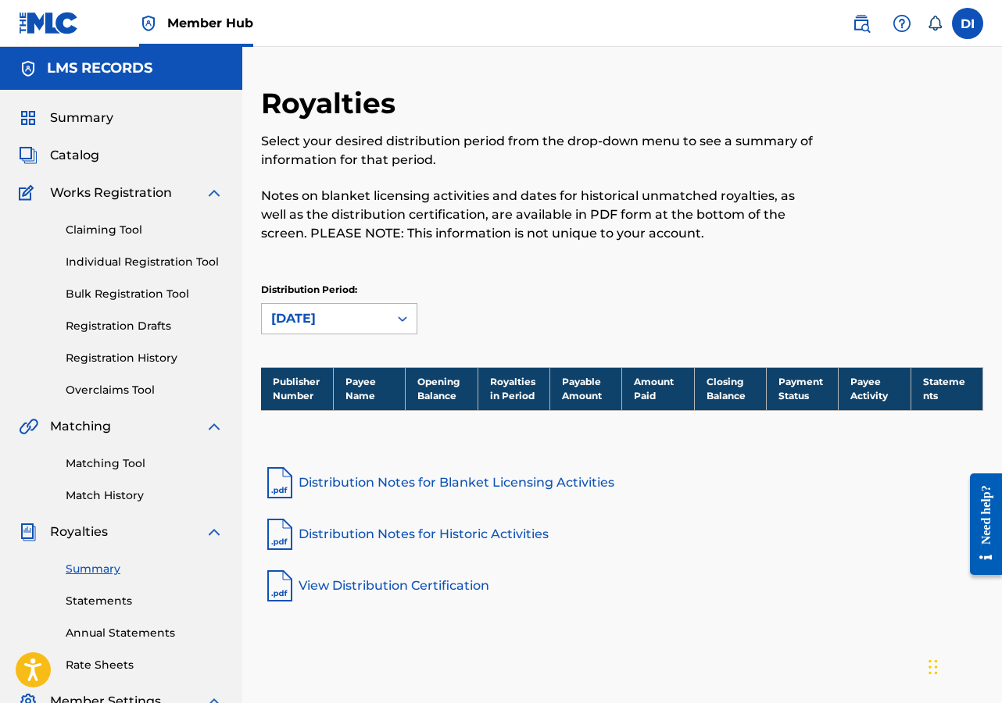
click at [395, 316] on icon at bounding box center [403, 319] width 16 height 16
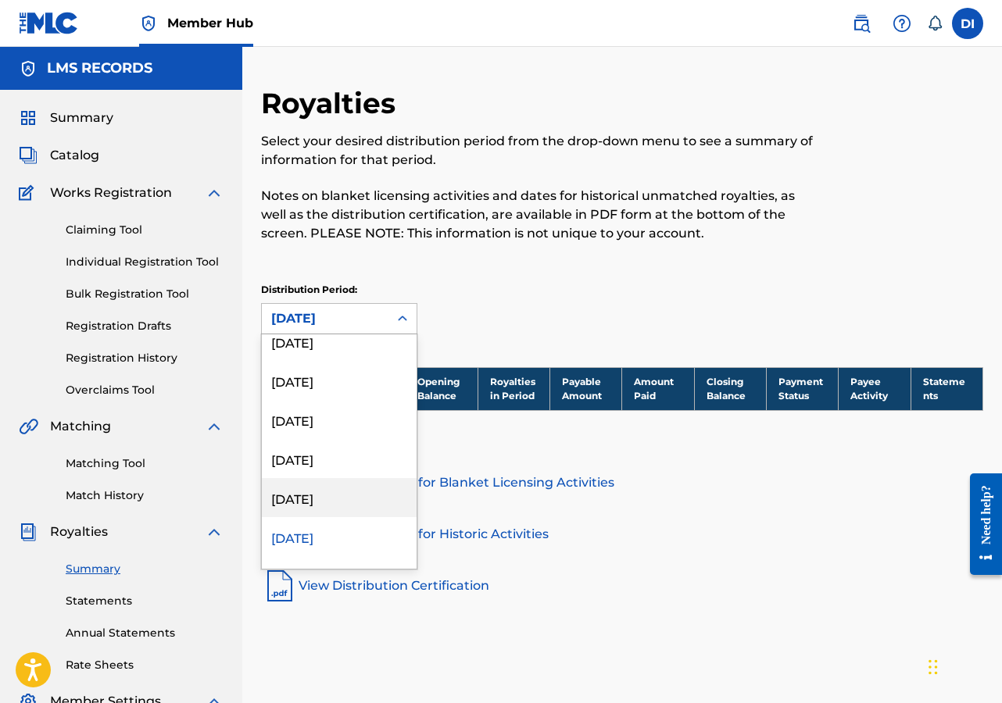
click at [315, 500] on div "[DATE]" at bounding box center [339, 497] width 155 height 39
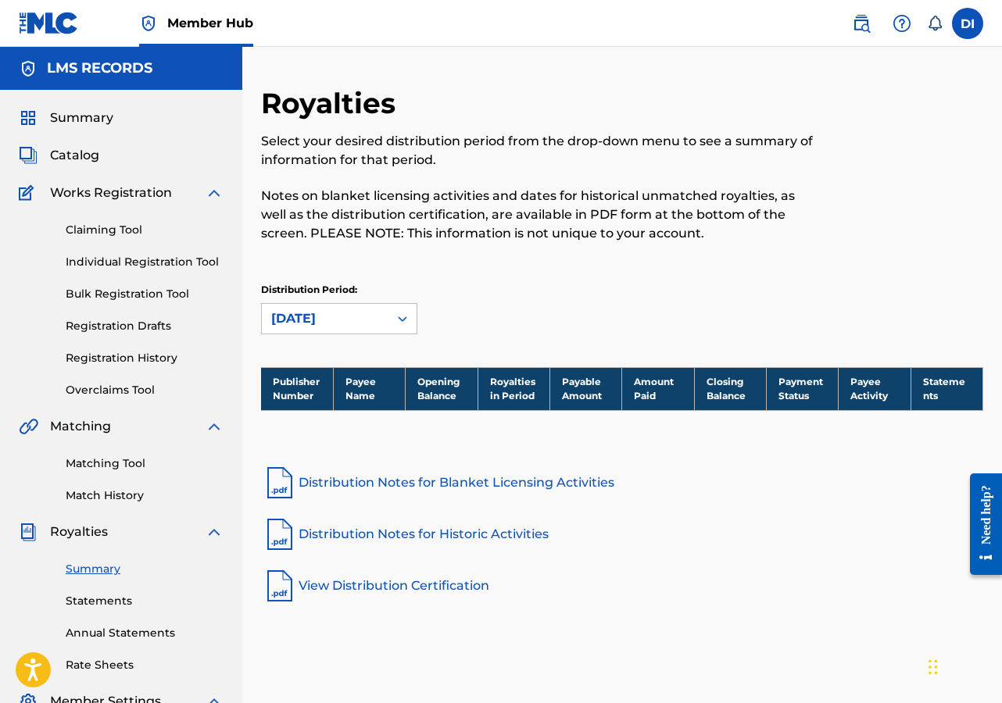
click at [377, 317] on div "[DATE]" at bounding box center [325, 318] width 108 height 19
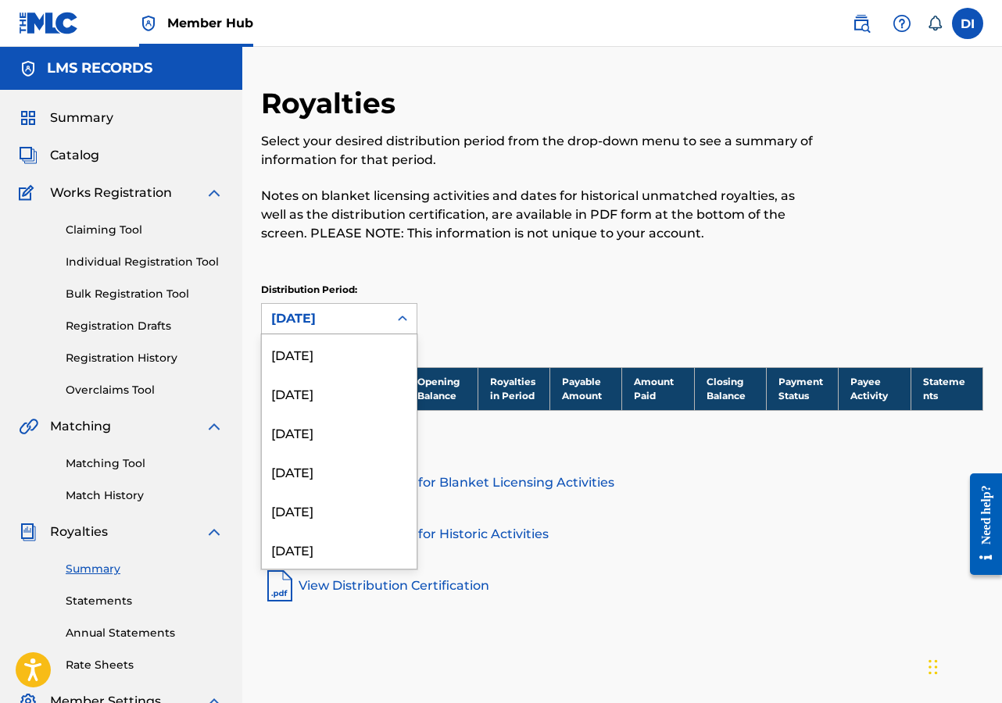
scroll to position [1028, 0]
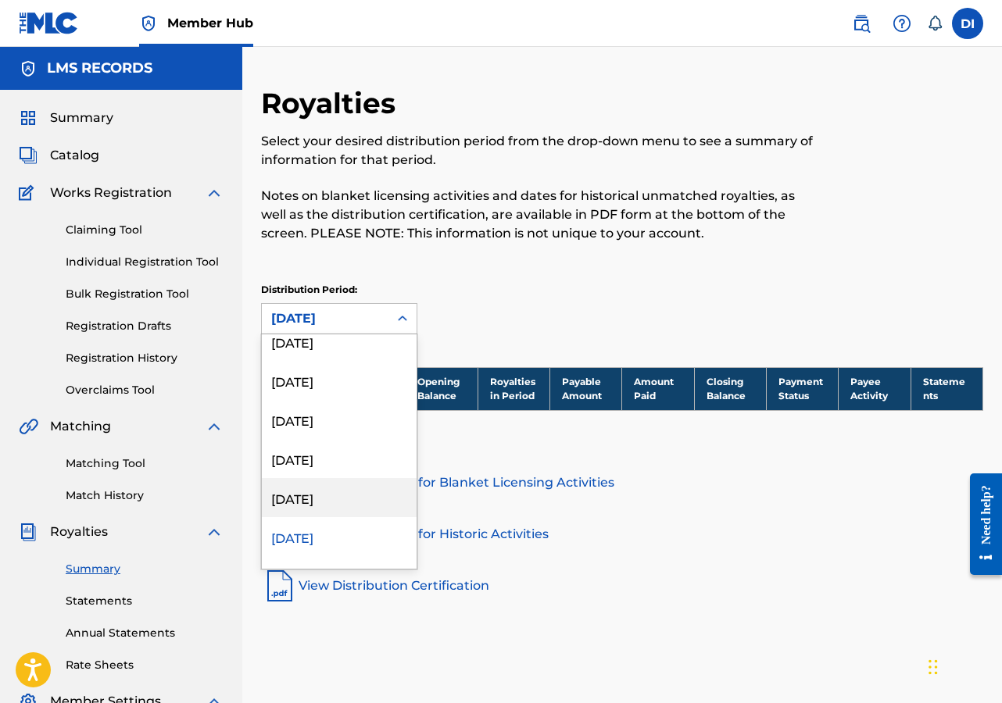
click at [309, 495] on div "[DATE]" at bounding box center [339, 497] width 155 height 39
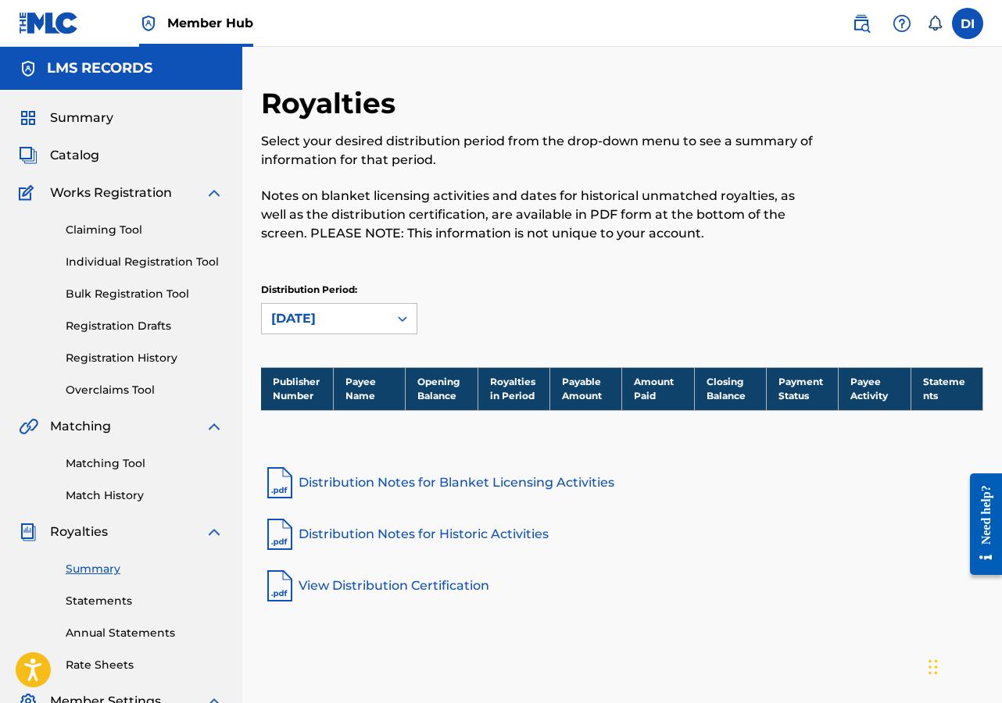
click at [367, 315] on div "[DATE]" at bounding box center [325, 318] width 108 height 19
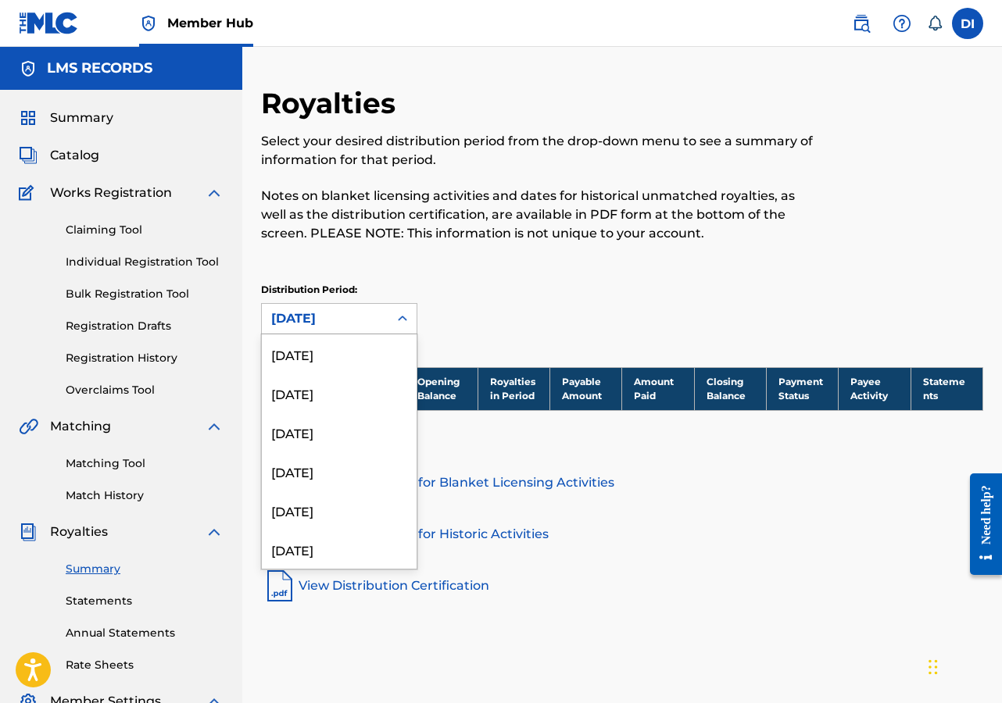
scroll to position [989, 0]
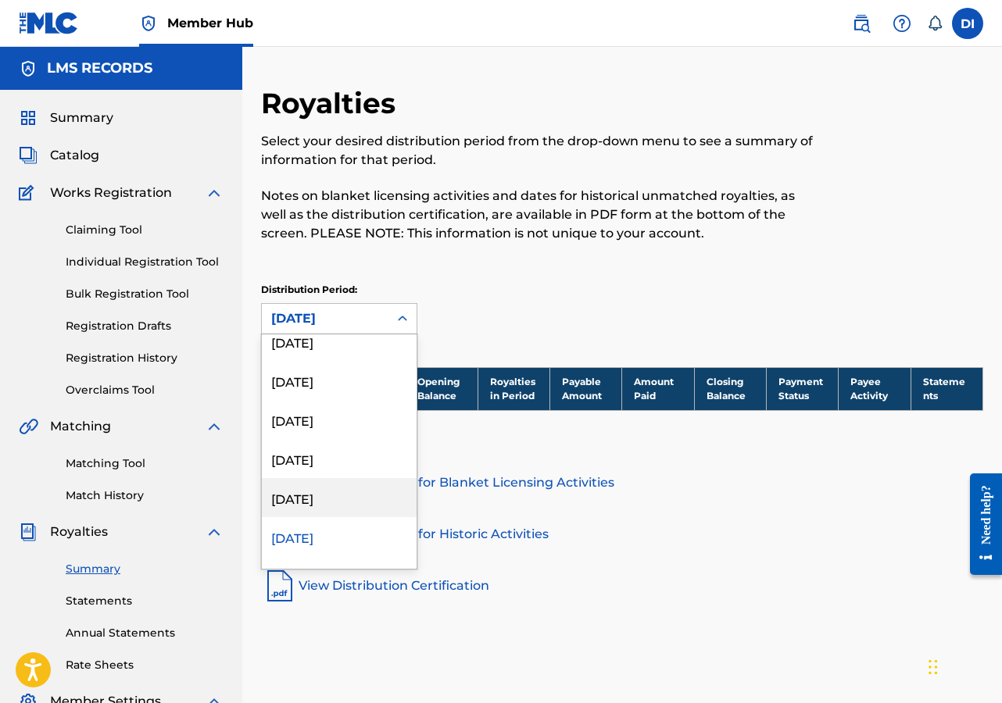
click at [313, 502] on div "[DATE]" at bounding box center [339, 497] width 155 height 39
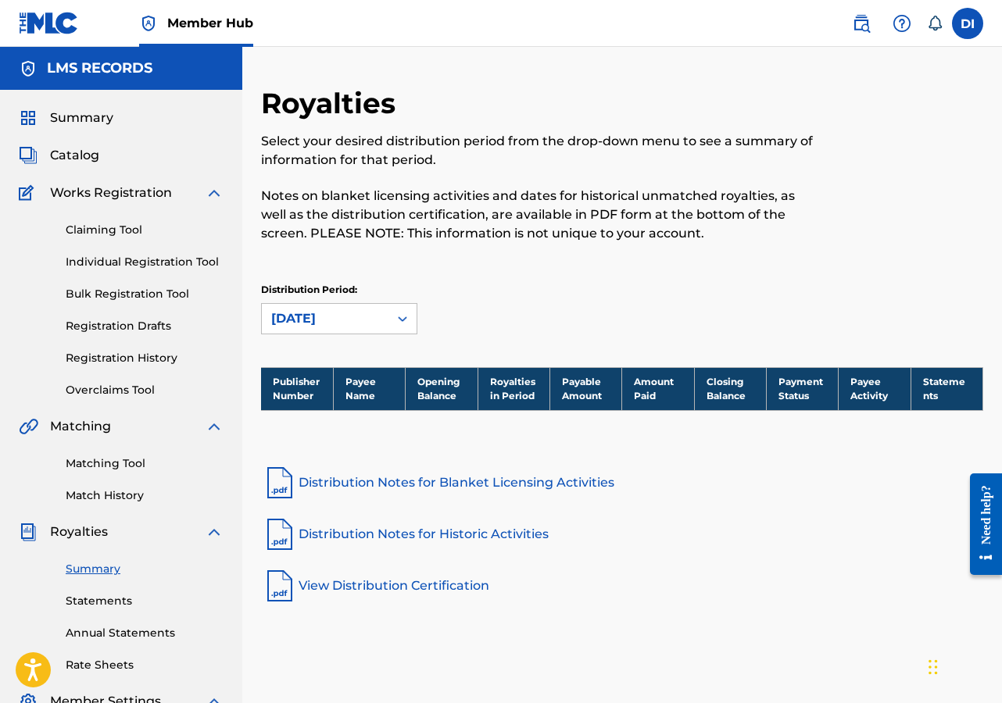
click at [351, 583] on link "View Distribution Certification" at bounding box center [622, 586] width 722 height 38
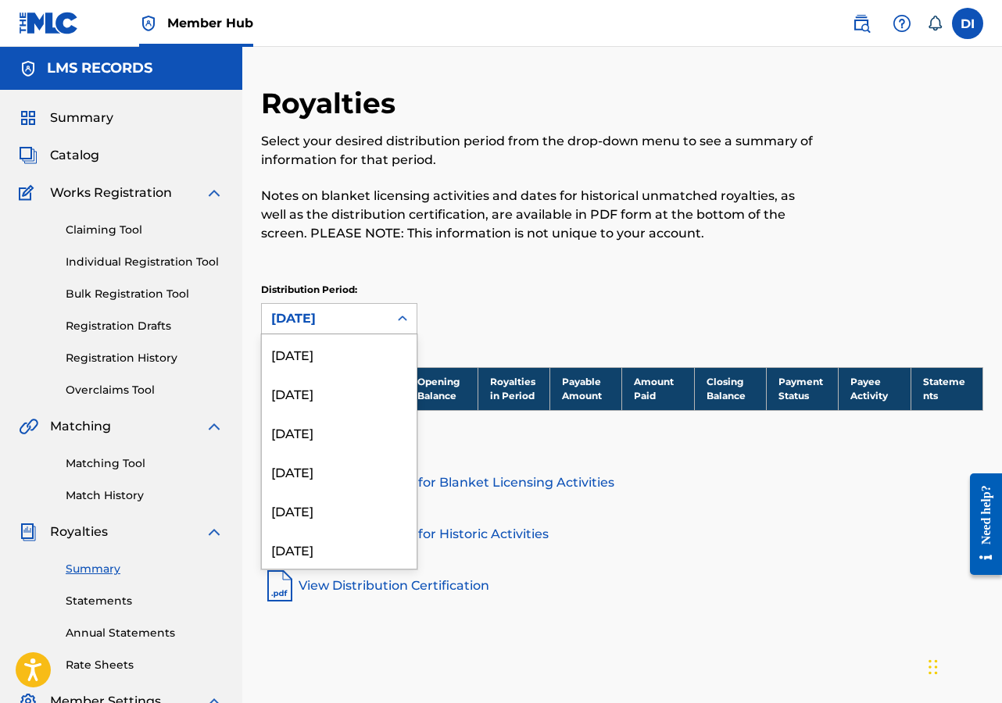
click at [392, 317] on div at bounding box center [402, 319] width 28 height 28
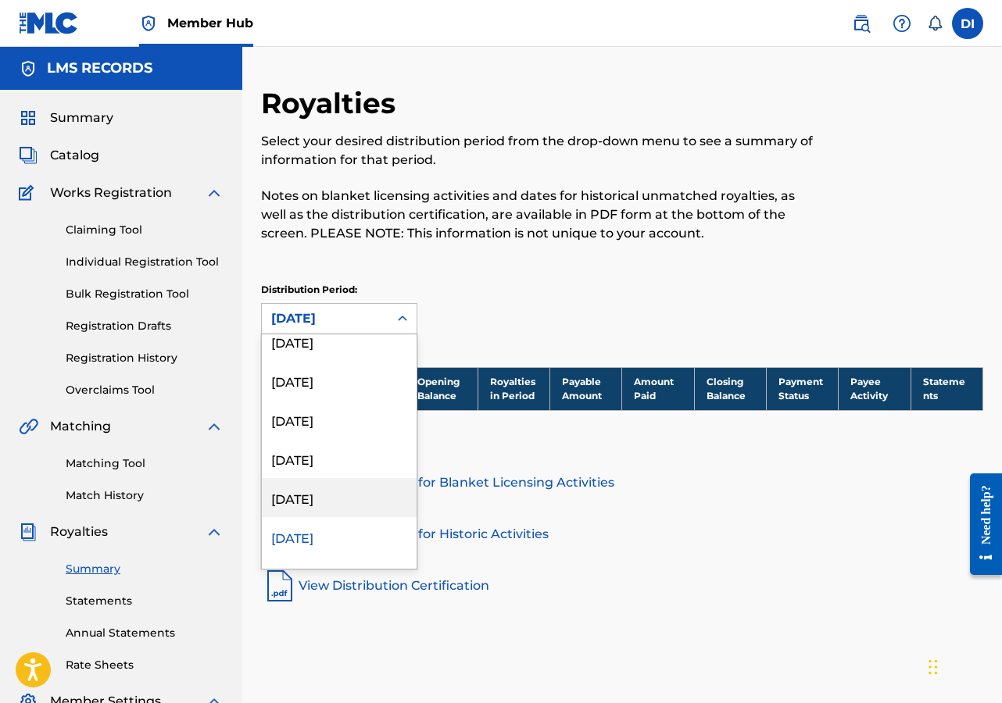
click at [317, 493] on div "[DATE]" at bounding box center [339, 497] width 155 height 39
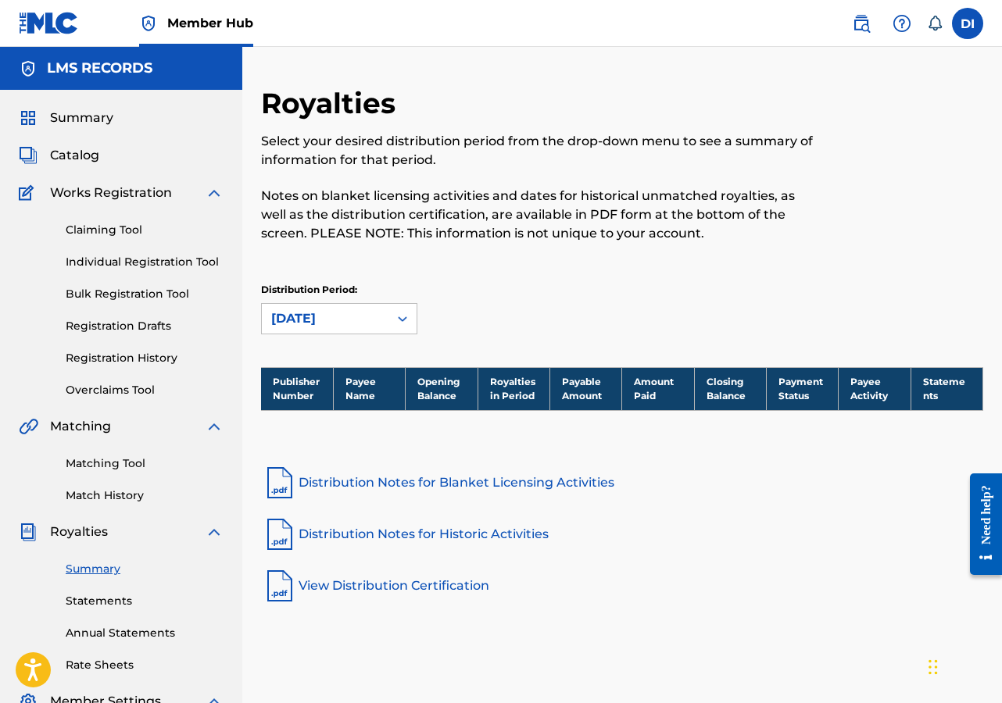
click at [368, 311] on div "[DATE]" at bounding box center [325, 318] width 108 height 19
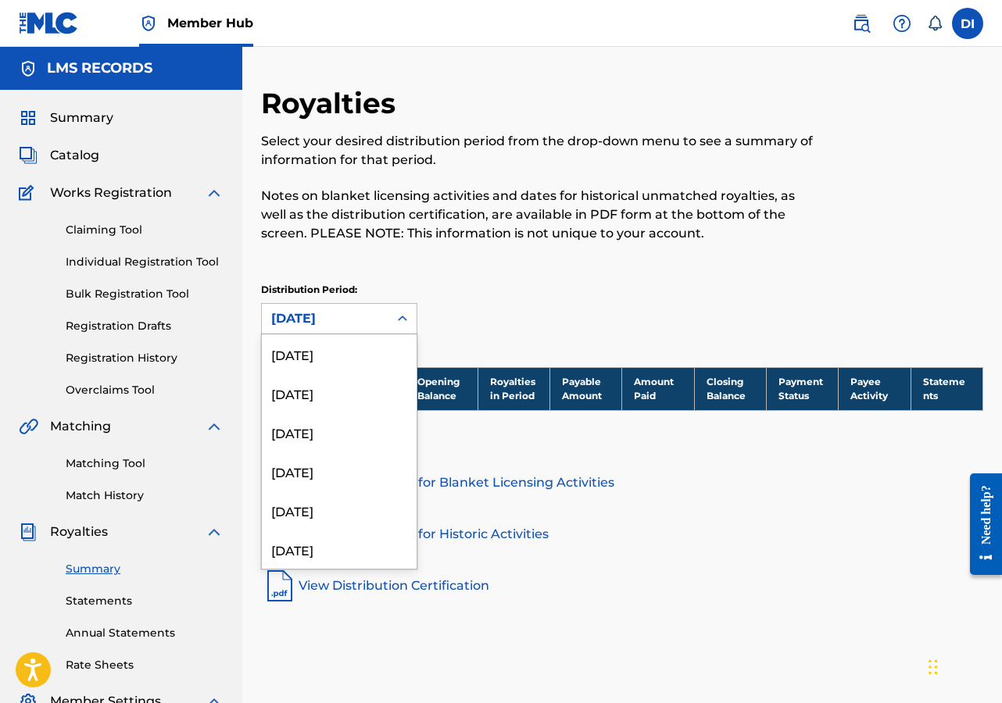
scroll to position [911, 0]
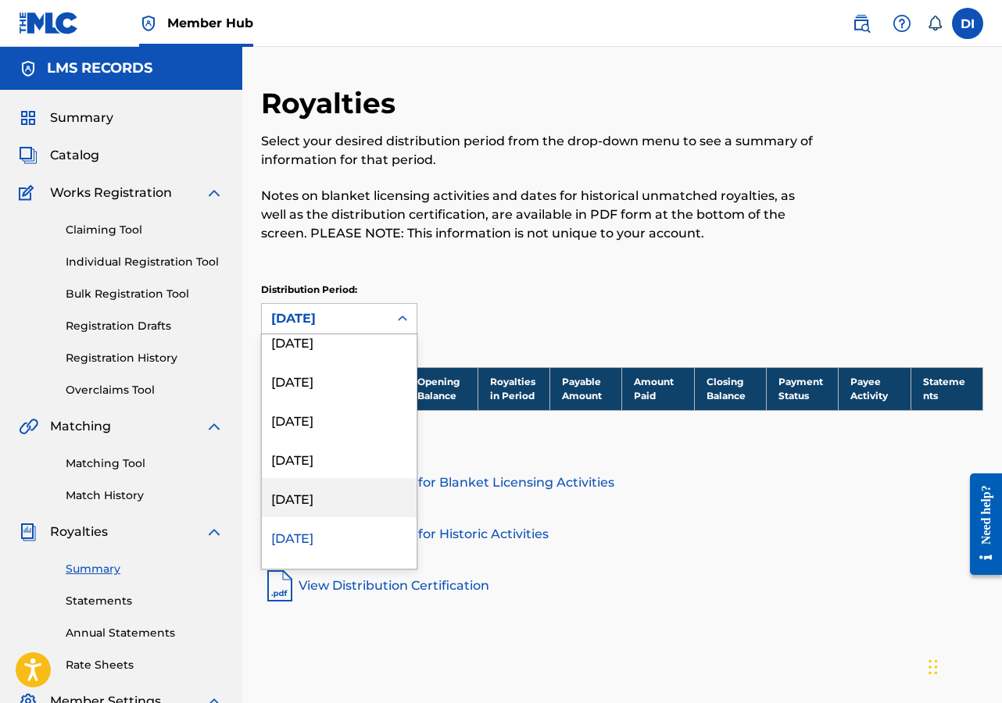
click at [304, 501] on div "[DATE]" at bounding box center [339, 497] width 155 height 39
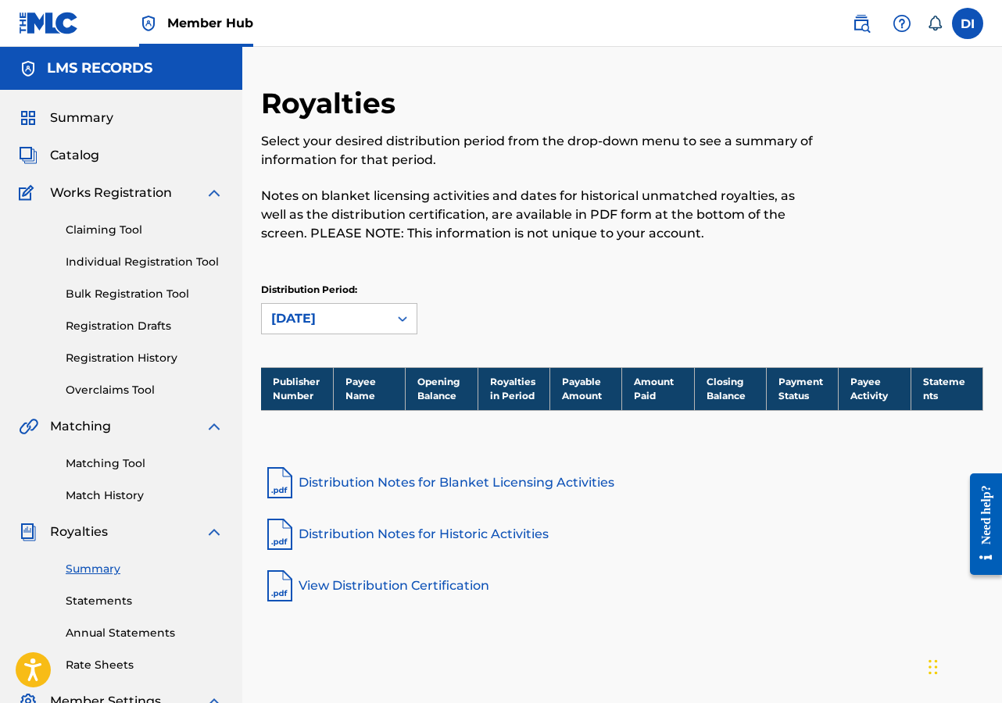
click at [364, 323] on div "[DATE]" at bounding box center [325, 318] width 108 height 19
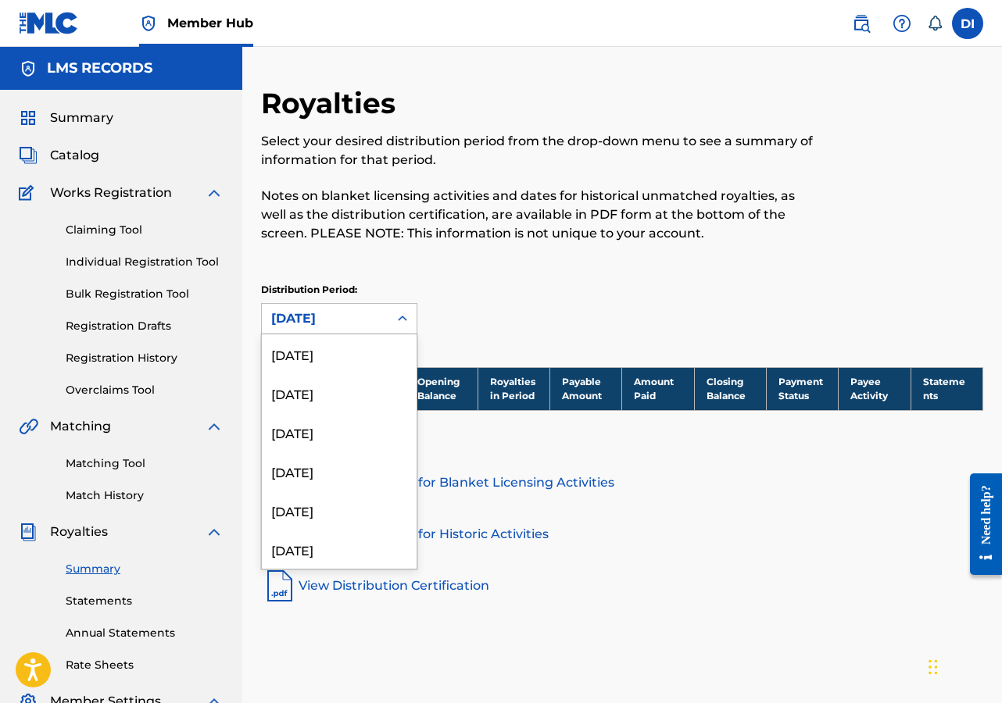
scroll to position [872, 0]
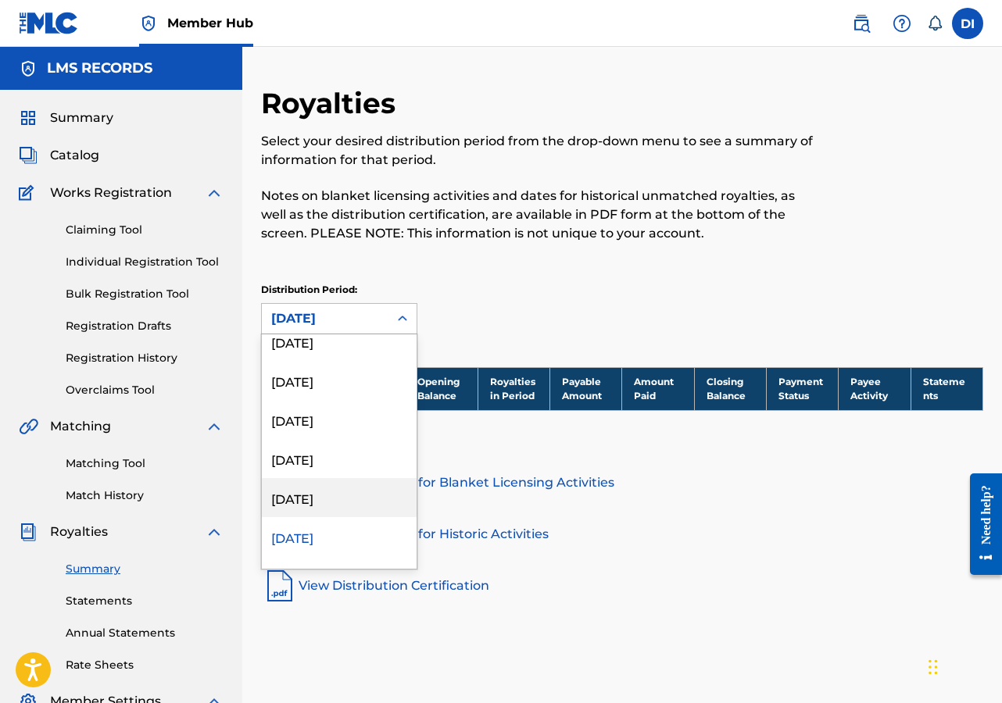
click at [323, 495] on div "[DATE]" at bounding box center [339, 497] width 155 height 39
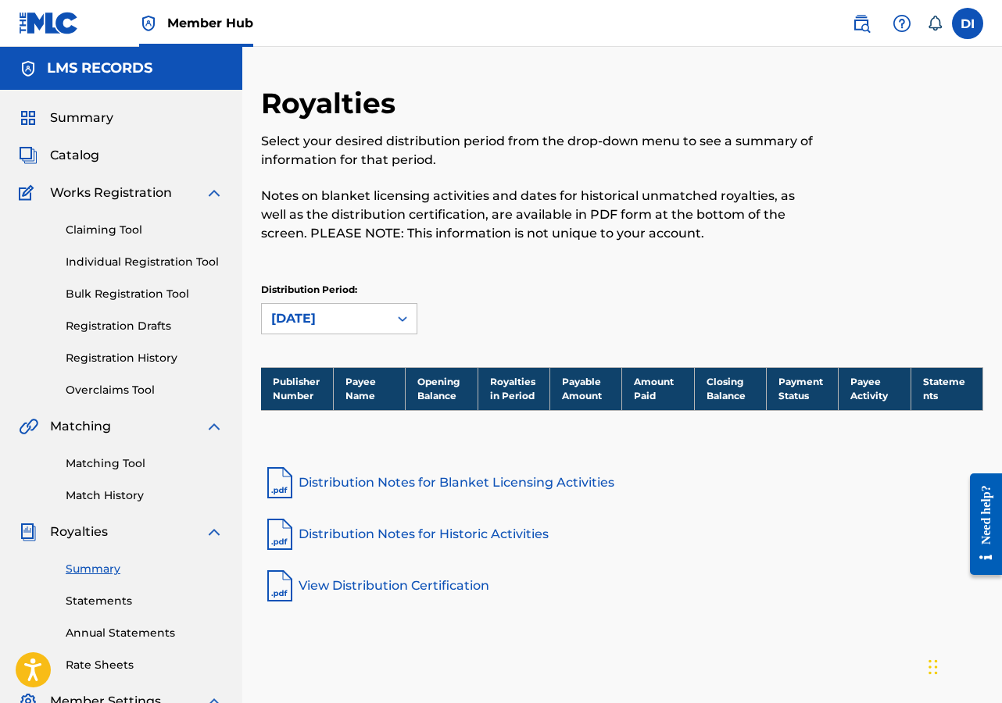
click at [363, 314] on div "[DATE]" at bounding box center [325, 318] width 108 height 19
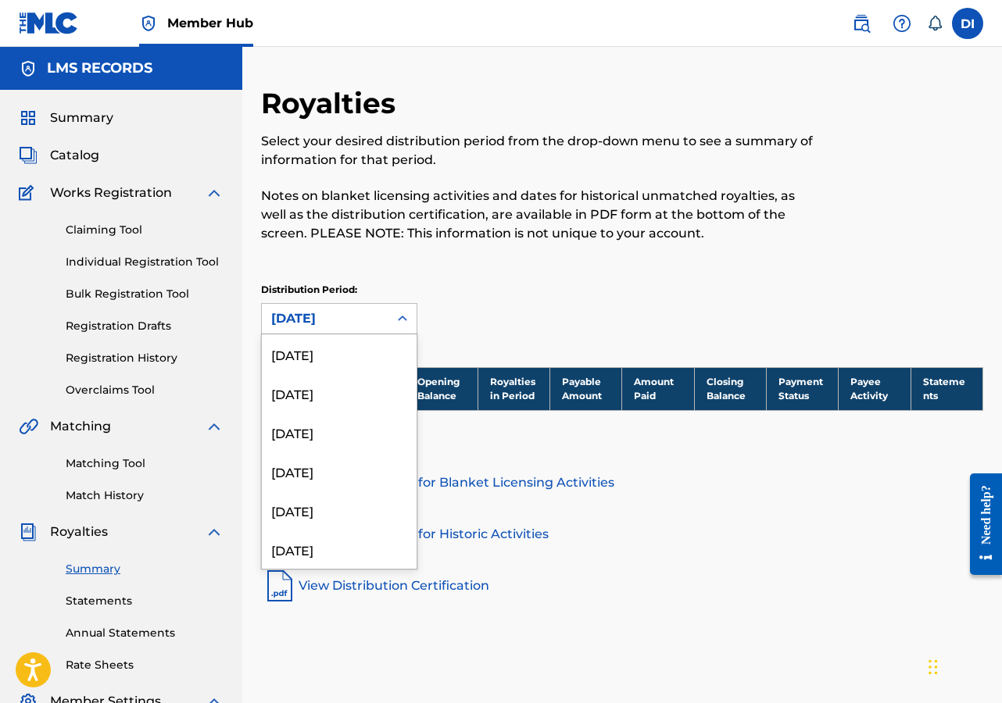
scroll to position [833, 0]
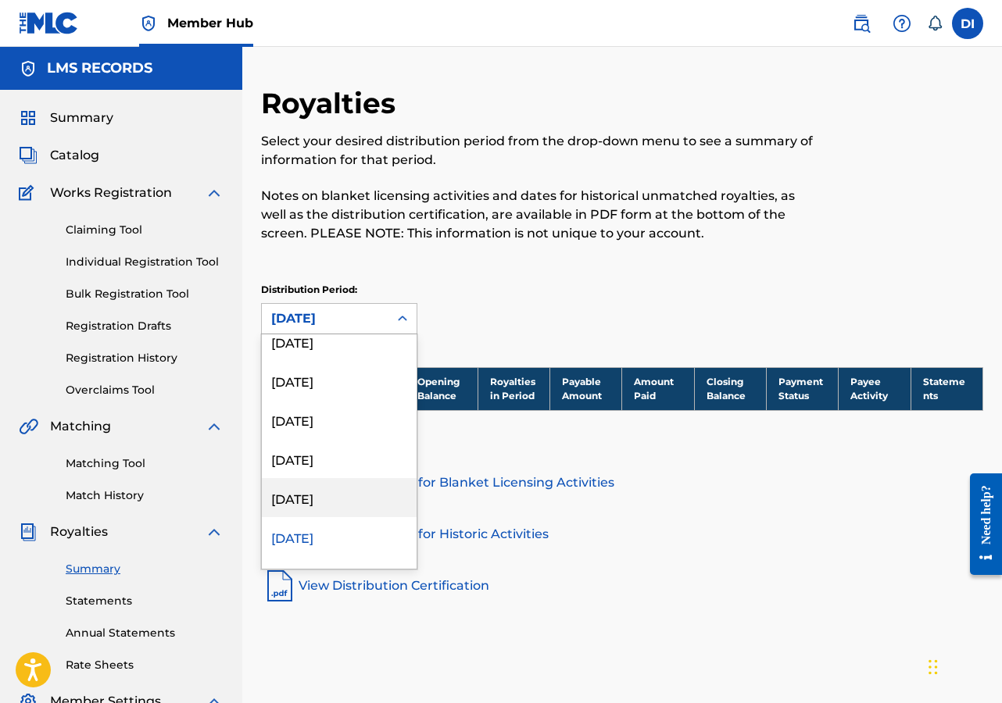
click at [306, 499] on div "[DATE]" at bounding box center [339, 497] width 155 height 39
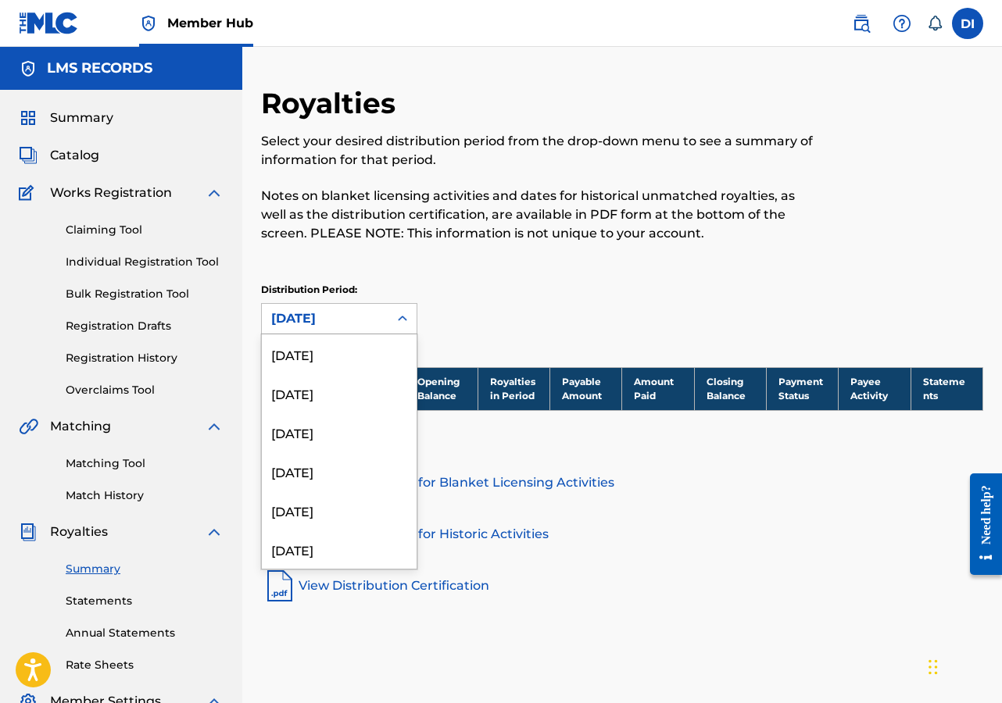
click at [365, 312] on div "[DATE]" at bounding box center [325, 318] width 108 height 19
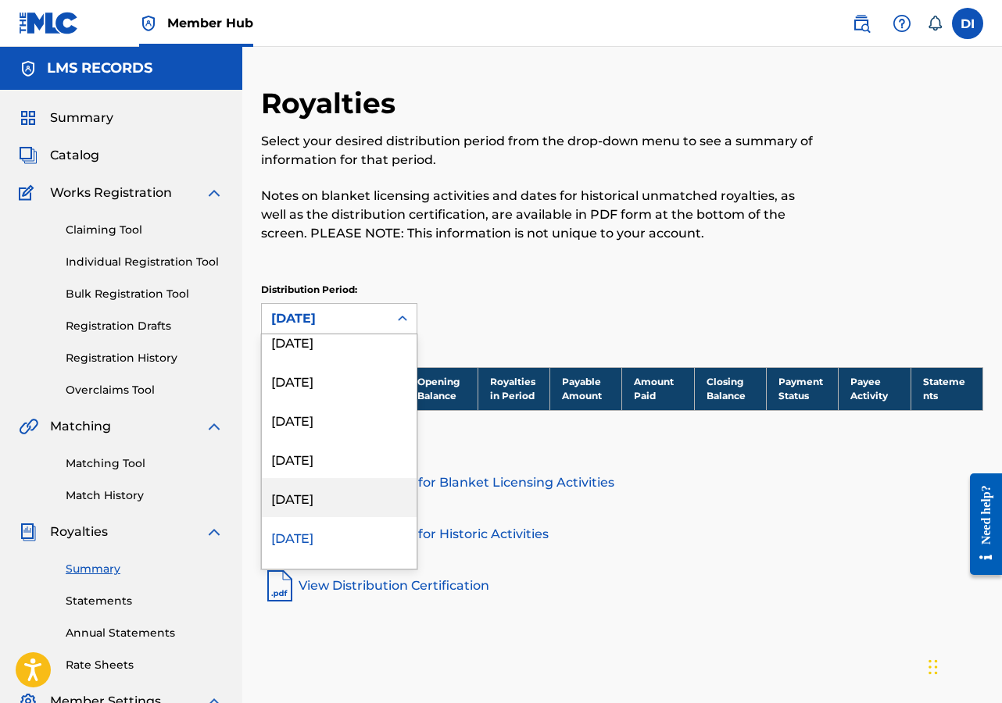
click at [327, 497] on div "[DATE]" at bounding box center [339, 497] width 155 height 39
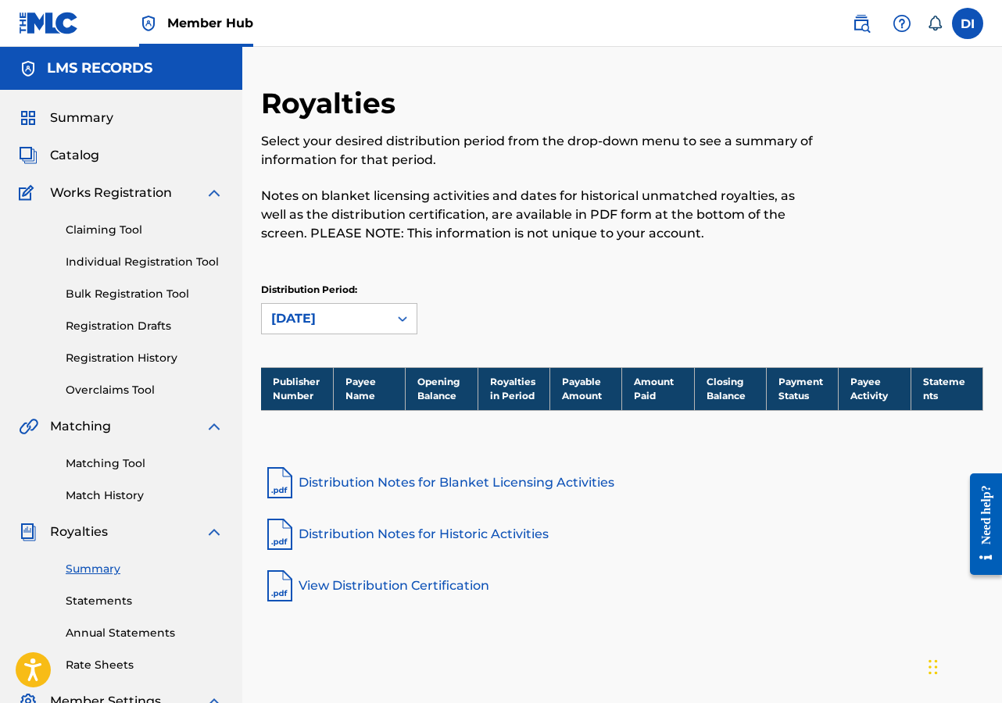
click at [357, 317] on div "[DATE]" at bounding box center [325, 318] width 108 height 19
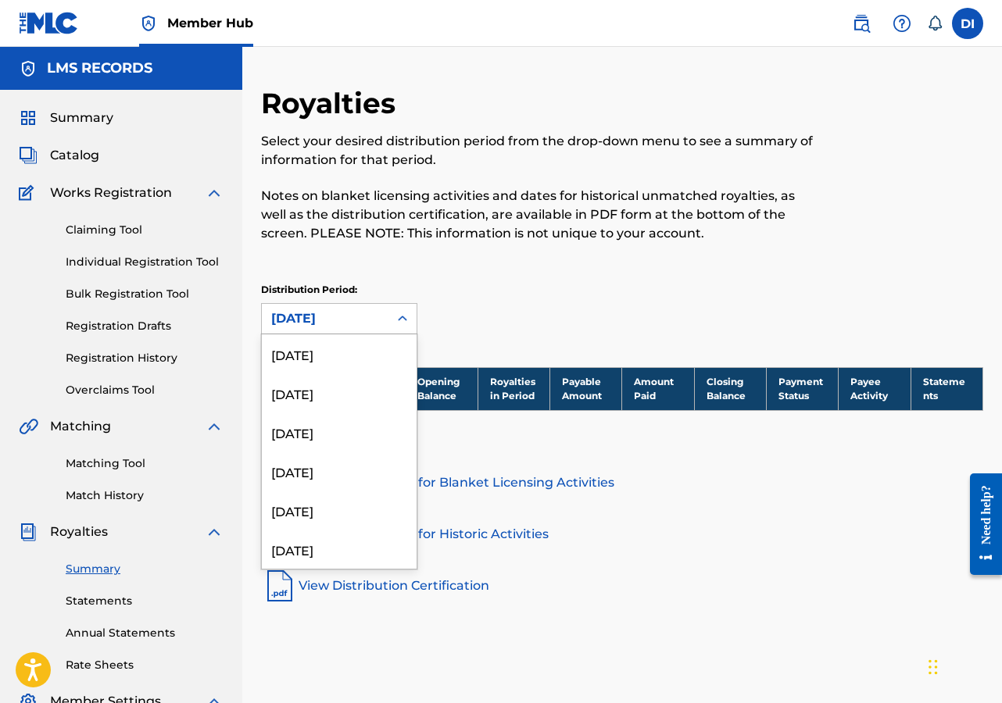
scroll to position [755, 0]
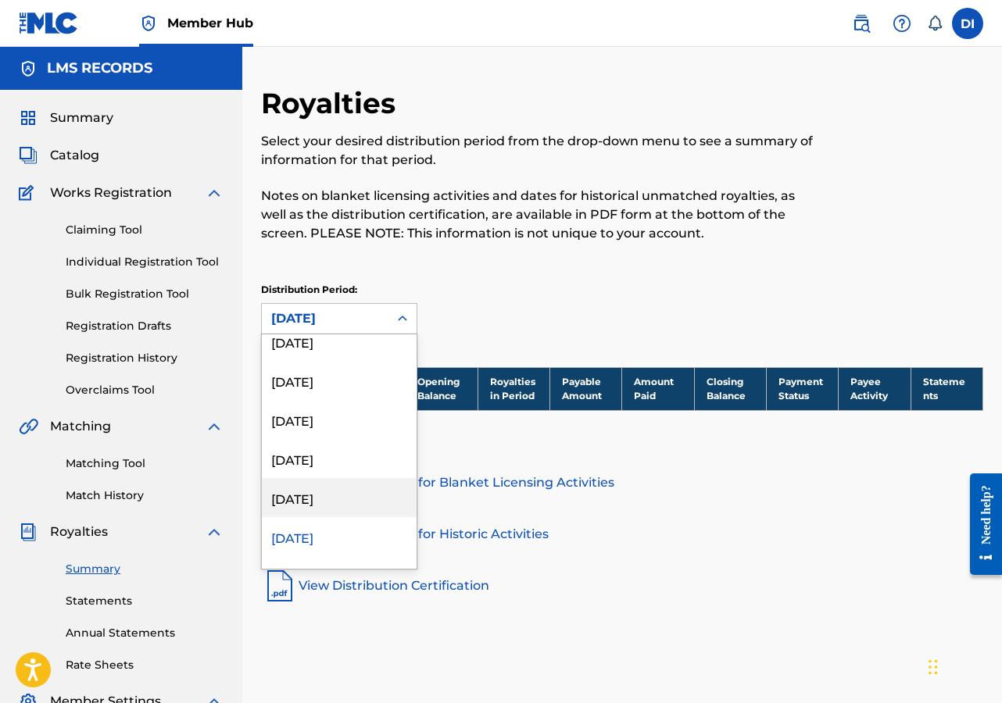
click at [331, 499] on div "[DATE]" at bounding box center [339, 497] width 155 height 39
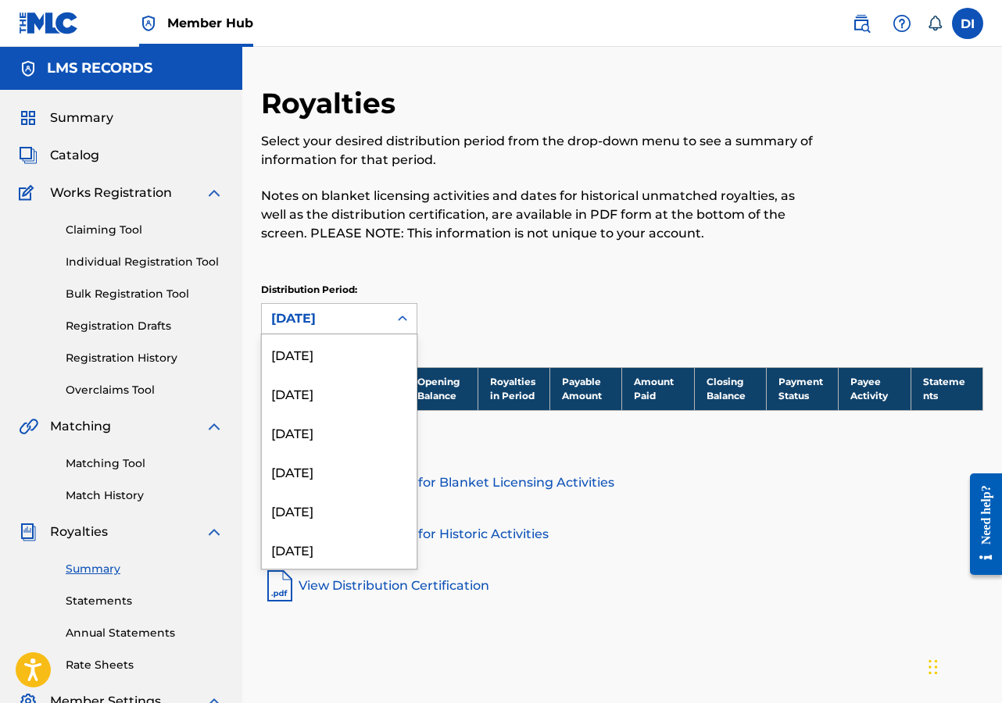
click at [353, 321] on div "[DATE]" at bounding box center [325, 318] width 108 height 19
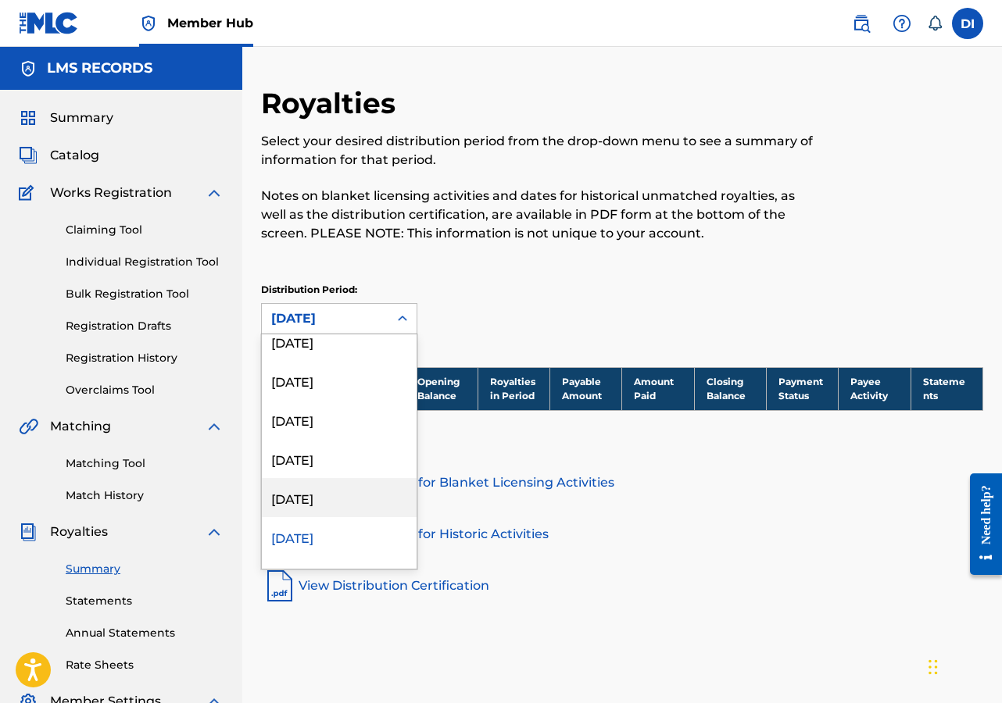
click at [323, 500] on div "[DATE]" at bounding box center [339, 497] width 155 height 39
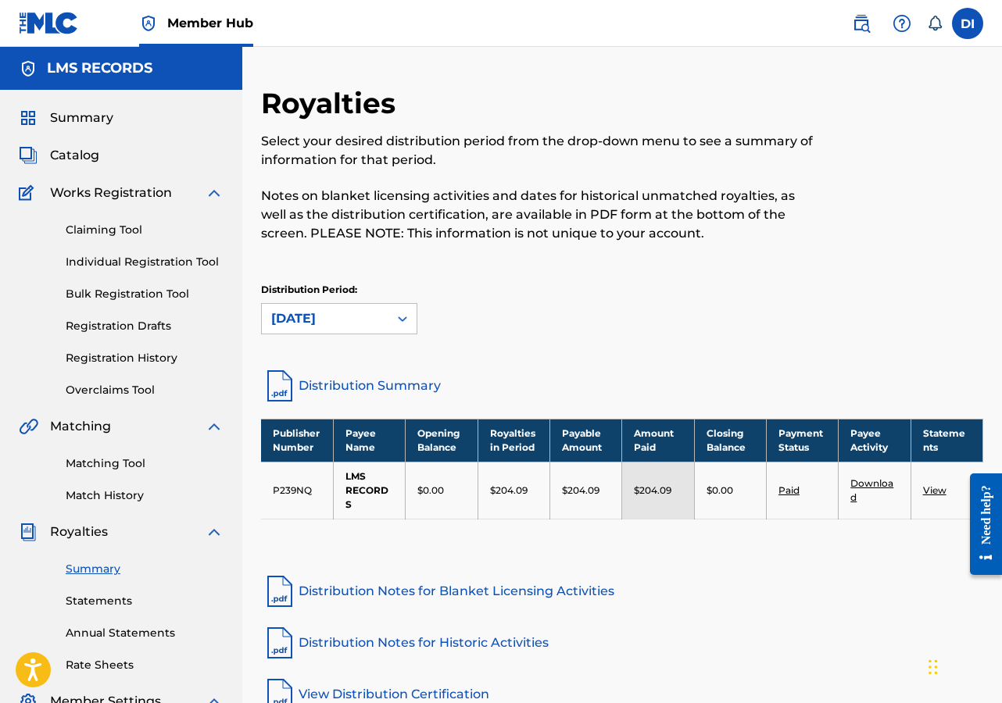
click at [338, 381] on link "Distribution Summary" at bounding box center [622, 386] width 722 height 38
click at [395, 320] on icon at bounding box center [403, 319] width 16 height 16
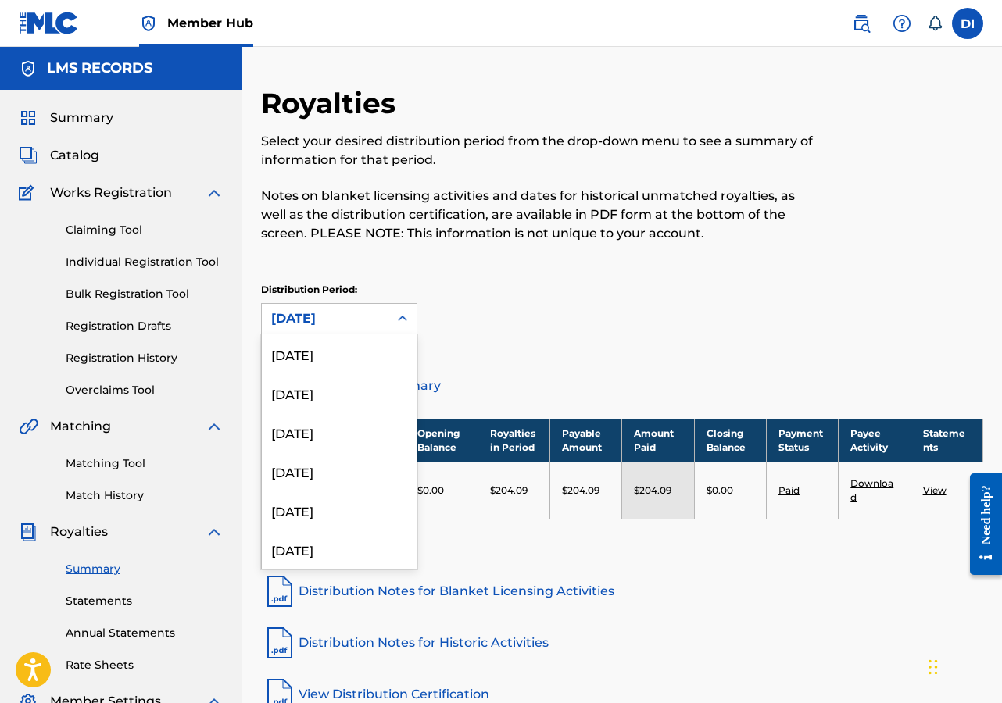
scroll to position [677, 0]
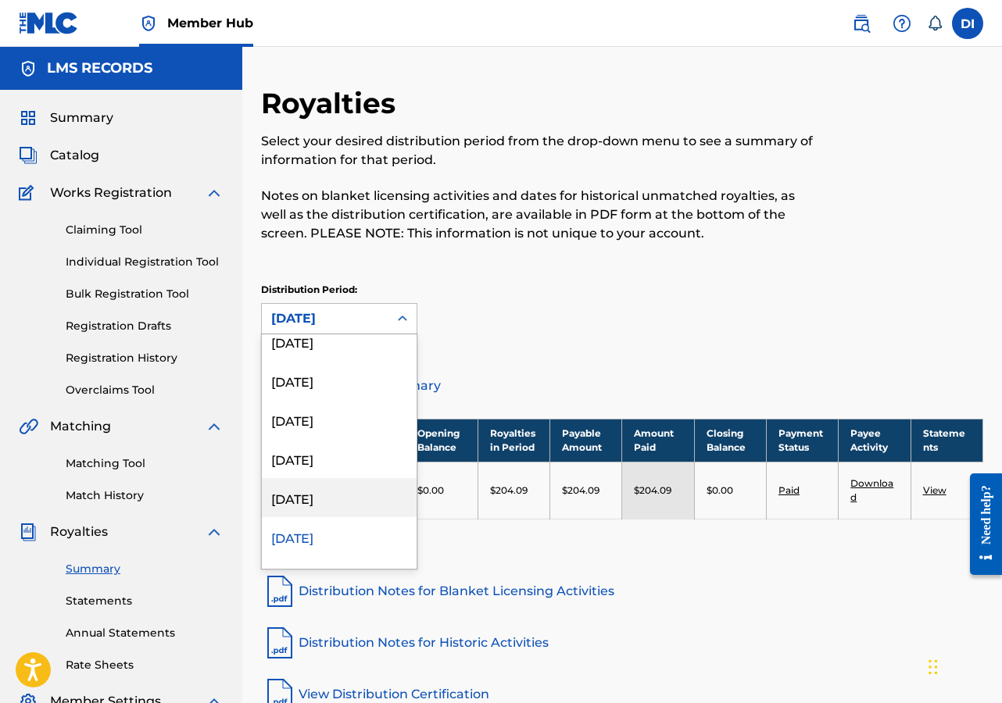
click at [309, 495] on div "[DATE]" at bounding box center [339, 497] width 155 height 39
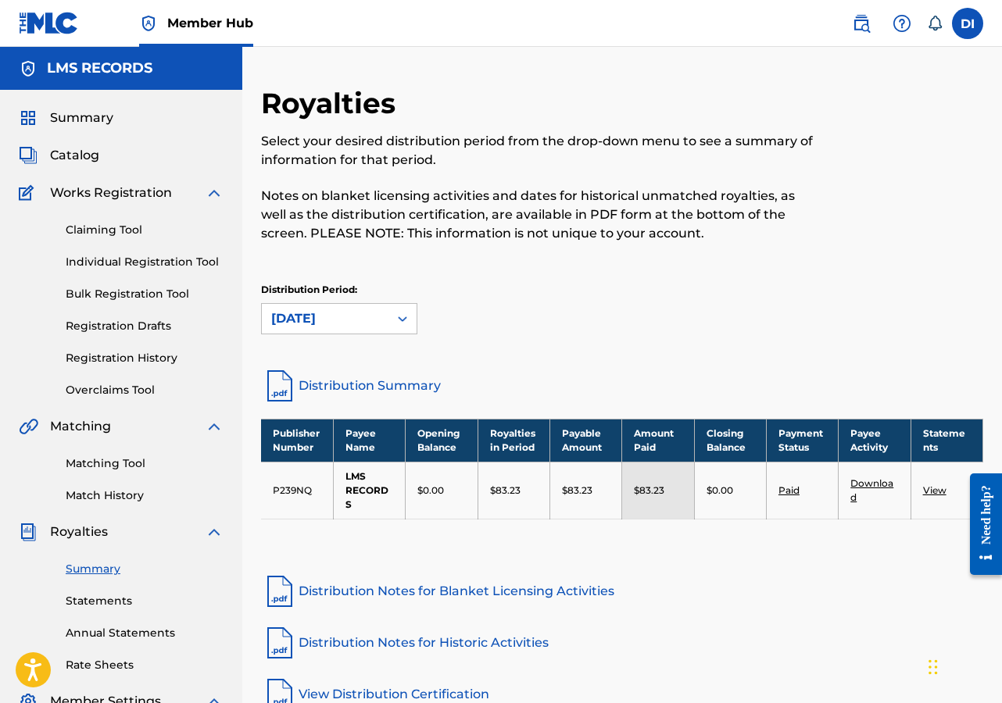
click at [333, 383] on link "Distribution Summary" at bounding box center [622, 386] width 722 height 38
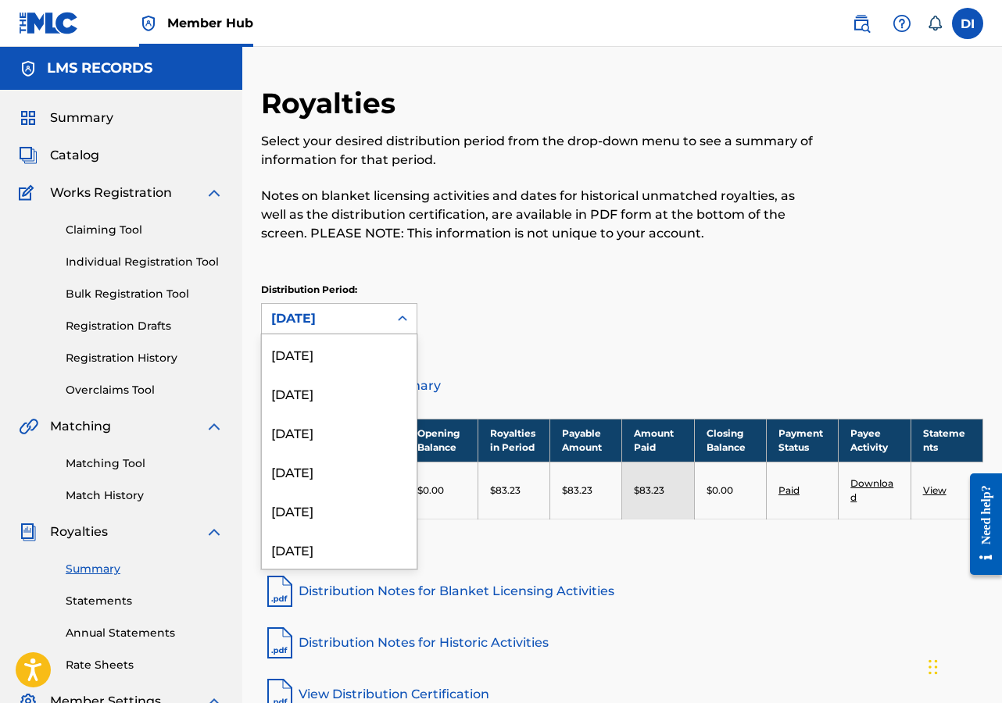
click at [384, 319] on div "[DATE]" at bounding box center [325, 319] width 127 height 30
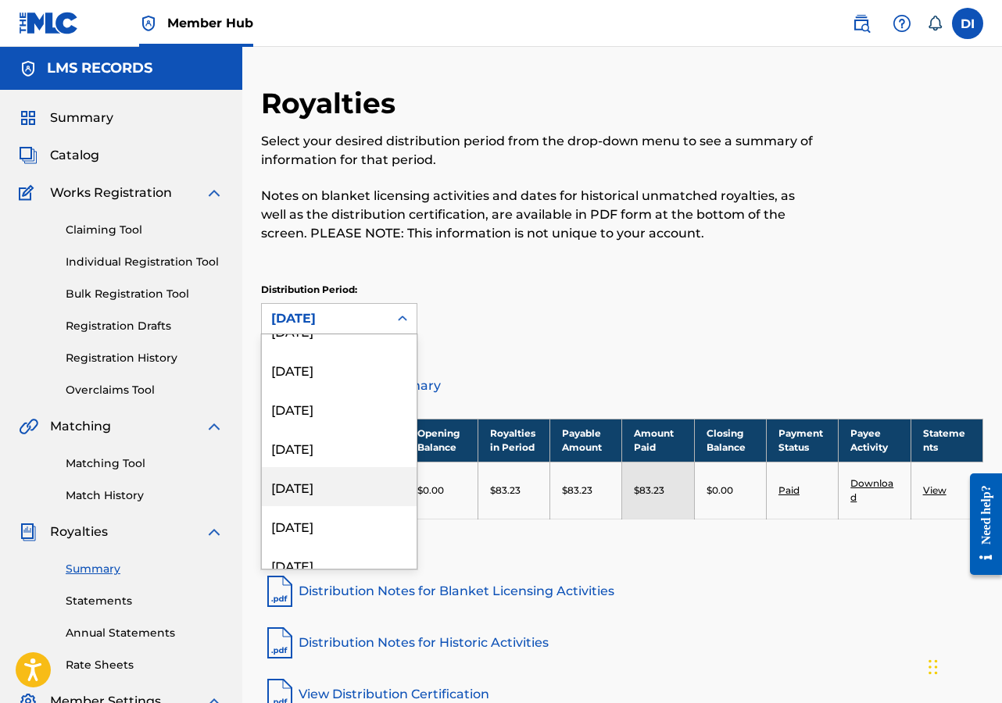
scroll to position [1120, 0]
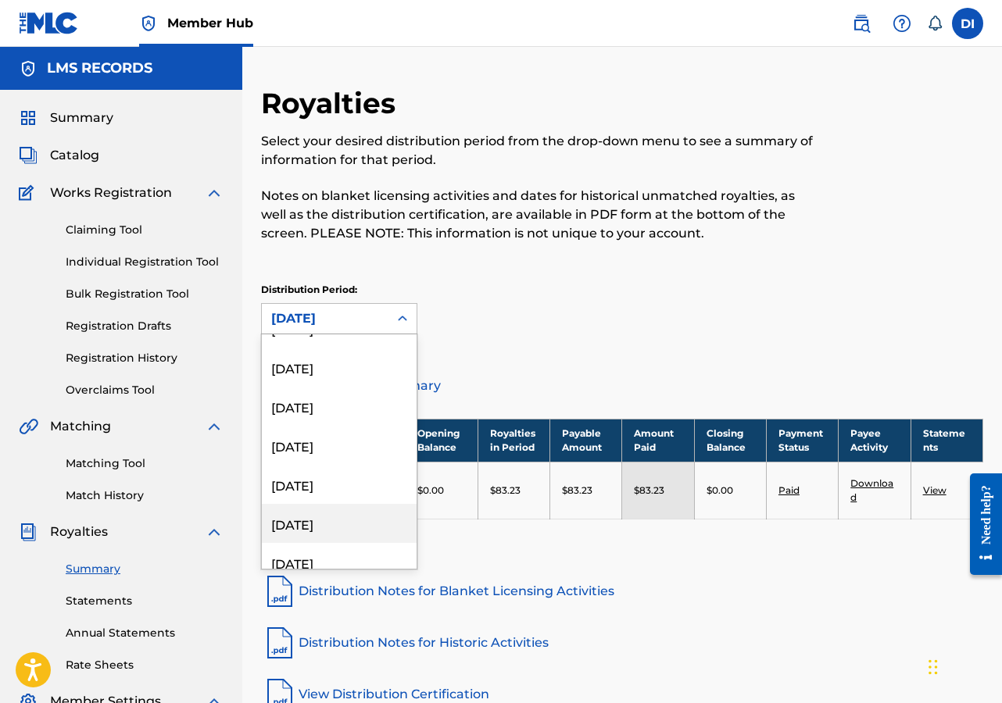
click at [317, 524] on div "[DATE]" at bounding box center [339, 523] width 155 height 39
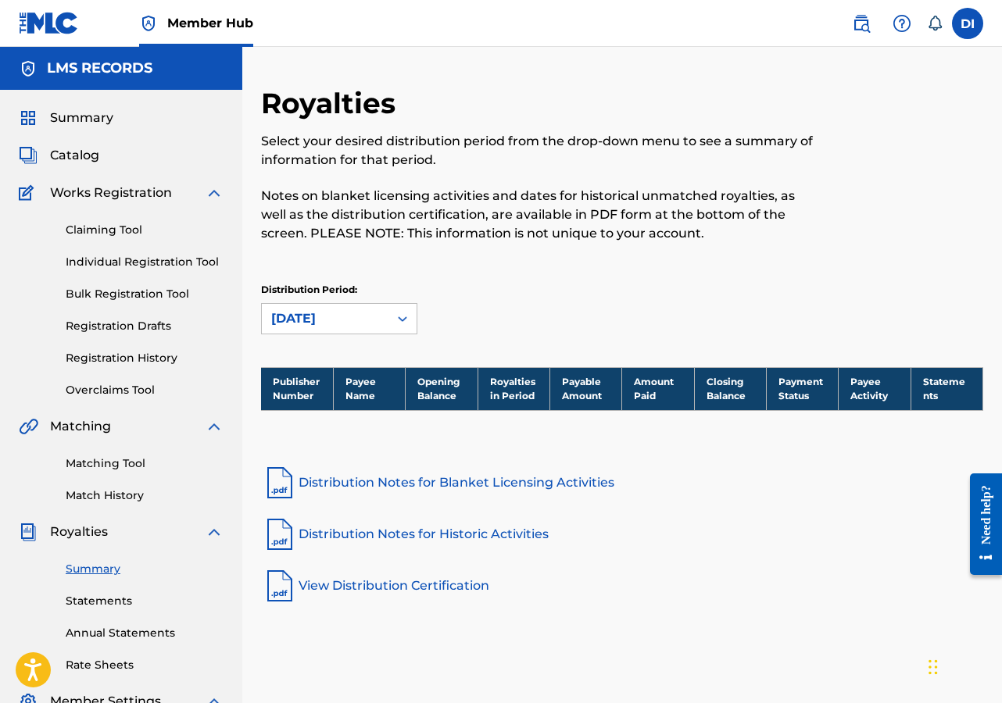
click at [381, 319] on div "[DATE]" at bounding box center [325, 319] width 127 height 30
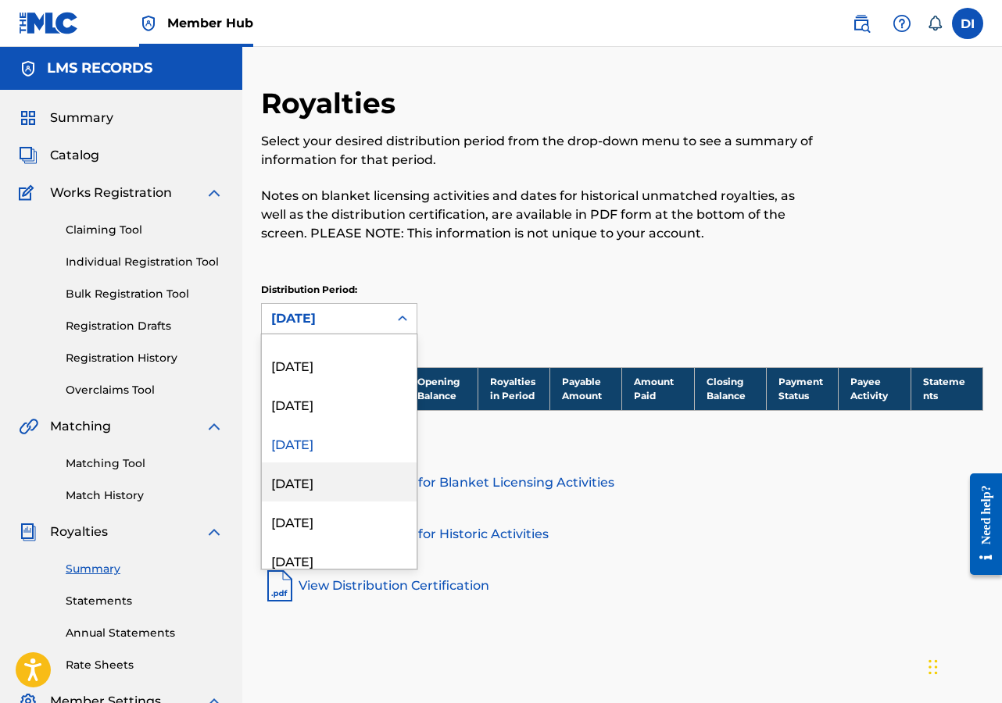
scroll to position [1201, 0]
click at [349, 479] on div "[DATE]" at bounding box center [339, 481] width 155 height 39
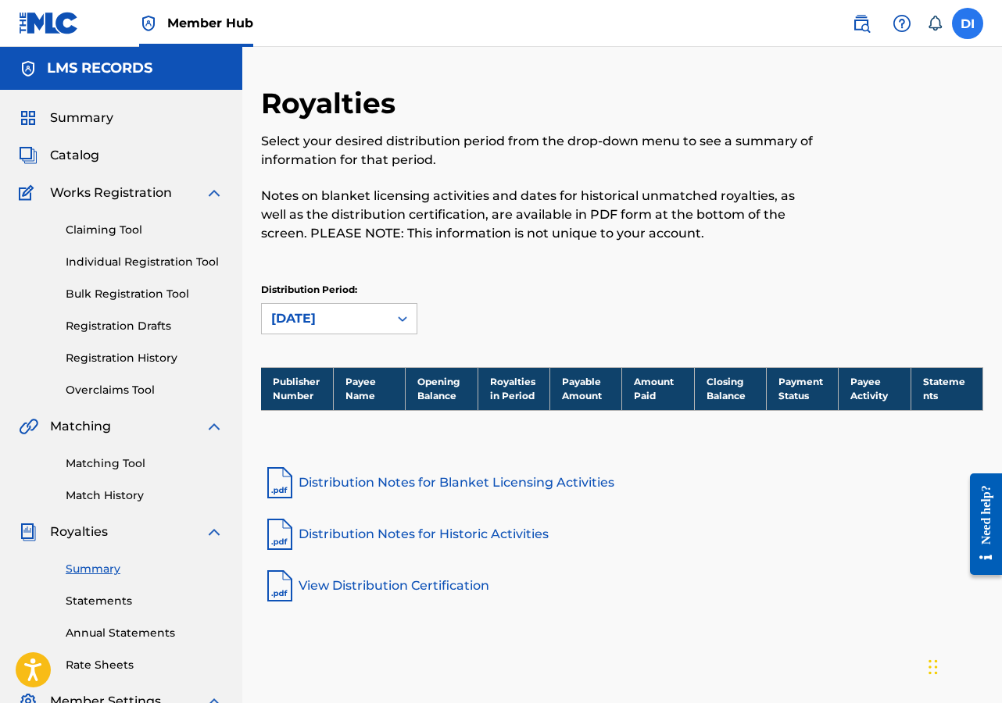
click at [970, 26] on label at bounding box center [967, 23] width 31 height 31
click at [967, 23] on input "DI [PERSON_NAME] Grinner [EMAIL_ADDRESS][DOMAIN_NAME] Notification Preferences …" at bounding box center [967, 23] width 0 height 0
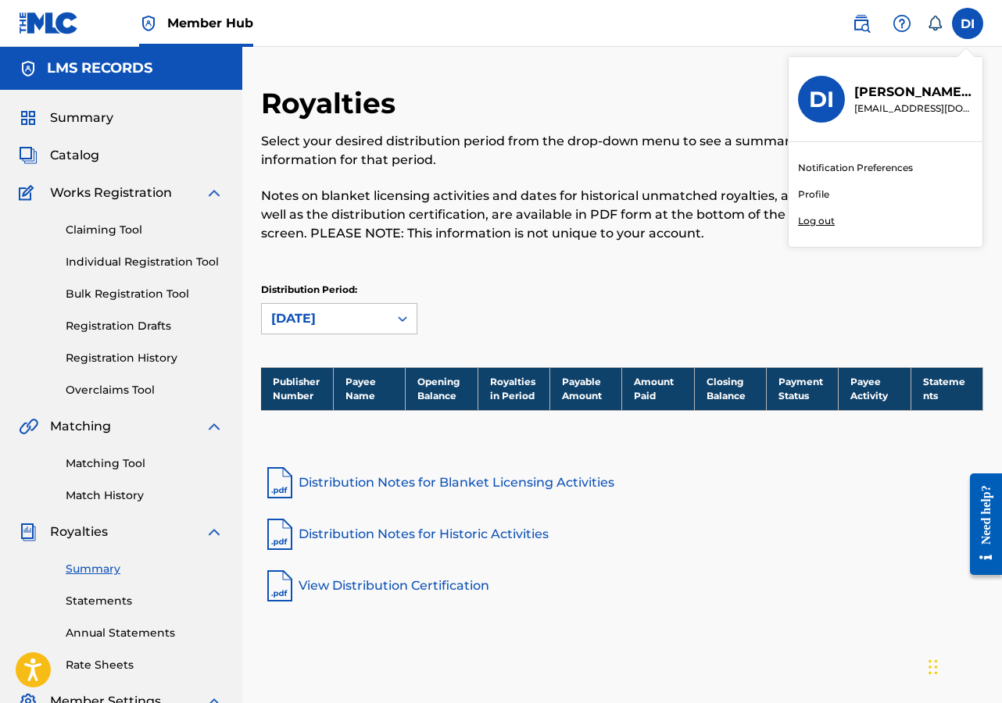
click at [817, 218] on p "Log out" at bounding box center [816, 221] width 37 height 14
click at [967, 23] on input "DI [PERSON_NAME] Grinner [EMAIL_ADDRESS][DOMAIN_NAME] Notification Preferences …" at bounding box center [967, 23] width 0 height 0
